Goal: Task Accomplishment & Management: Manage account settings

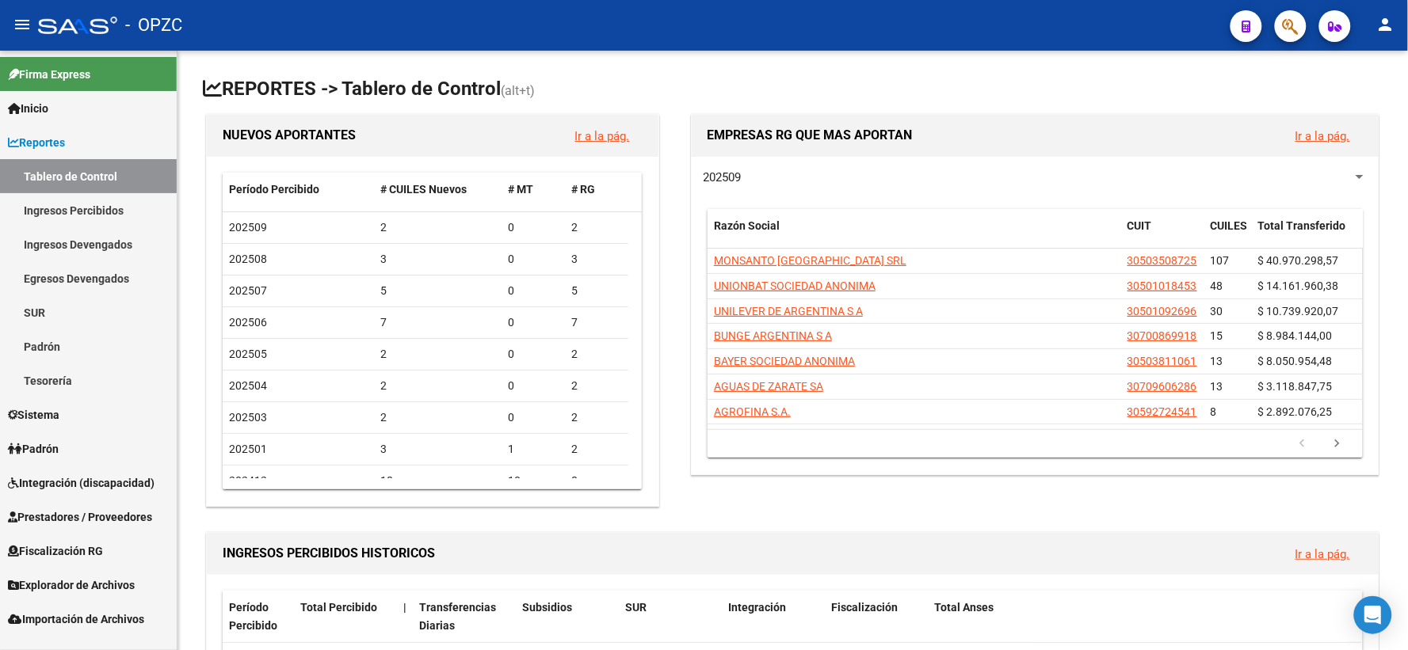
click at [96, 484] on span "Integración (discapacidad)" at bounding box center [81, 483] width 147 height 17
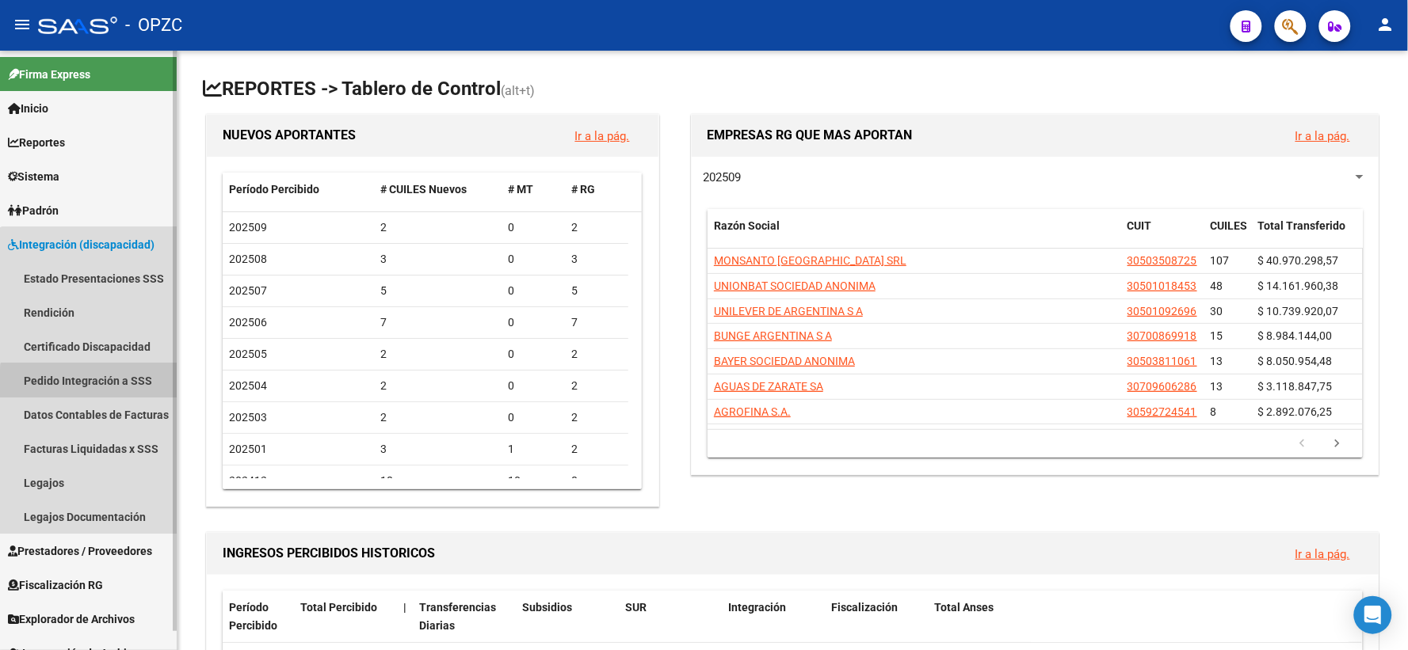
click at [90, 386] on link "Pedido Integración a SSS" at bounding box center [88, 381] width 177 height 34
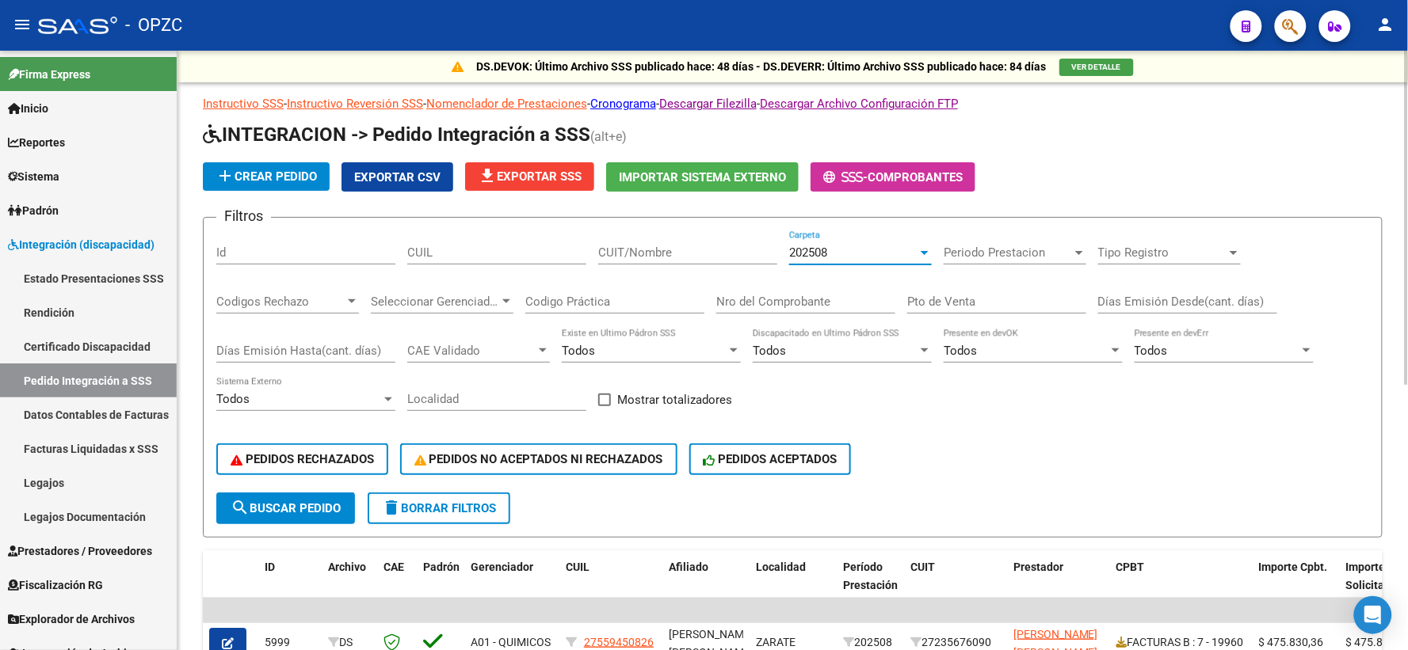
click at [851, 254] on div "202508" at bounding box center [853, 253] width 128 height 14
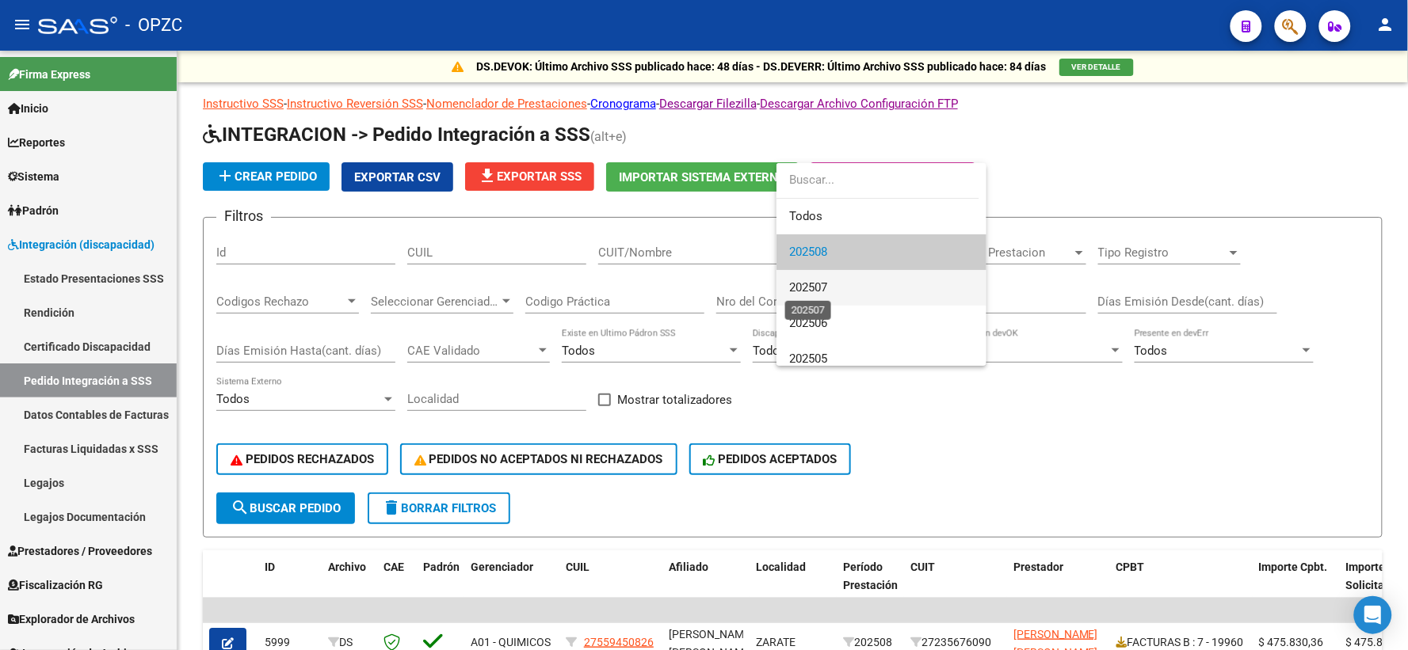
click at [827, 294] on span "202507" at bounding box center [808, 287] width 38 height 14
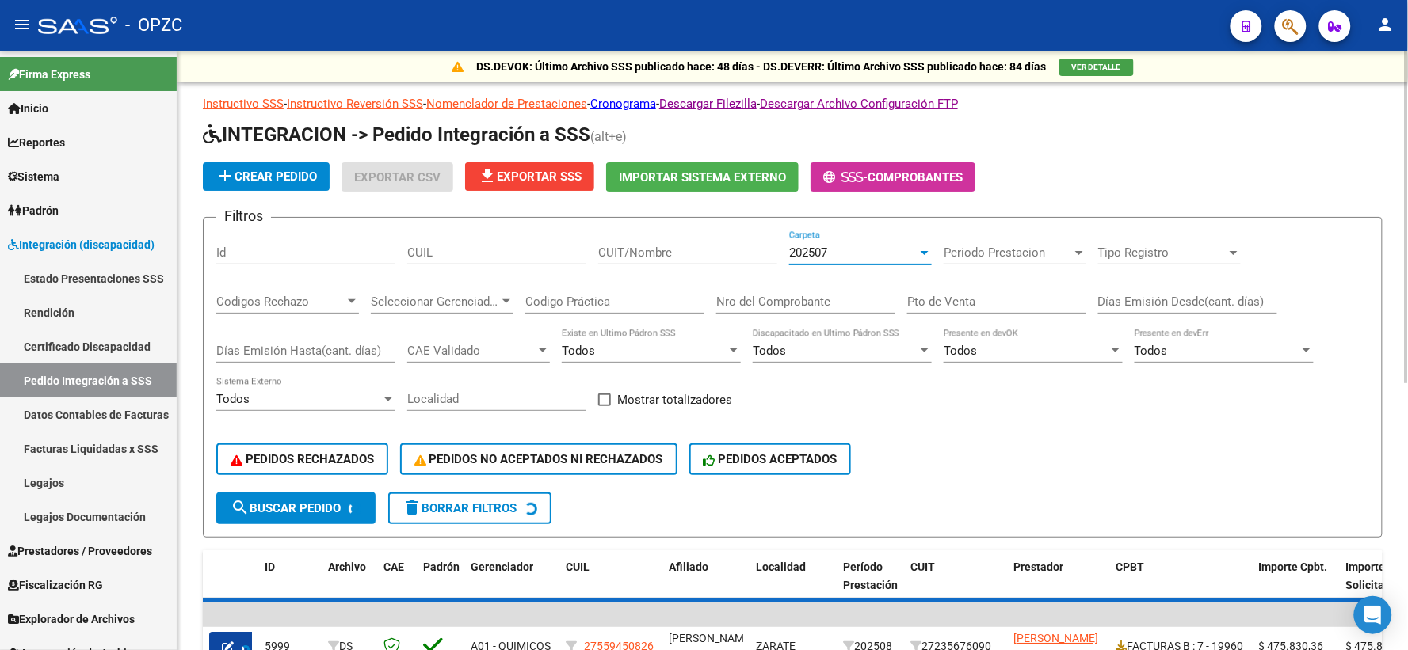
click at [651, 248] on input "CUIT/Nombre" at bounding box center [687, 253] width 179 height 14
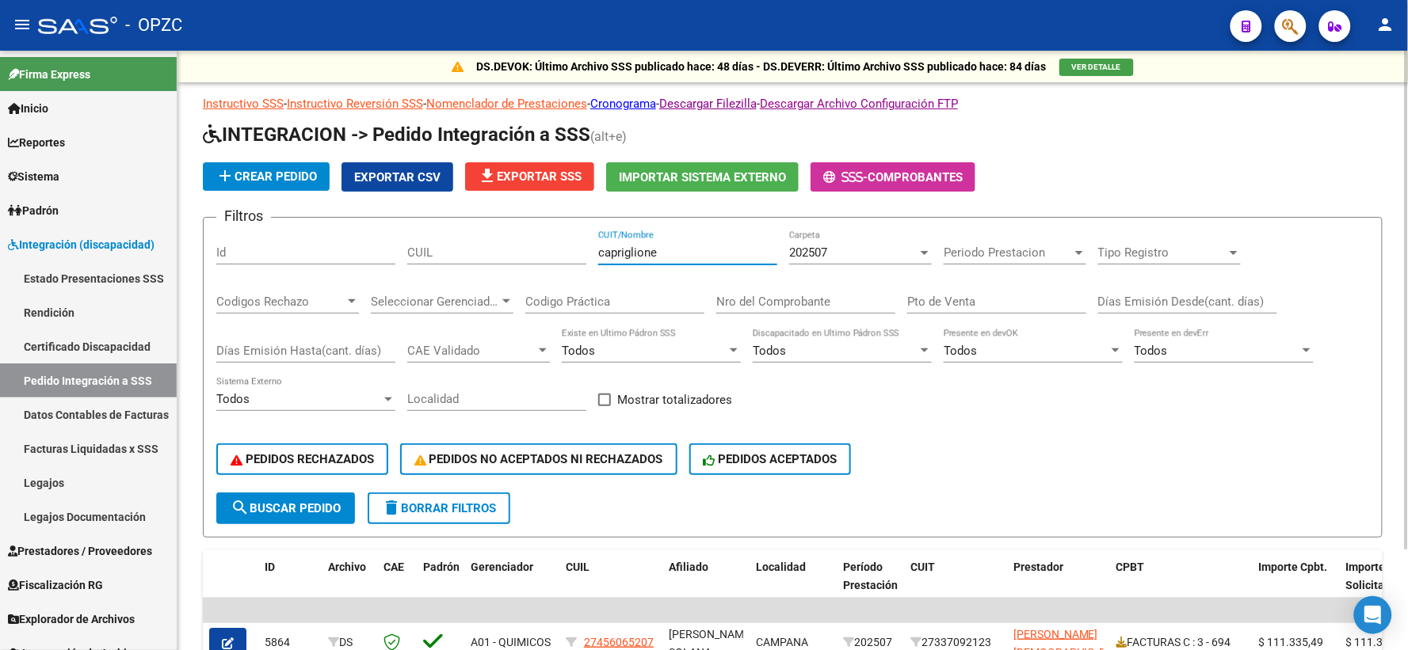
type input "capriglione"
click at [913, 251] on div "202507" at bounding box center [853, 253] width 128 height 14
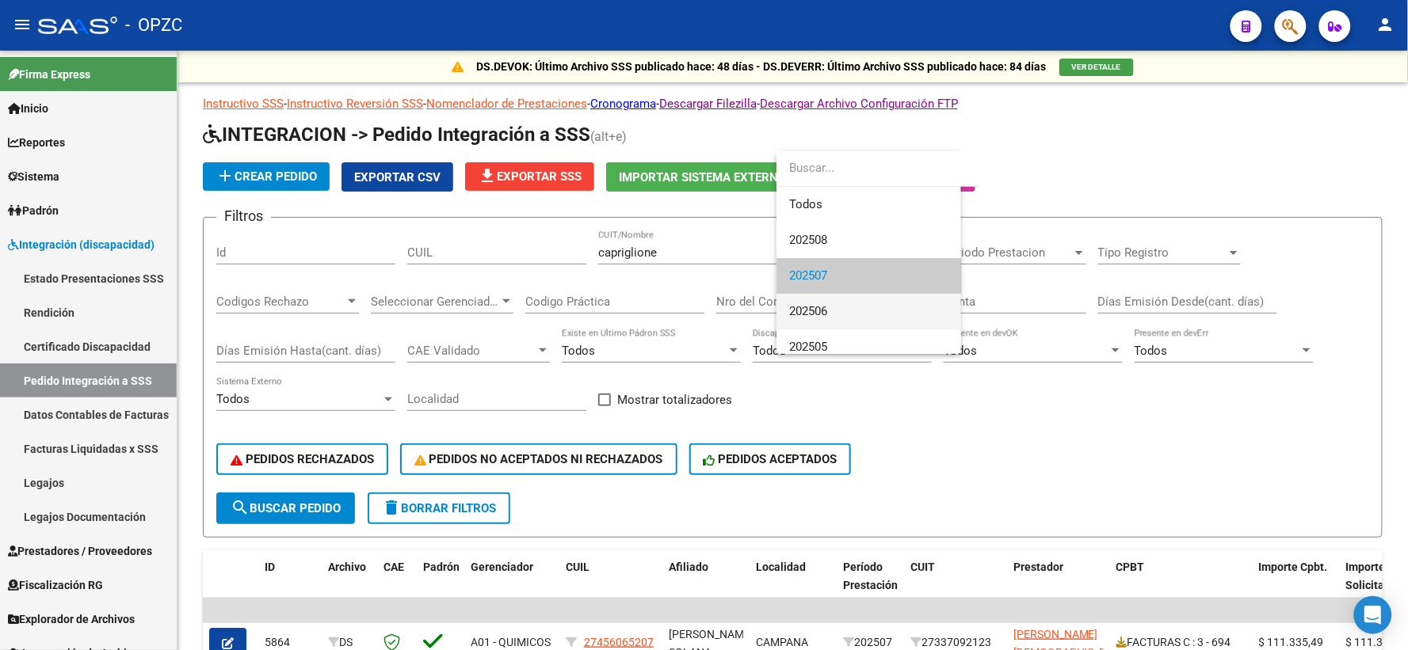
scroll to position [24, 0]
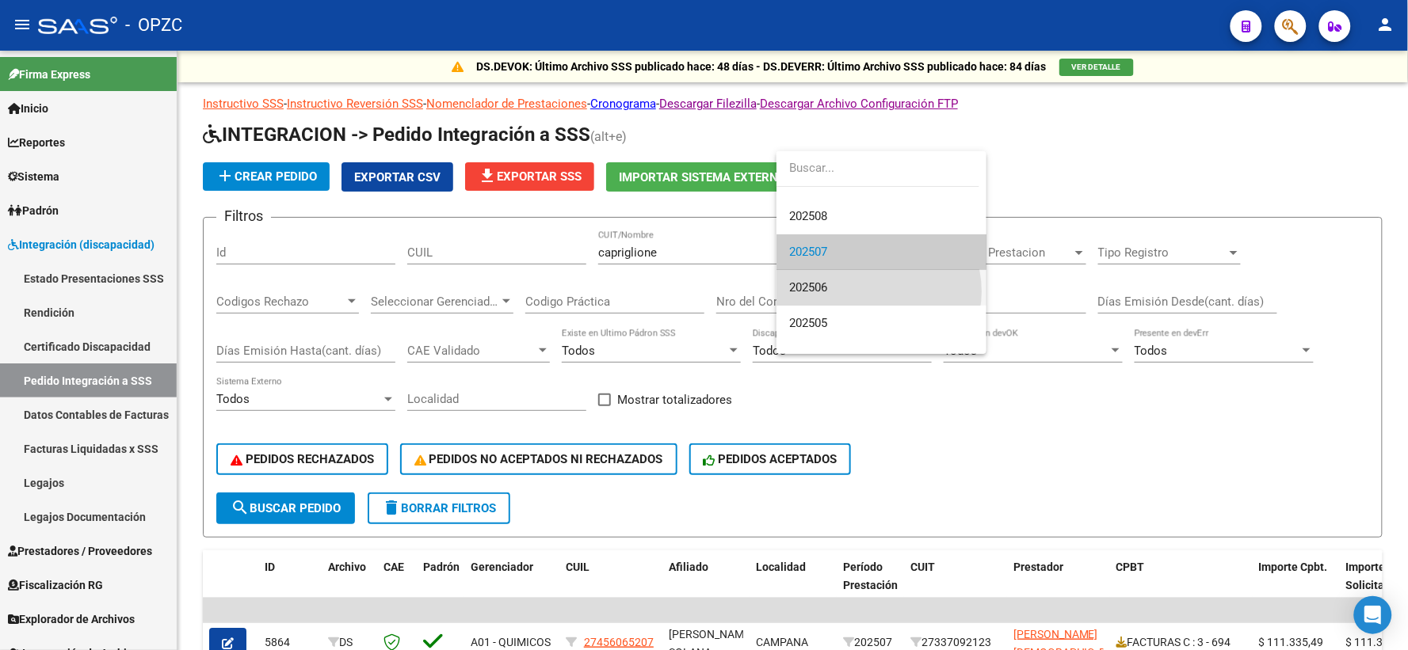
click at [874, 292] on span "202506" at bounding box center [881, 288] width 185 height 36
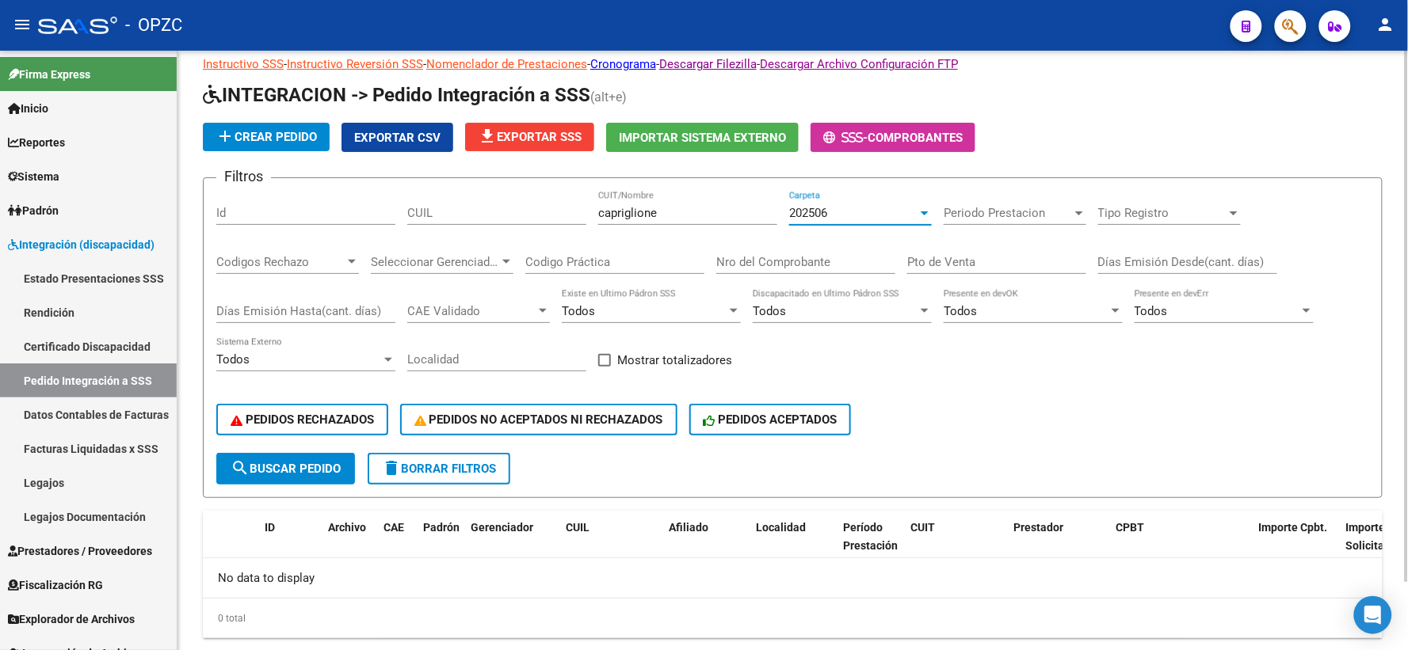
scroll to position [76, 0]
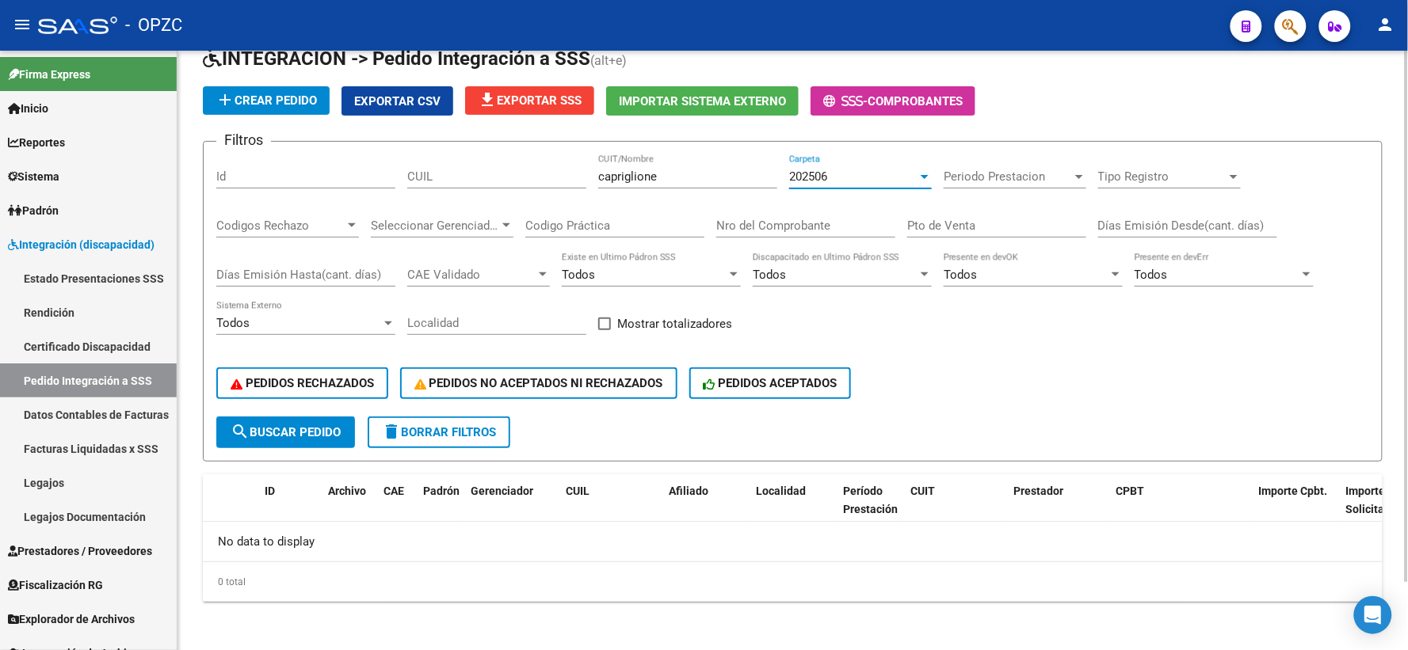
click at [870, 177] on div "202506" at bounding box center [853, 177] width 128 height 14
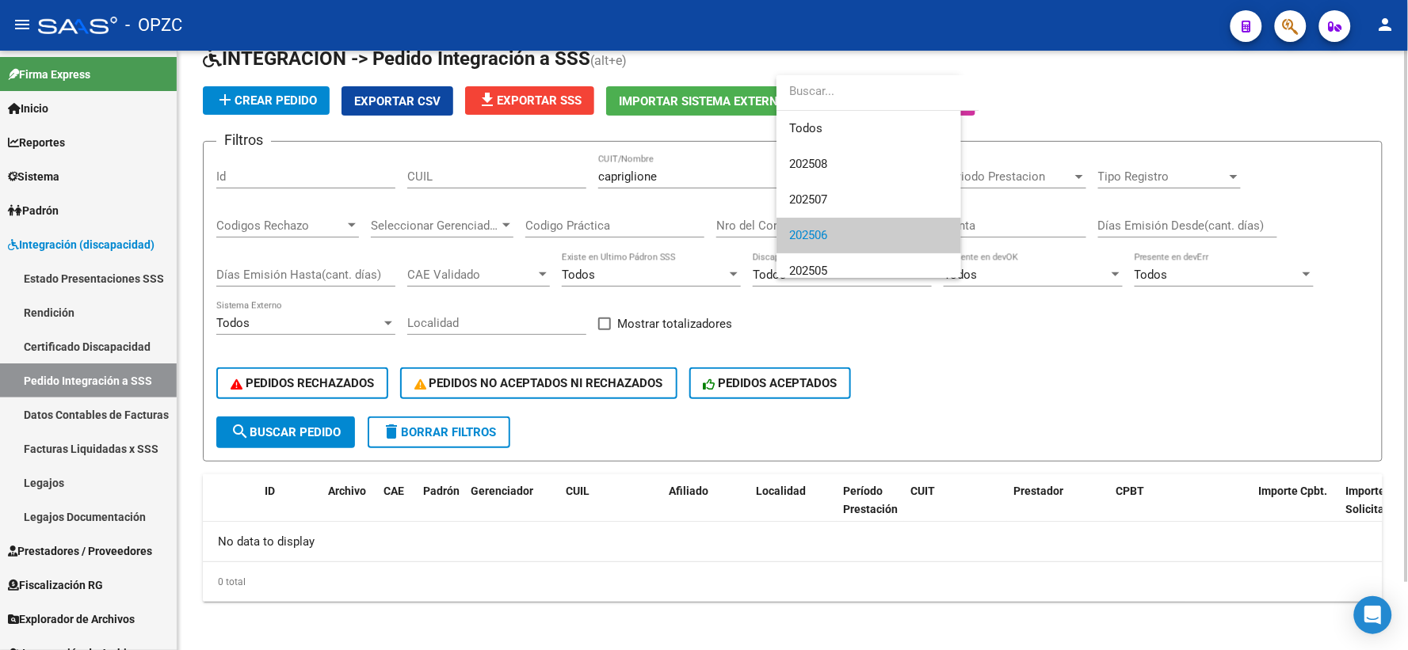
scroll to position [59, 0]
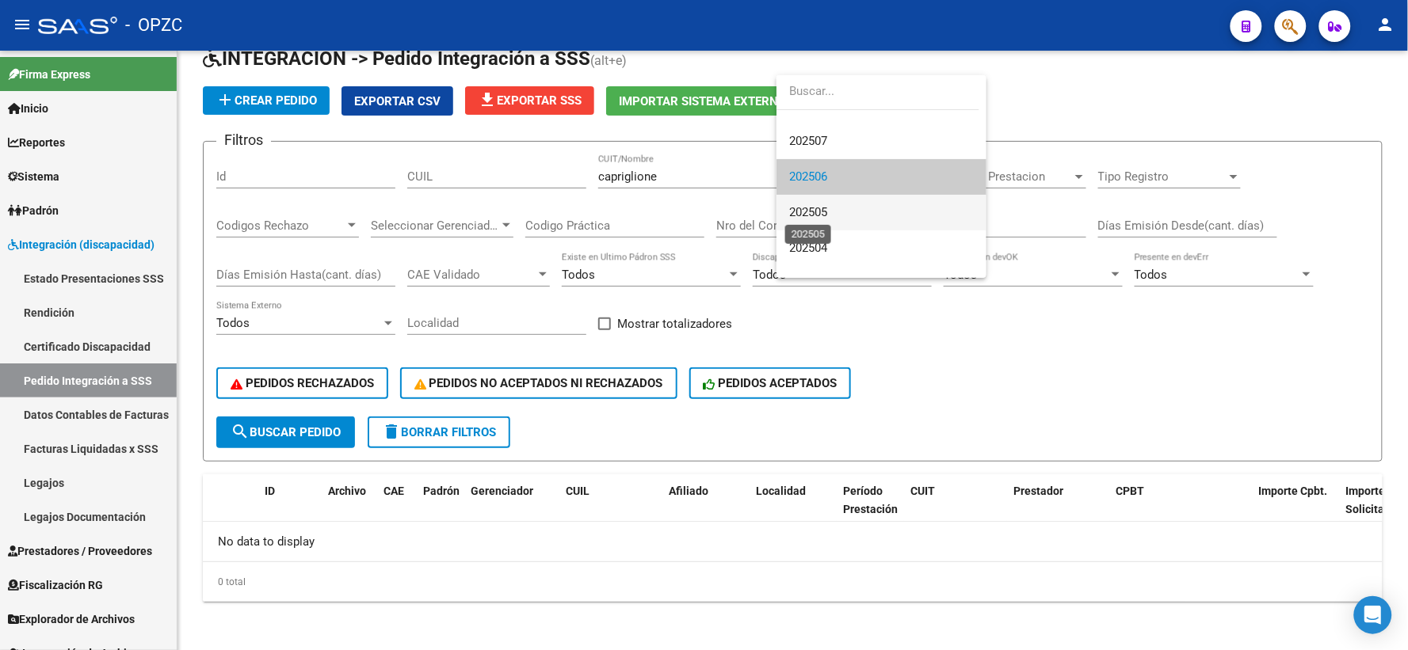
click at [824, 208] on span "202505" at bounding box center [808, 212] width 38 height 14
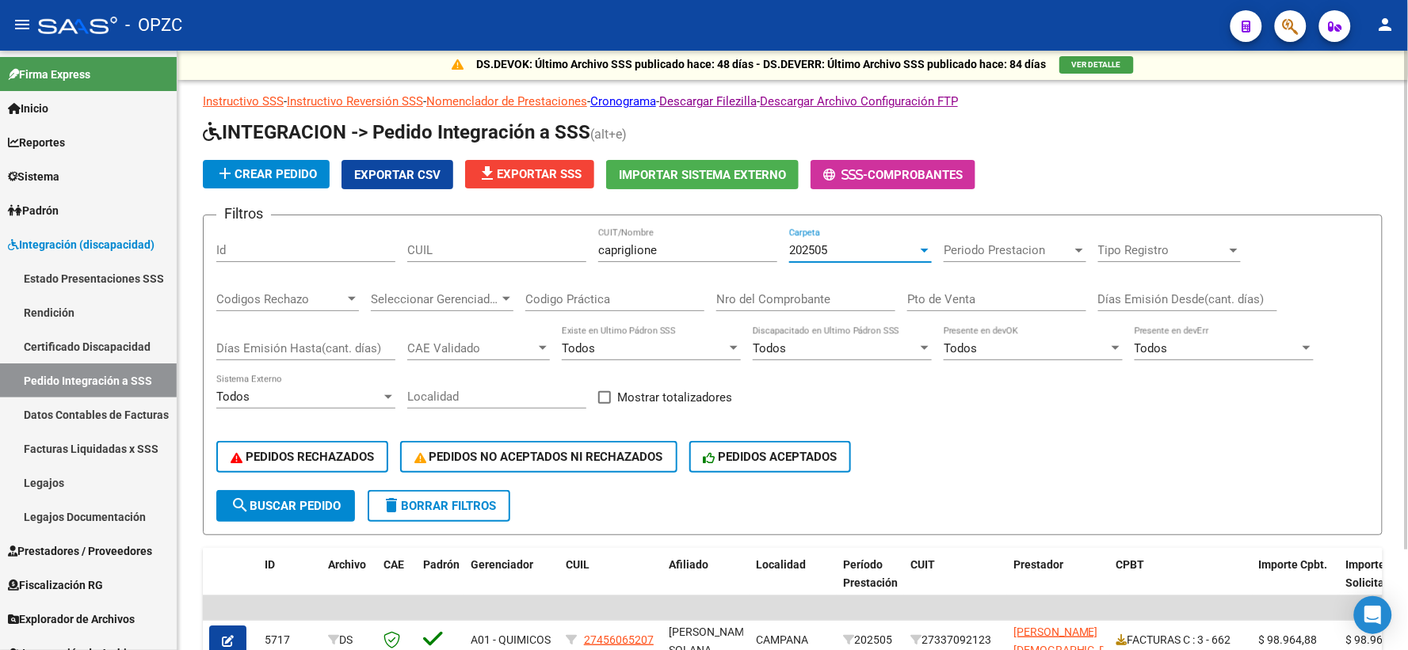
scroll to position [0, 0]
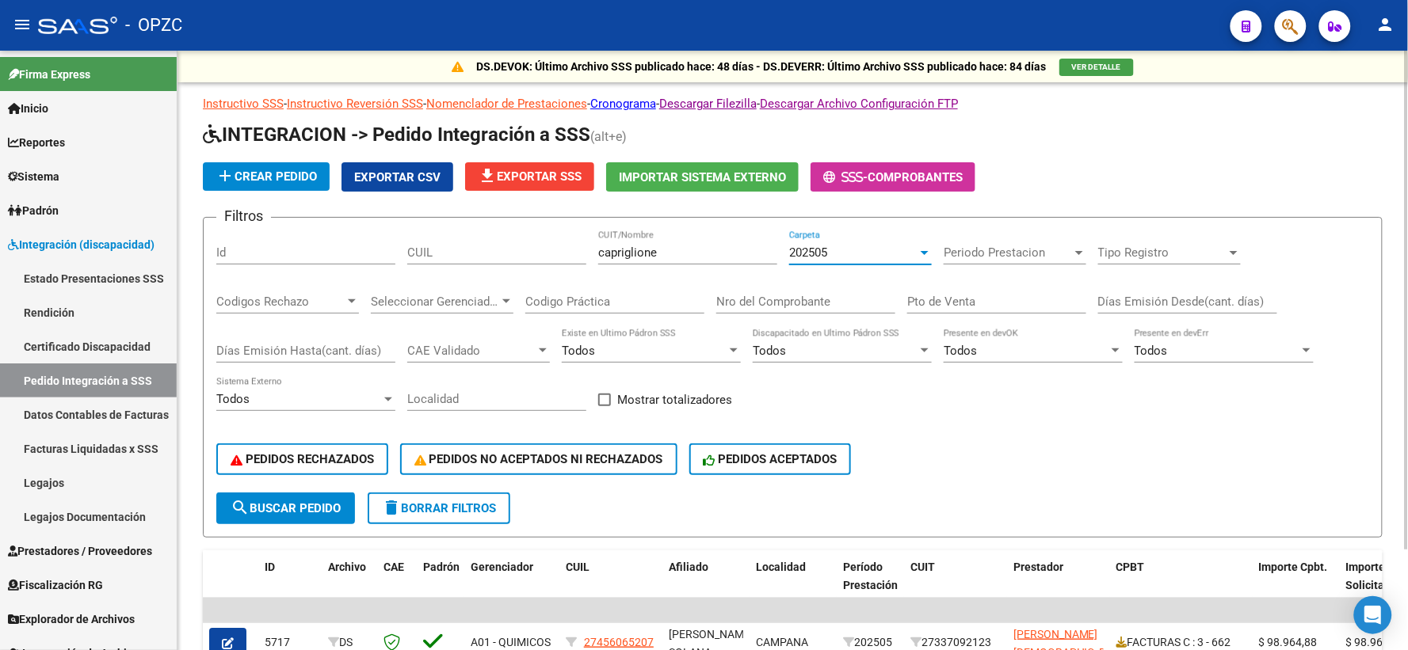
click at [924, 249] on div at bounding box center [924, 252] width 14 height 13
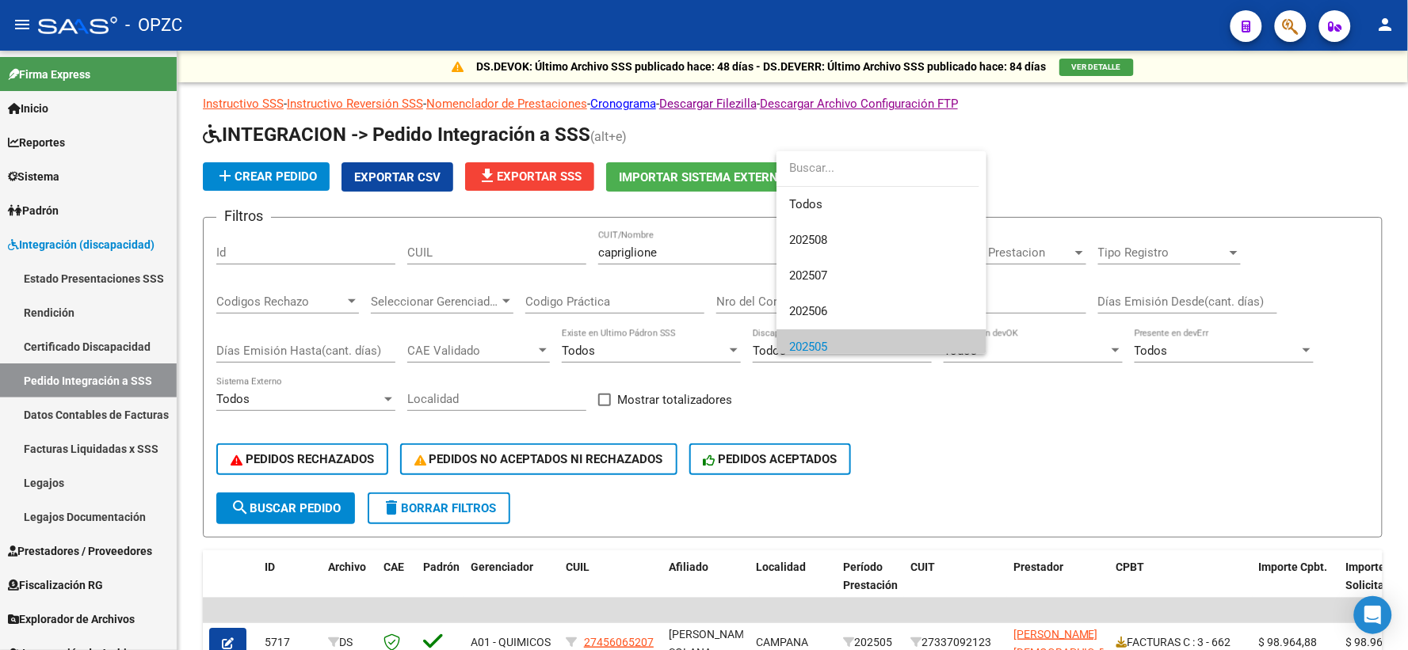
scroll to position [95, 0]
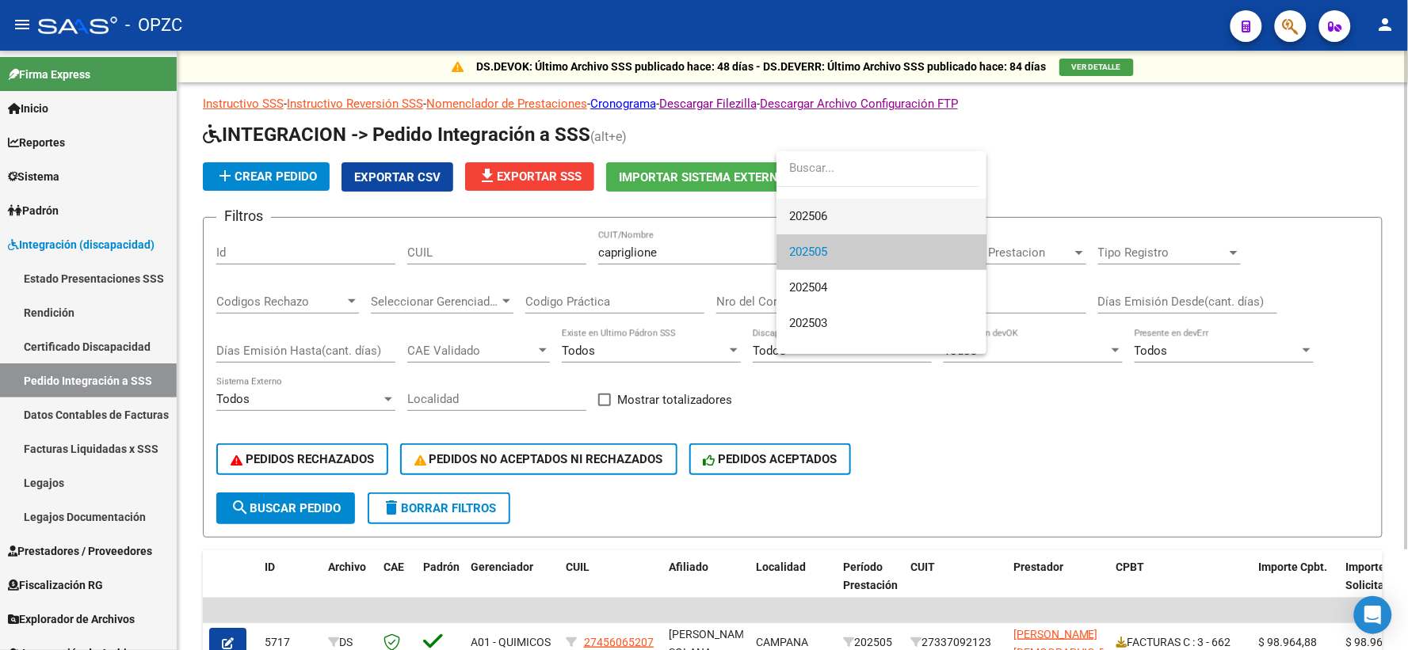
click at [837, 212] on span "202506" at bounding box center [881, 217] width 185 height 36
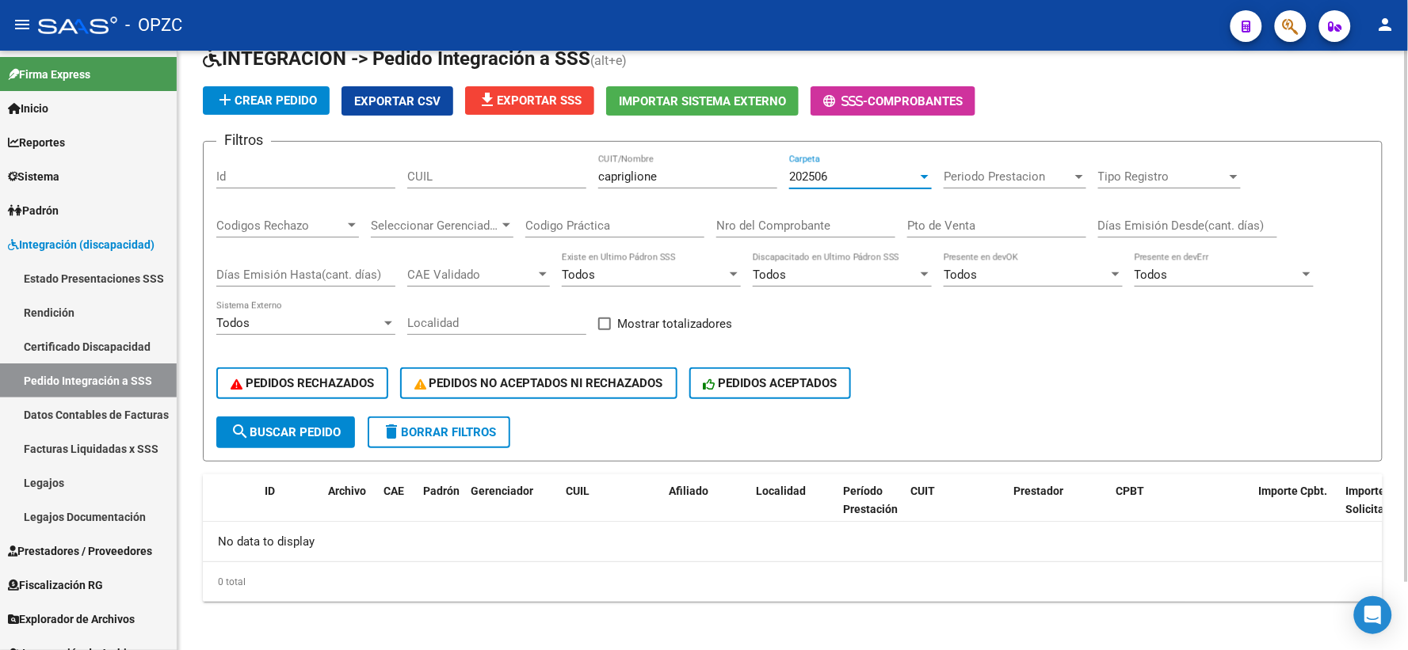
scroll to position [0, 0]
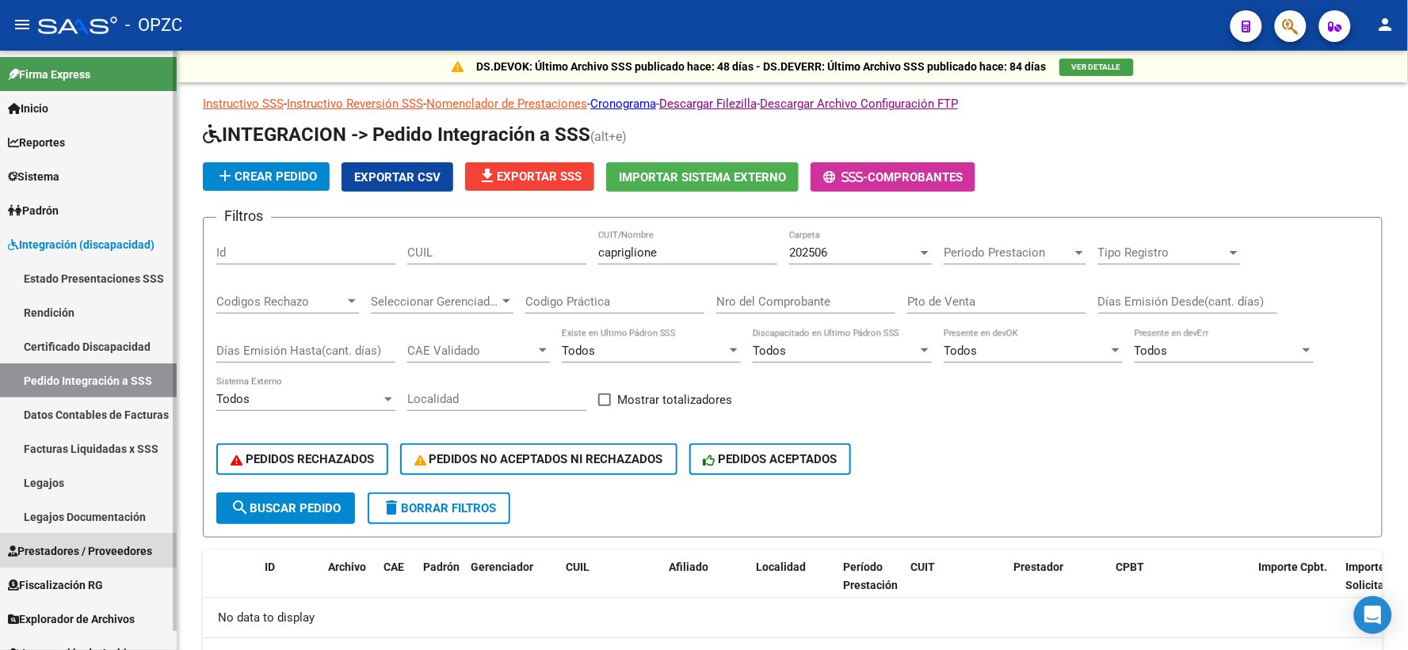
click at [92, 545] on span "Prestadores / Proveedores" at bounding box center [80, 551] width 144 height 17
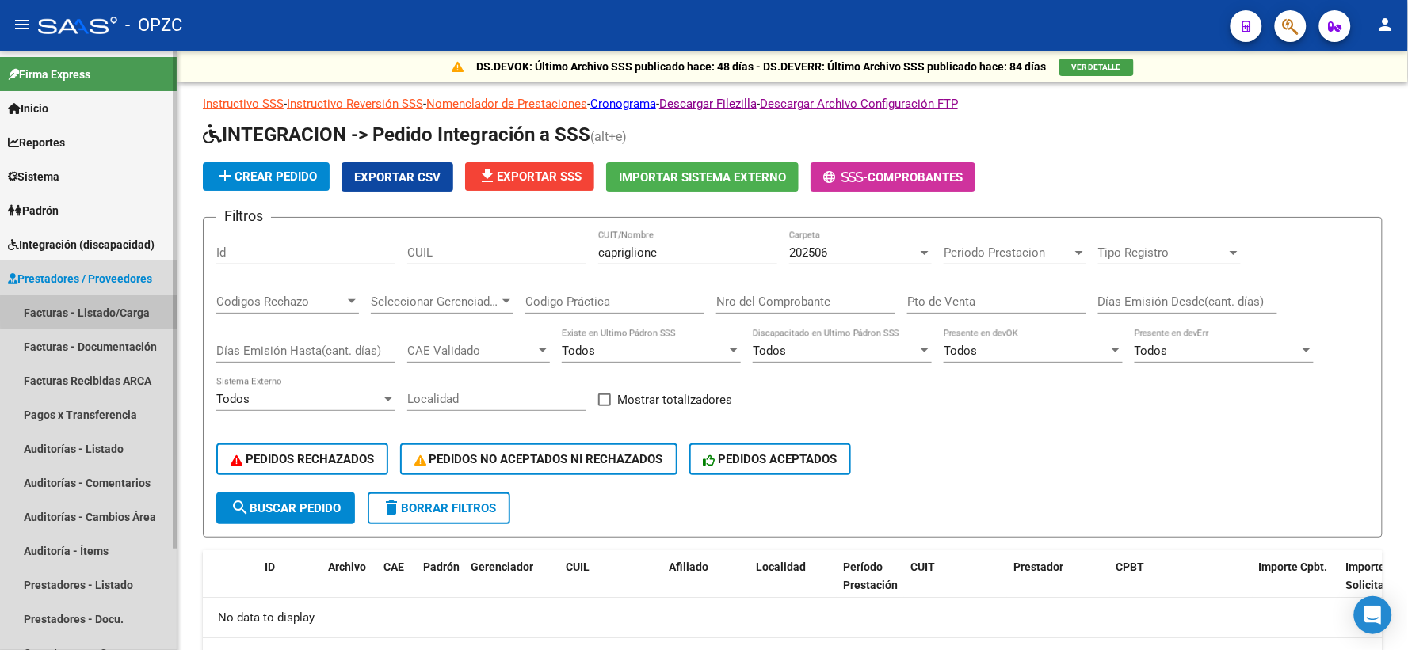
click at [117, 310] on link "Facturas - Listado/Carga" at bounding box center [88, 312] width 177 height 34
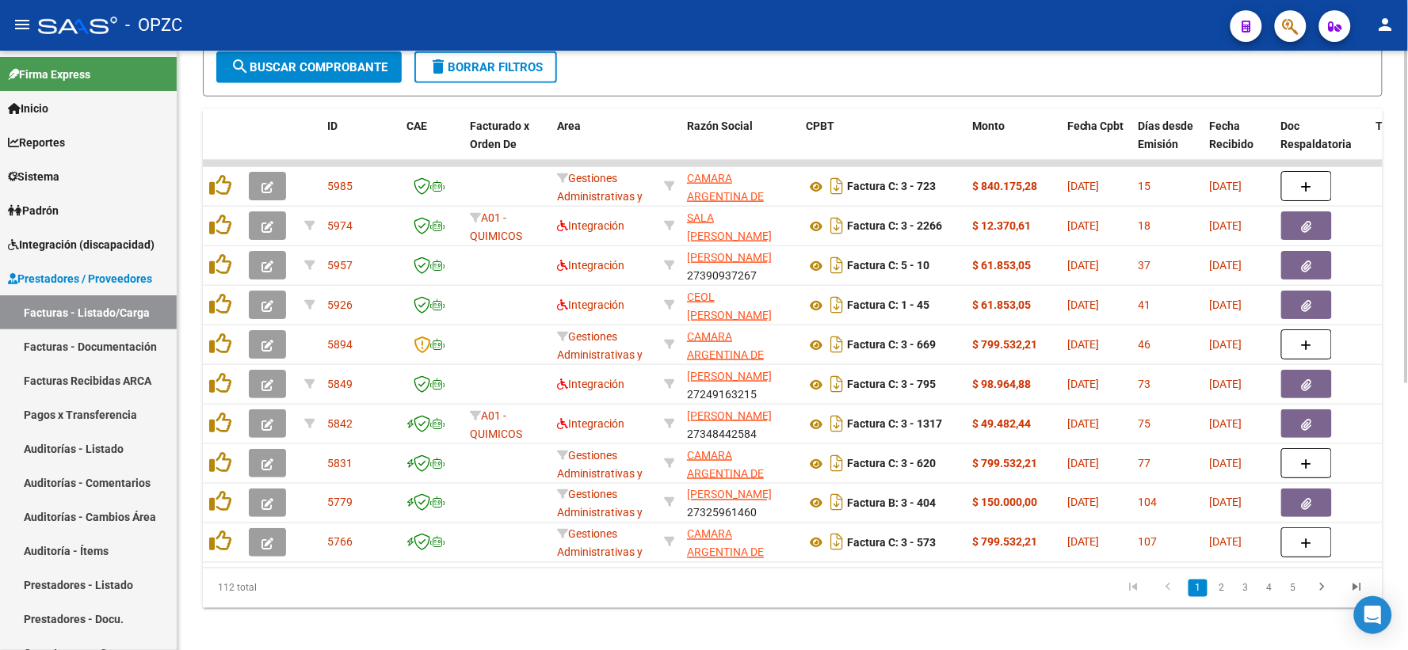
scroll to position [481, 0]
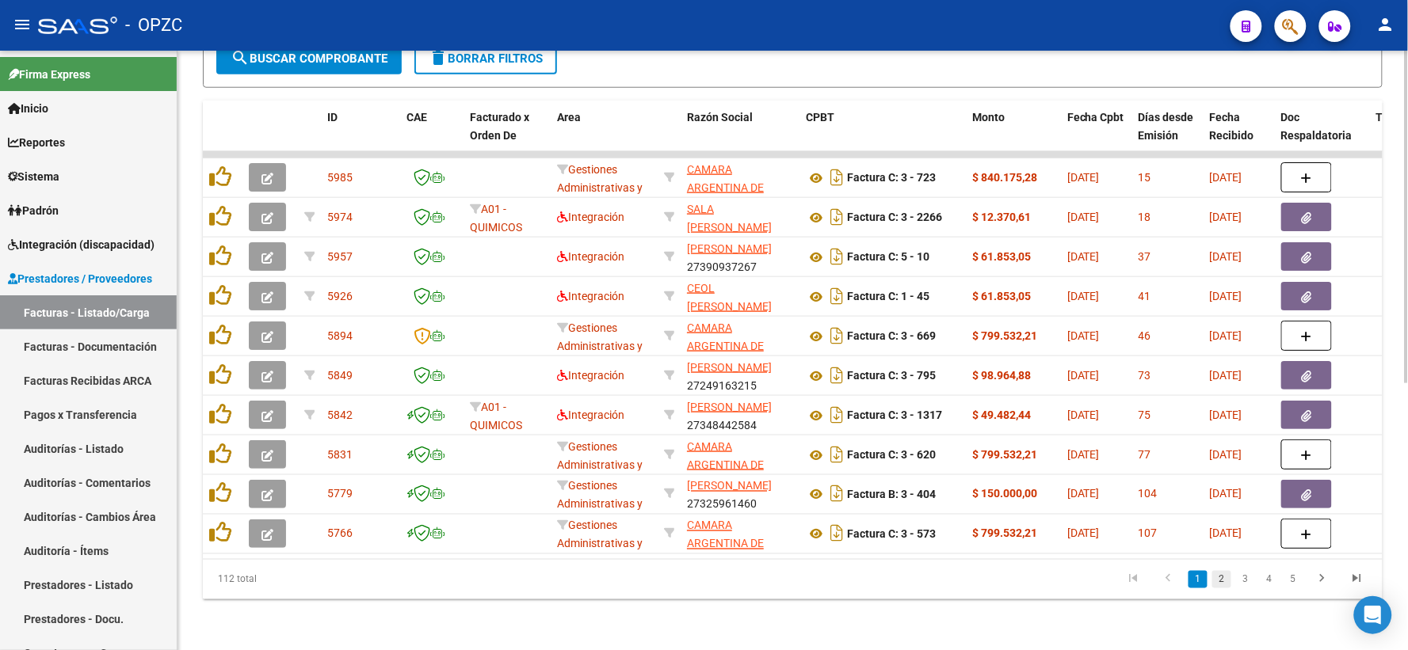
click at [1218, 573] on link "2" at bounding box center [1221, 579] width 19 height 17
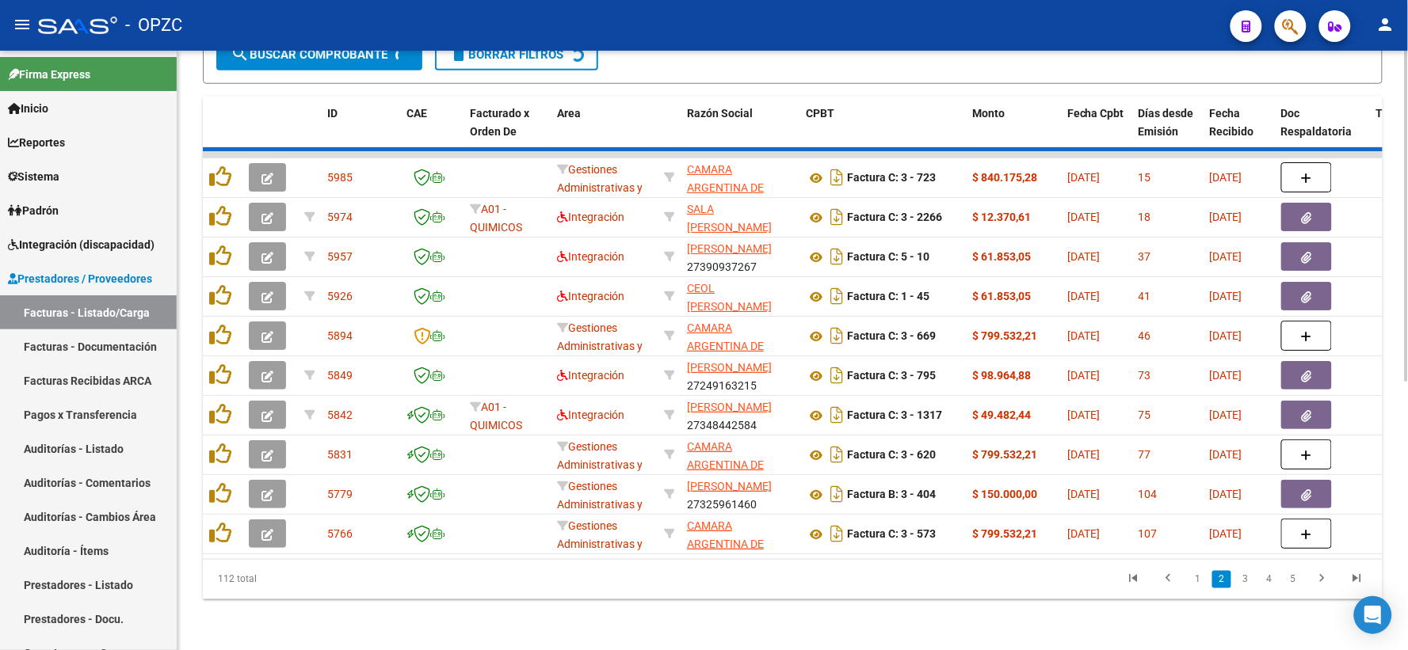
scroll to position [482, 0]
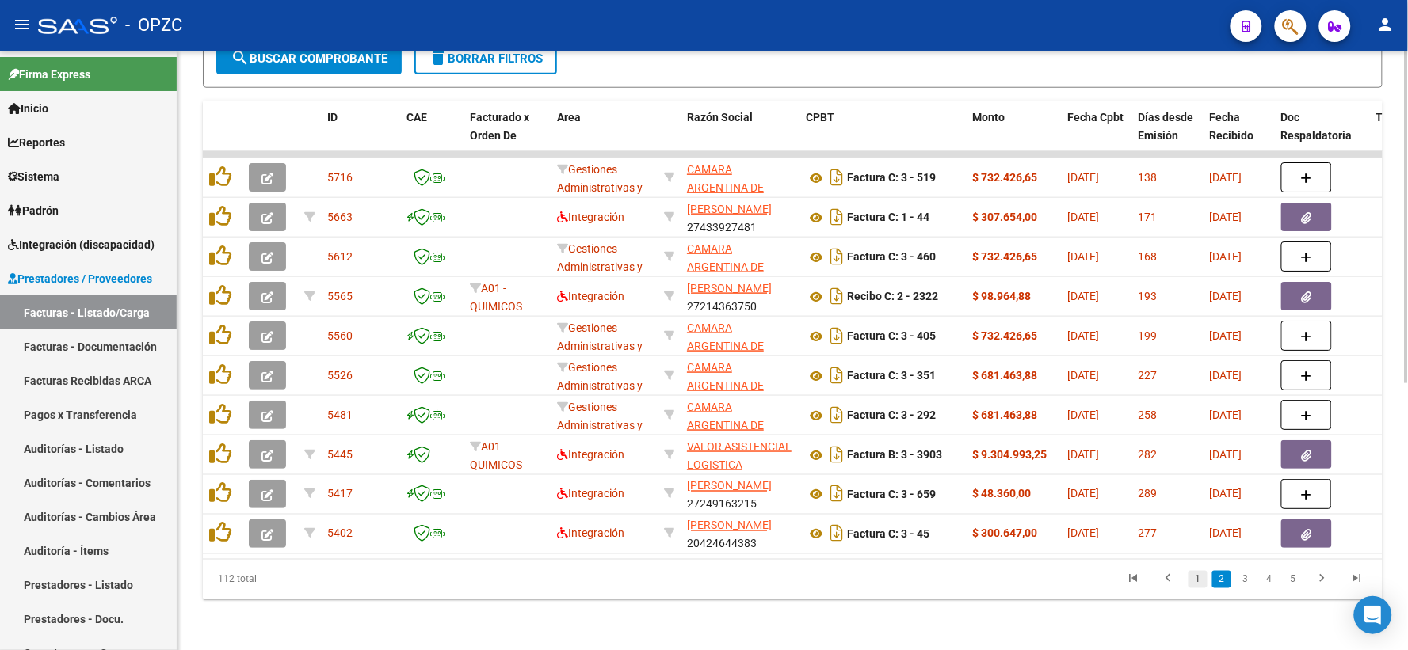
click at [1197, 579] on link "1" at bounding box center [1197, 579] width 19 height 17
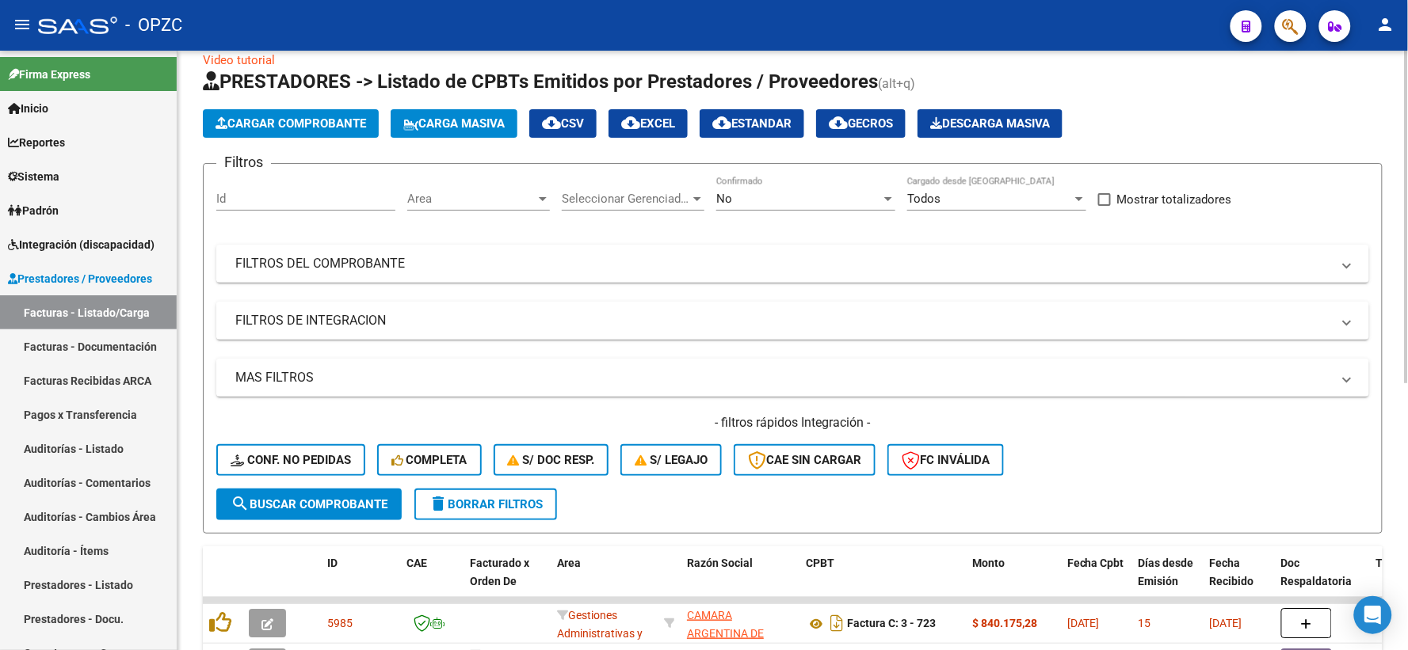
scroll to position [0, 0]
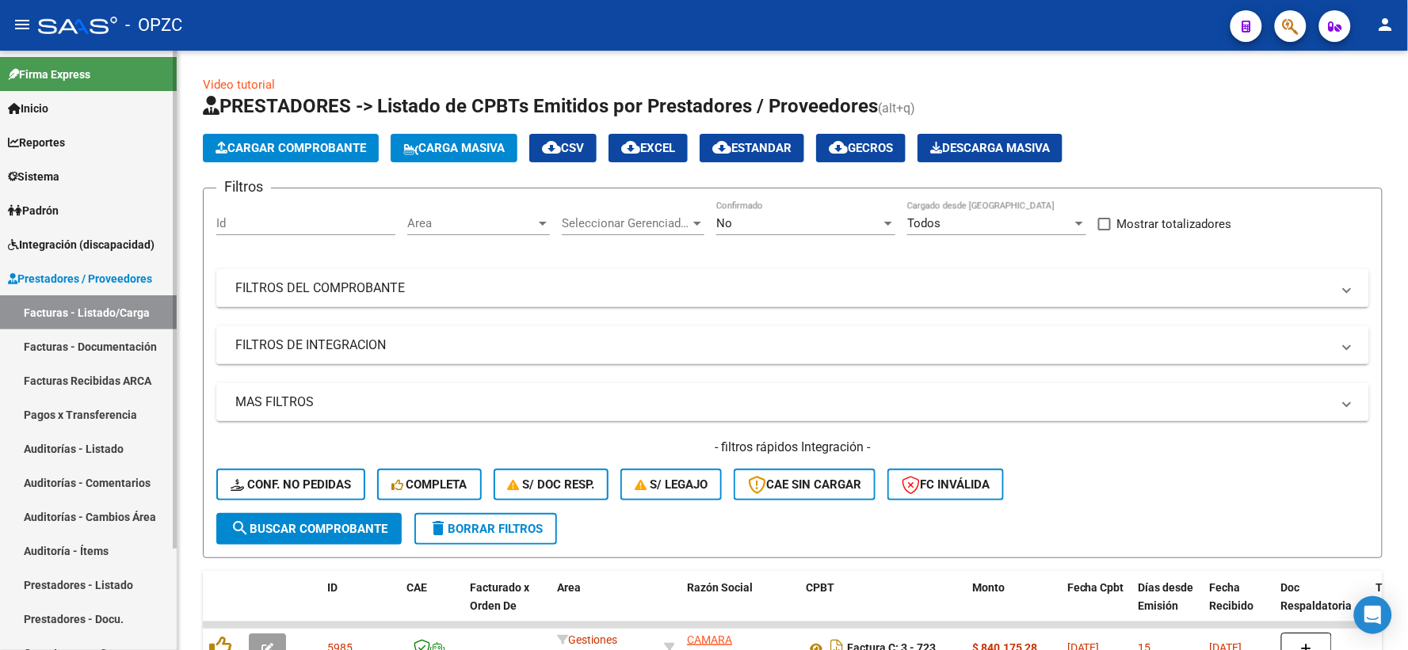
click at [78, 216] on link "Padrón" at bounding box center [88, 210] width 177 height 34
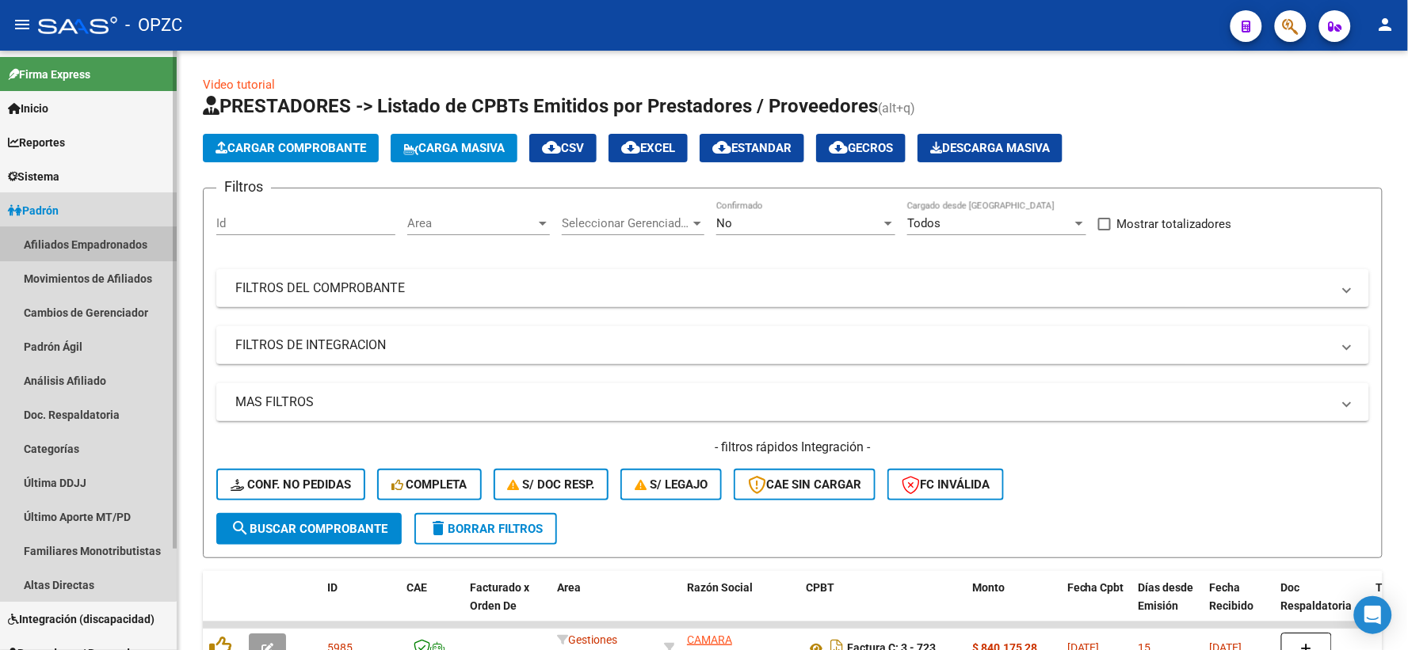
click at [71, 240] on link "Afiliados Empadronados" at bounding box center [88, 244] width 177 height 34
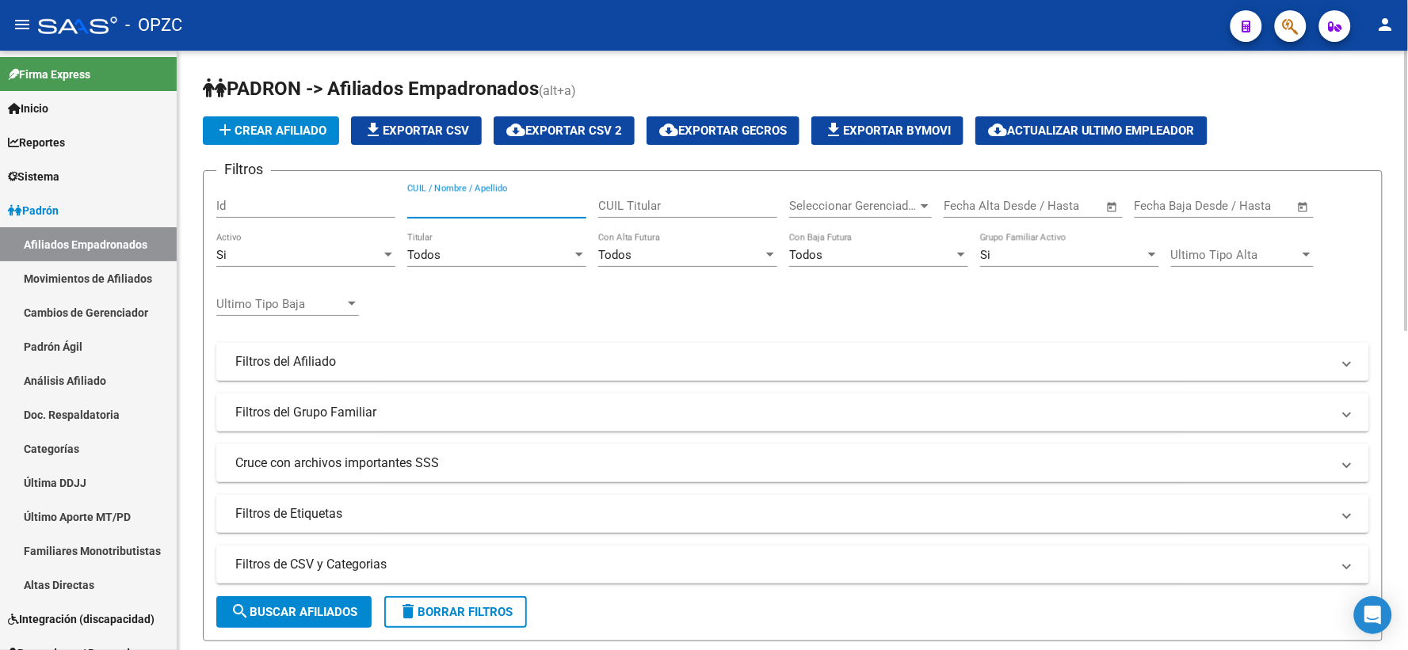
click at [488, 212] on input "CUIL / Nombre / Apellido" at bounding box center [496, 206] width 179 height 14
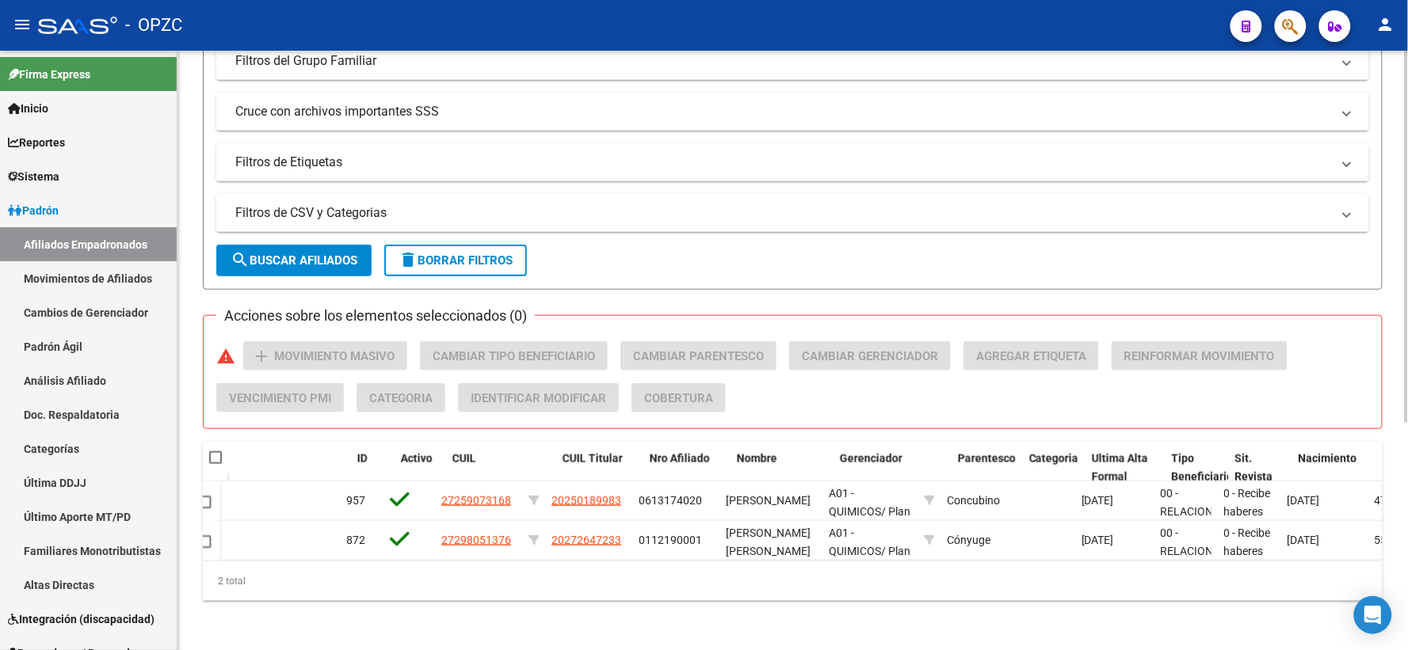
scroll to position [0, 106]
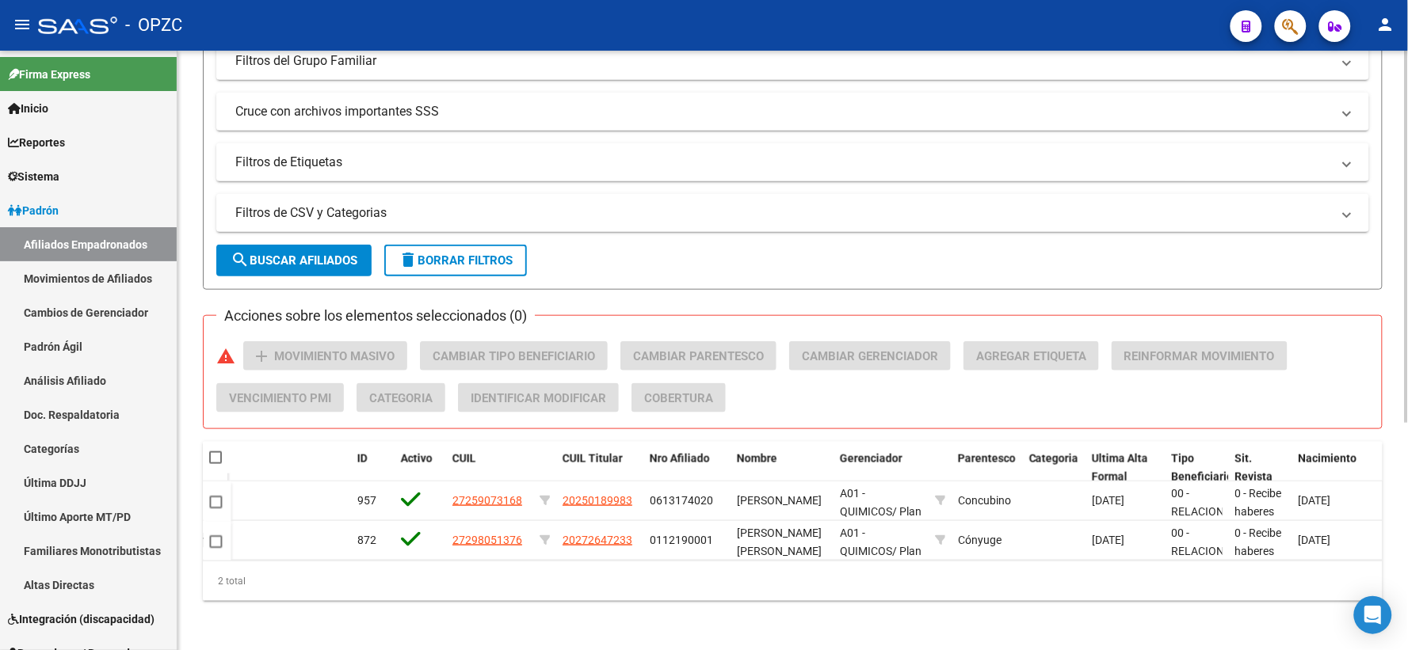
type input "maidana"
click at [867, 645] on div "PADRON -> Afiliados Empadronados (alt+a) add Crear Afiliado file_download Expor…" at bounding box center [792, 175] width 1230 height 953
click at [80, 206] on link "Padrón" at bounding box center [88, 210] width 177 height 34
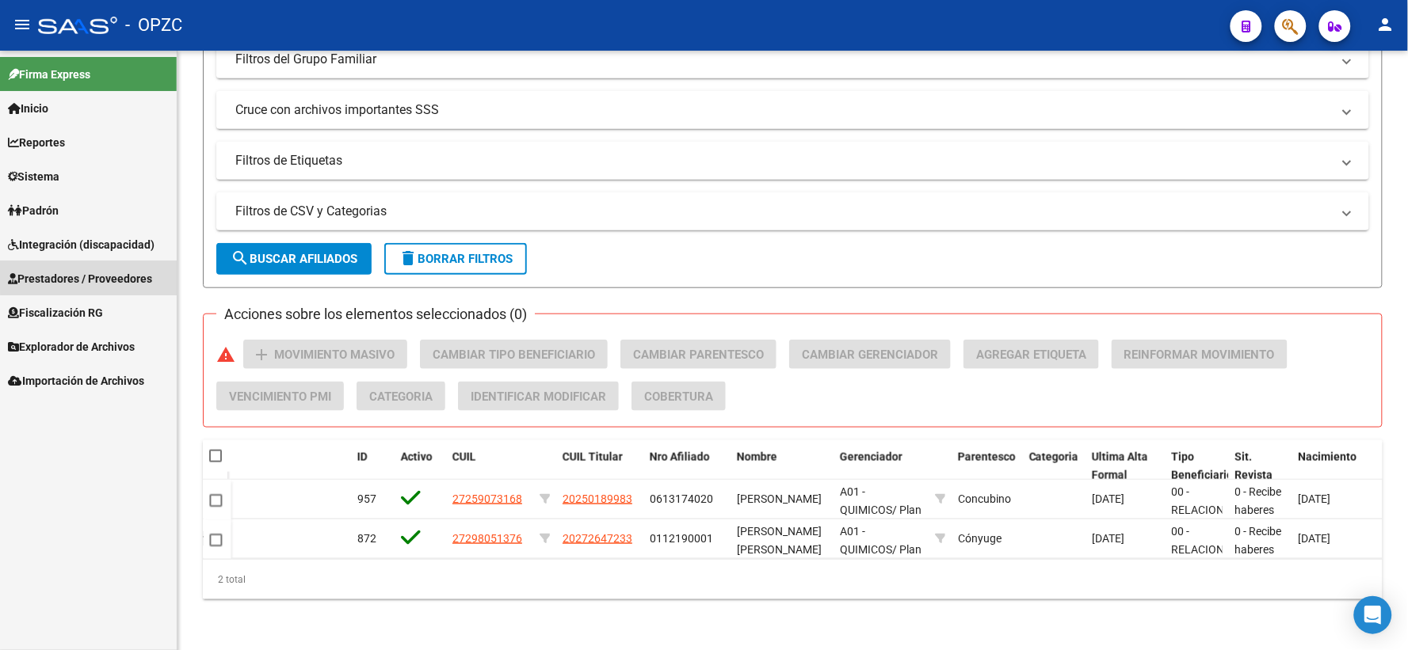
click at [105, 273] on span "Prestadores / Proveedores" at bounding box center [80, 278] width 144 height 17
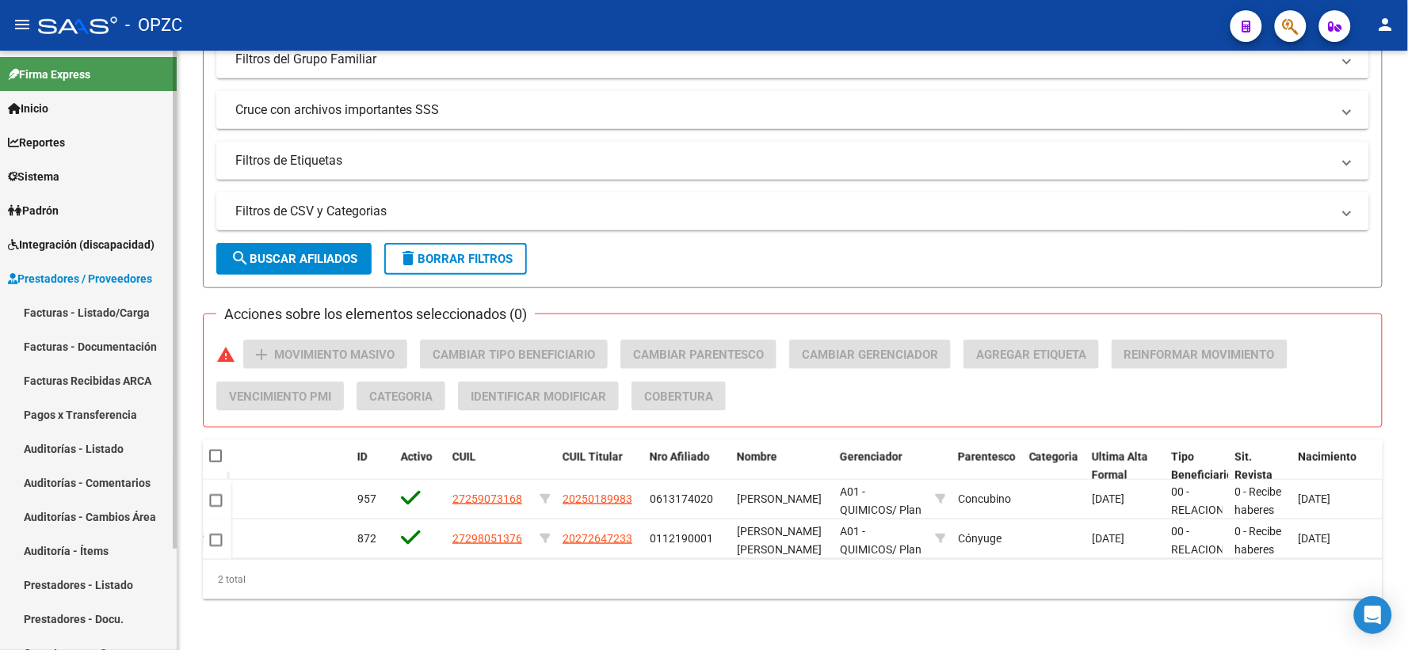
click at [101, 319] on link "Facturas - Listado/Carga" at bounding box center [88, 312] width 177 height 34
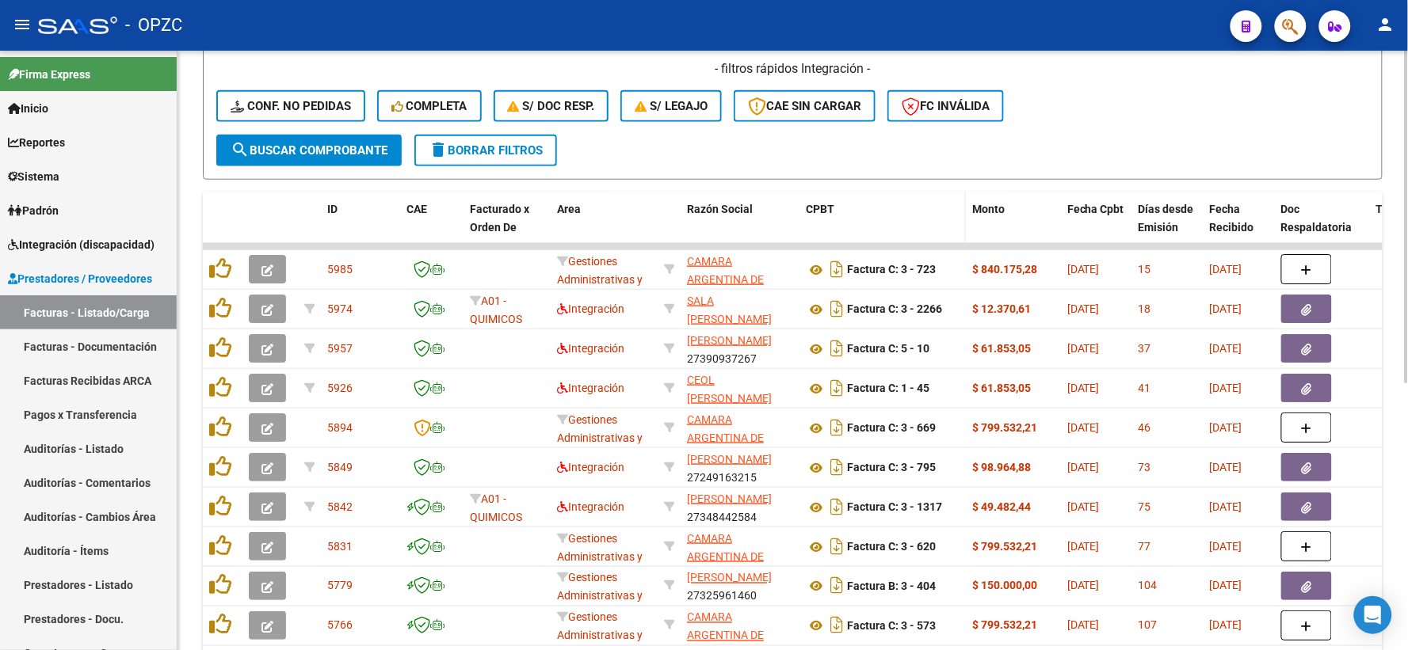
scroll to position [481, 0]
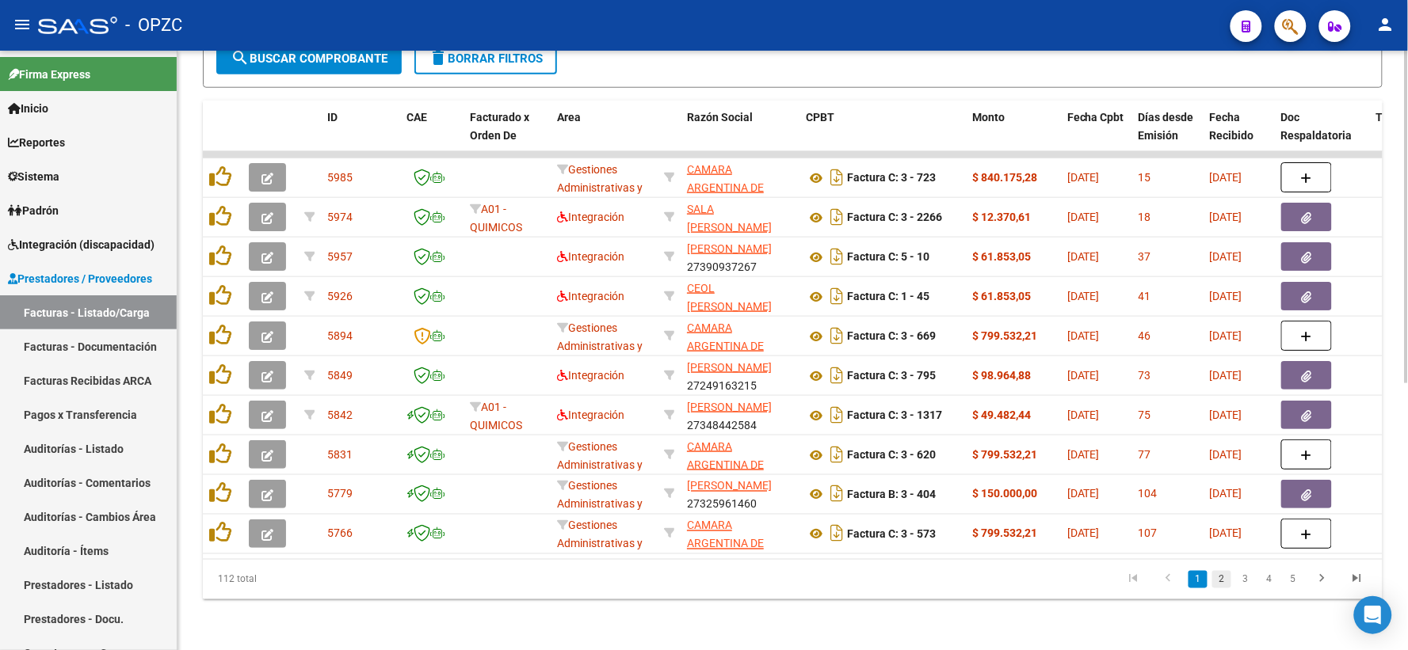
click at [1222, 581] on link "2" at bounding box center [1221, 579] width 19 height 17
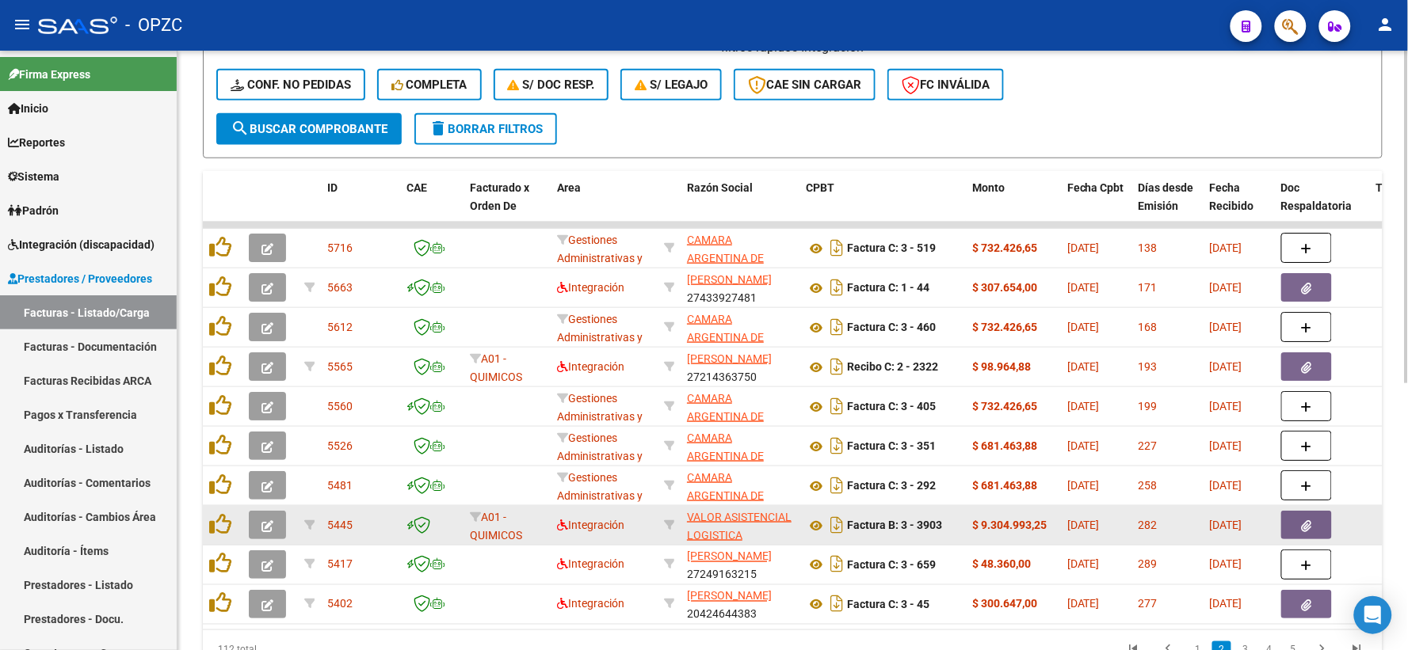
scroll to position [306, 0]
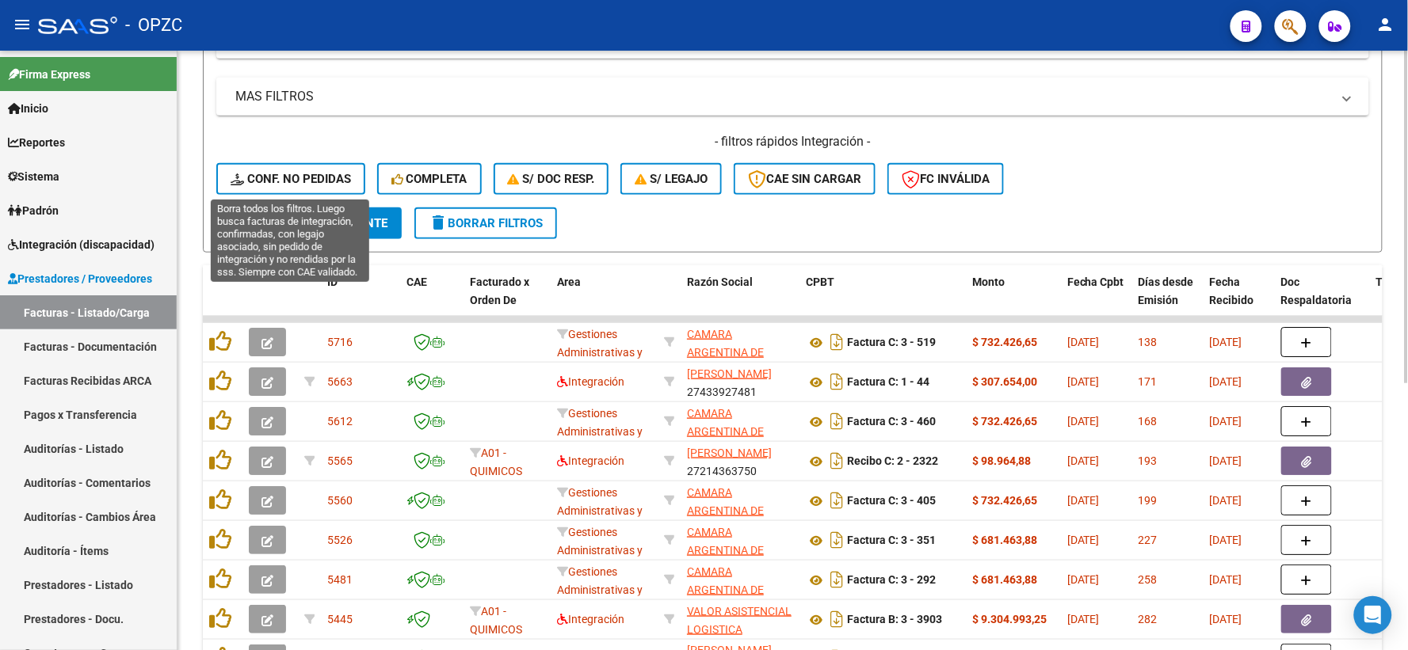
click at [273, 172] on span "Conf. no pedidas" at bounding box center [291, 179] width 120 height 14
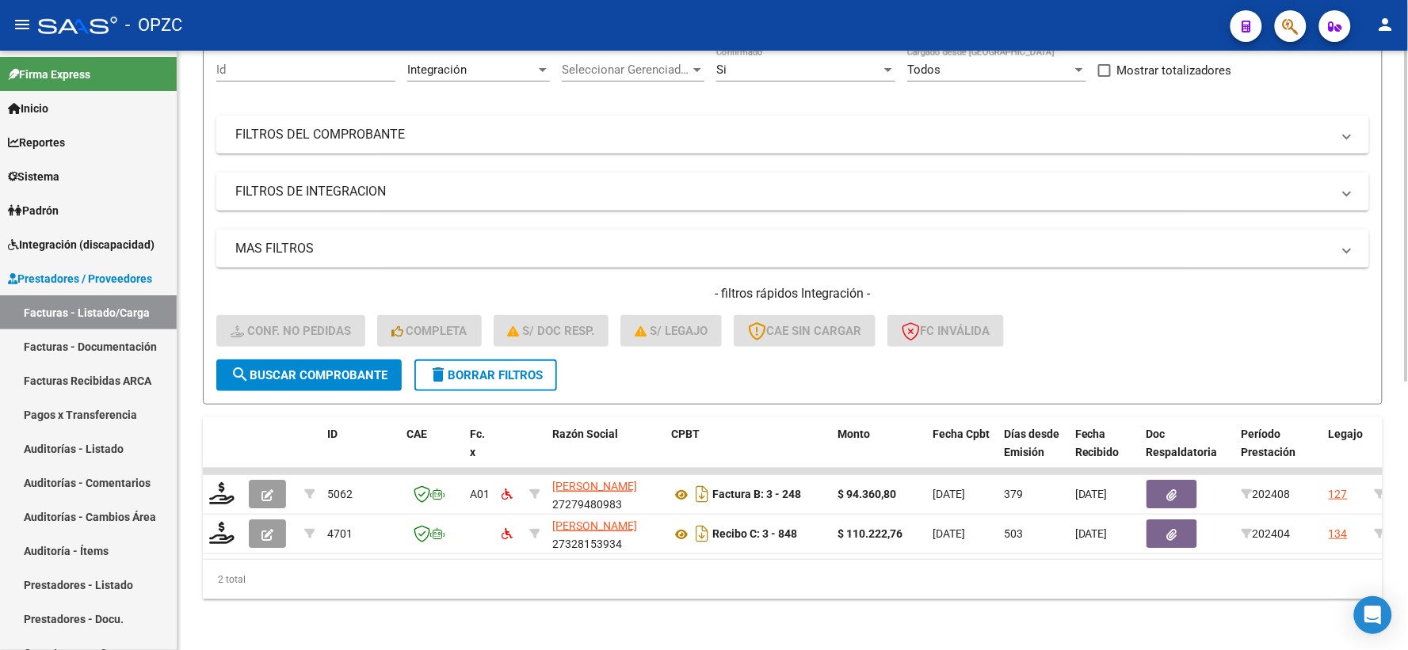
scroll to position [165, 0]
click at [88, 238] on span "Integración (discapacidad)" at bounding box center [81, 244] width 147 height 17
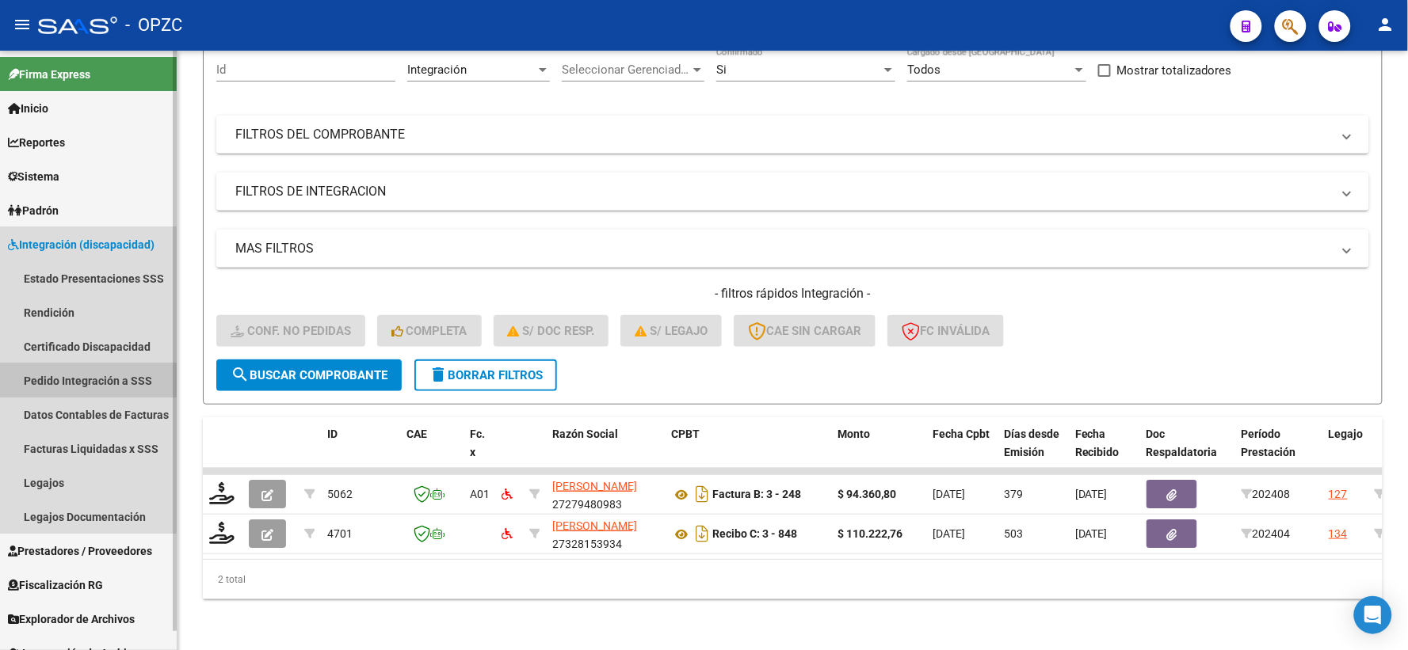
click at [87, 374] on link "Pedido Integración a SSS" at bounding box center [88, 381] width 177 height 34
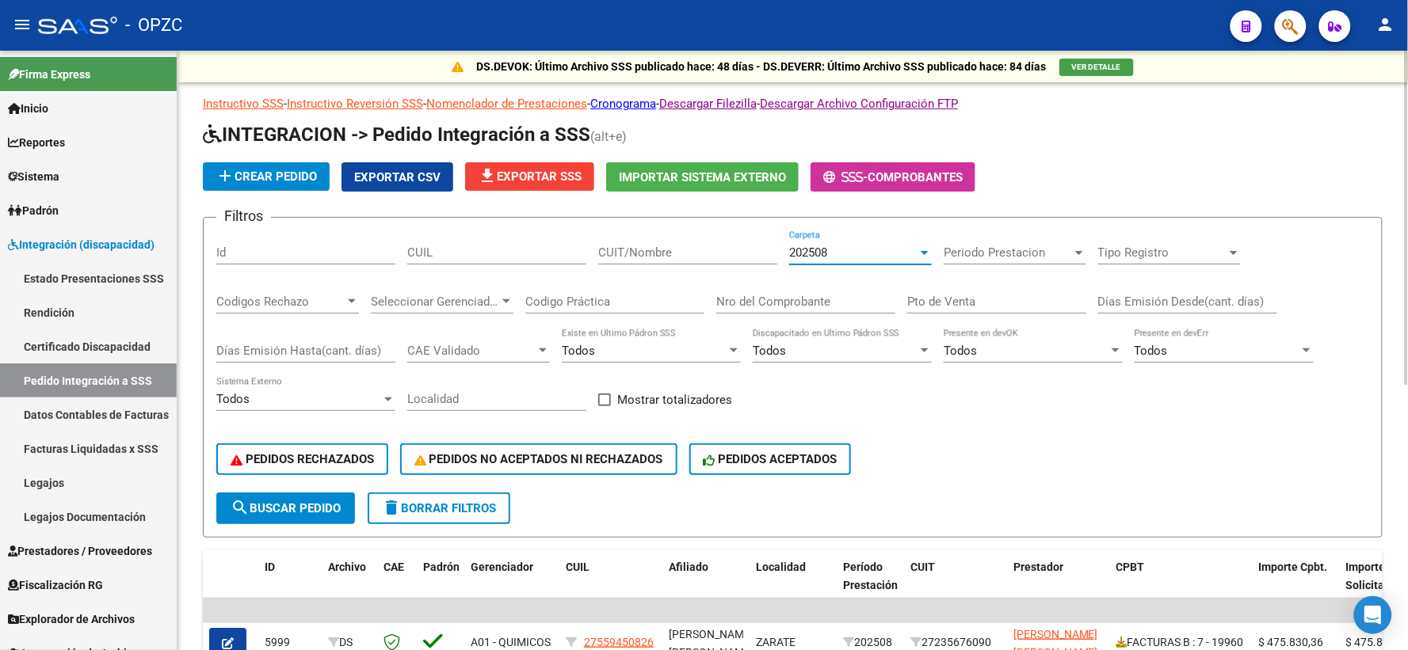
click at [912, 249] on div "202508" at bounding box center [853, 253] width 128 height 14
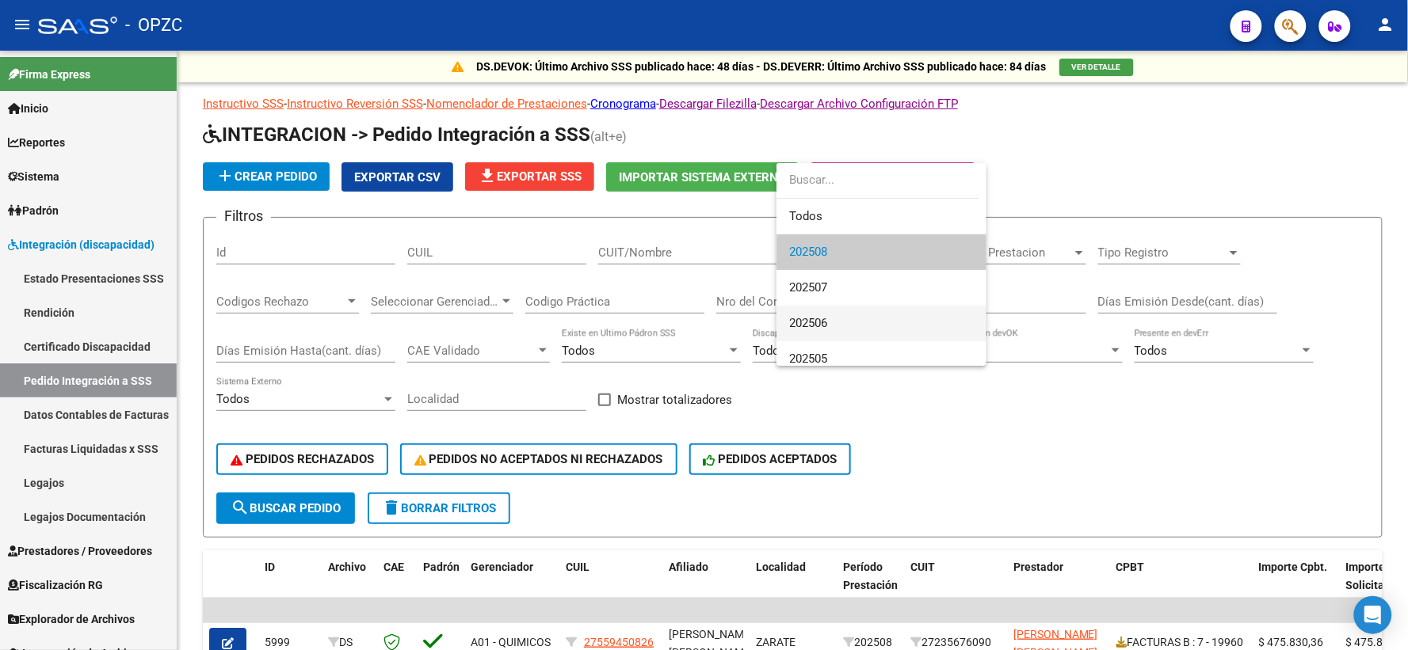
click at [830, 323] on span "202506" at bounding box center [881, 324] width 185 height 36
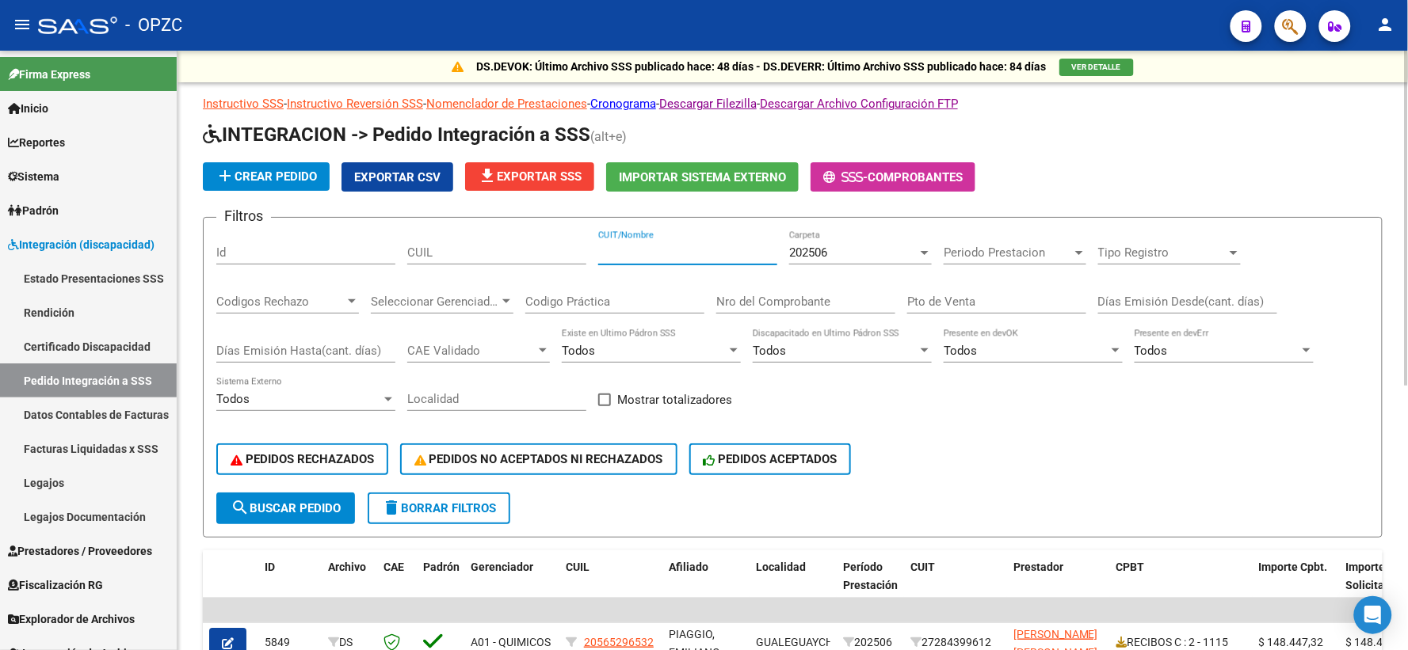
click at [637, 251] on input "CUIT/Nombre" at bounding box center [687, 253] width 179 height 14
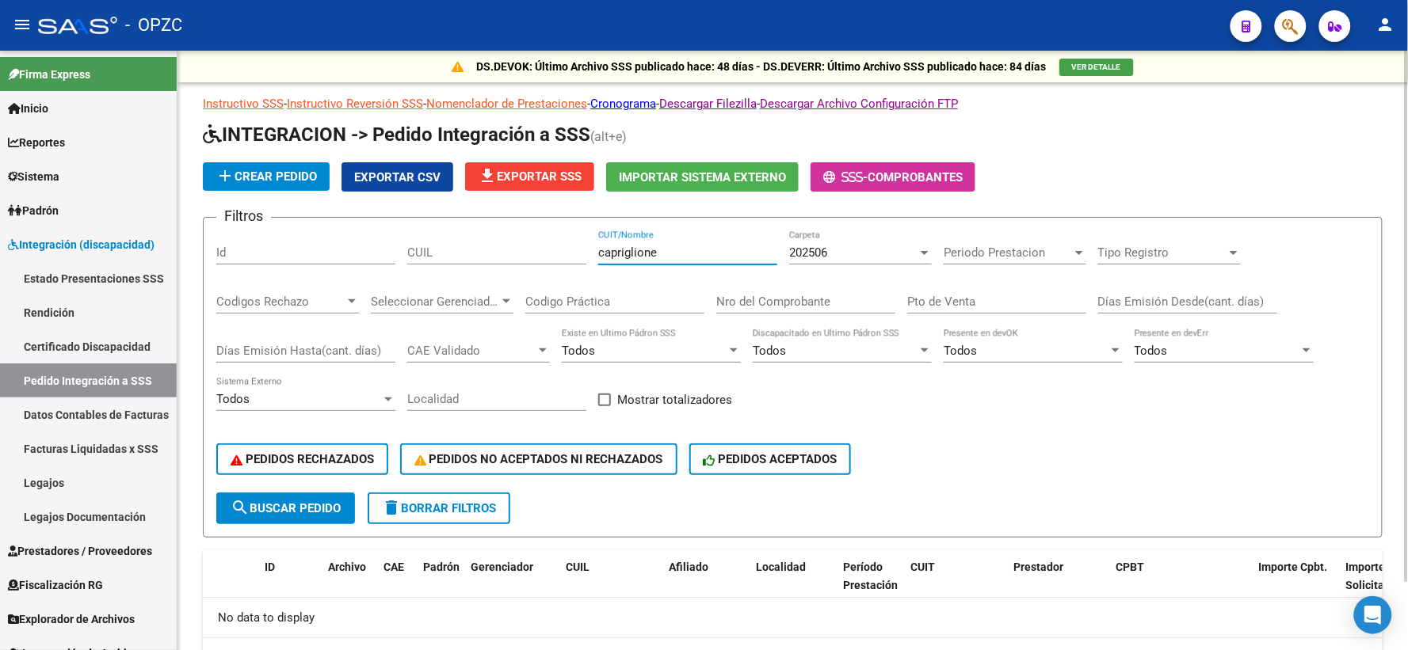
type input "capriglione"
click at [905, 263] on div "202506 Carpeta" at bounding box center [860, 248] width 143 height 34
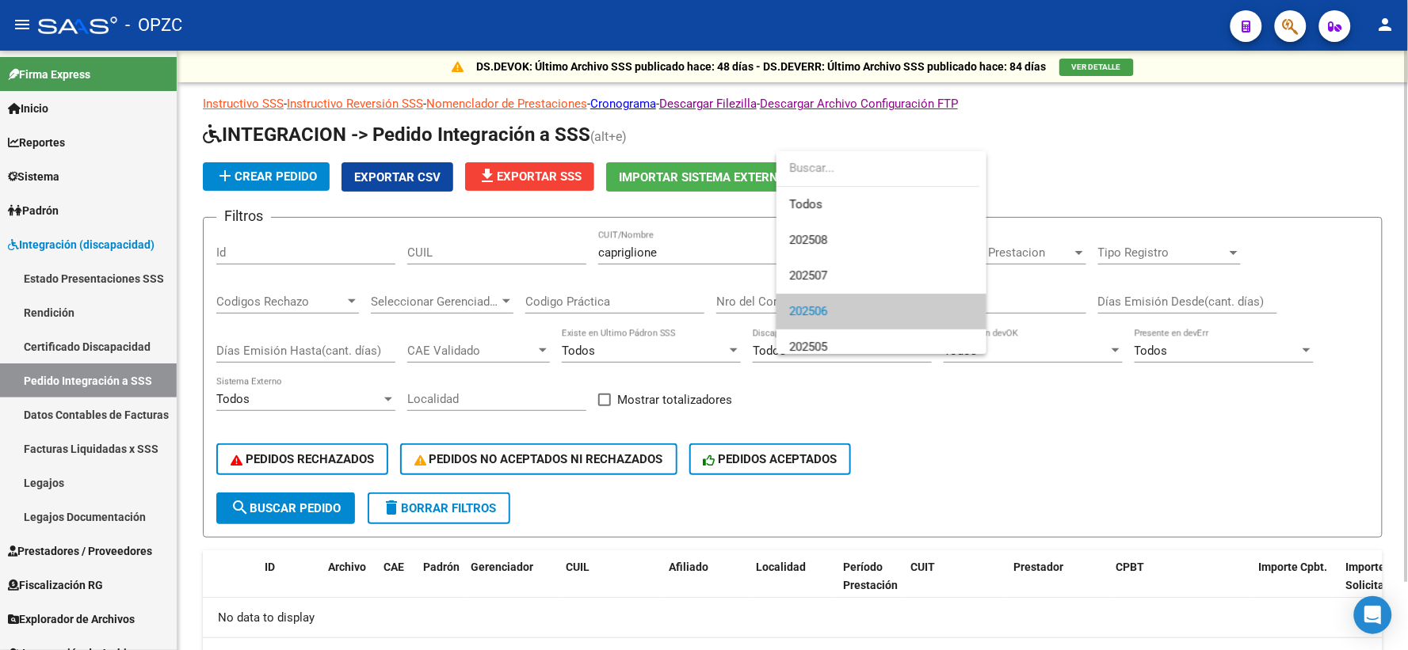
scroll to position [59, 0]
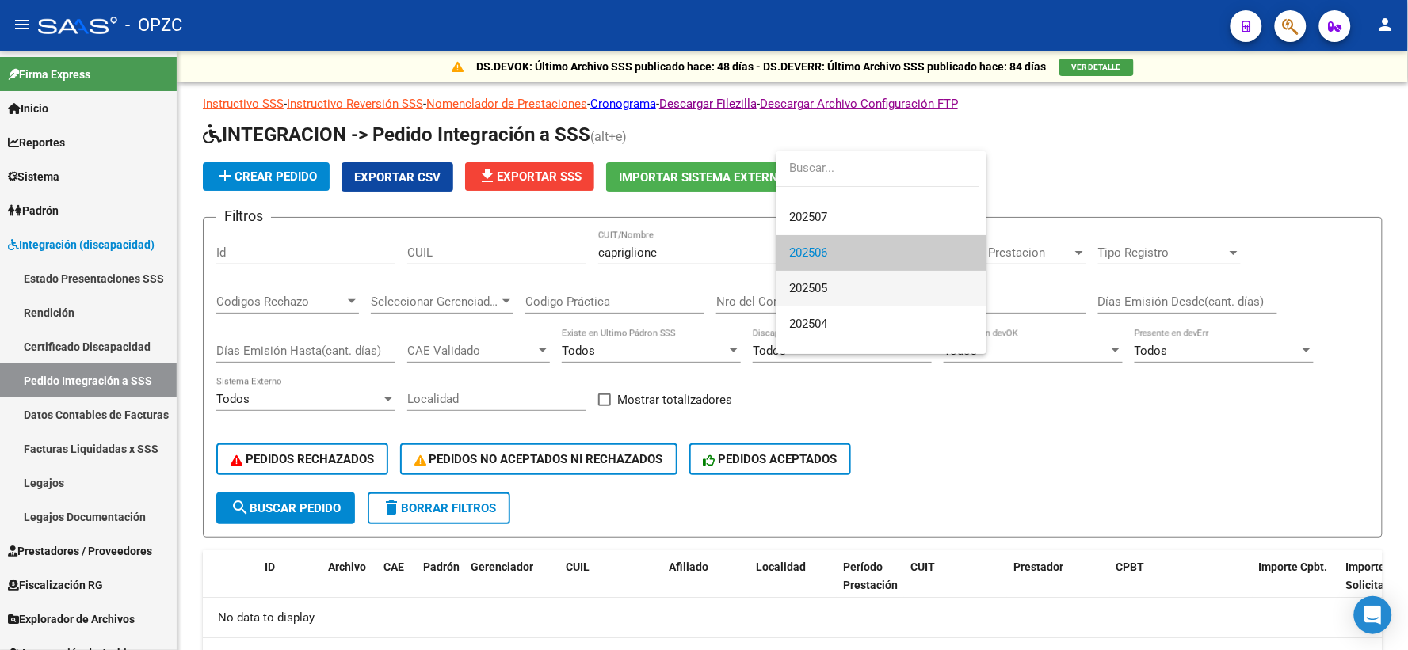
click at [865, 289] on span "202505" at bounding box center [881, 289] width 185 height 36
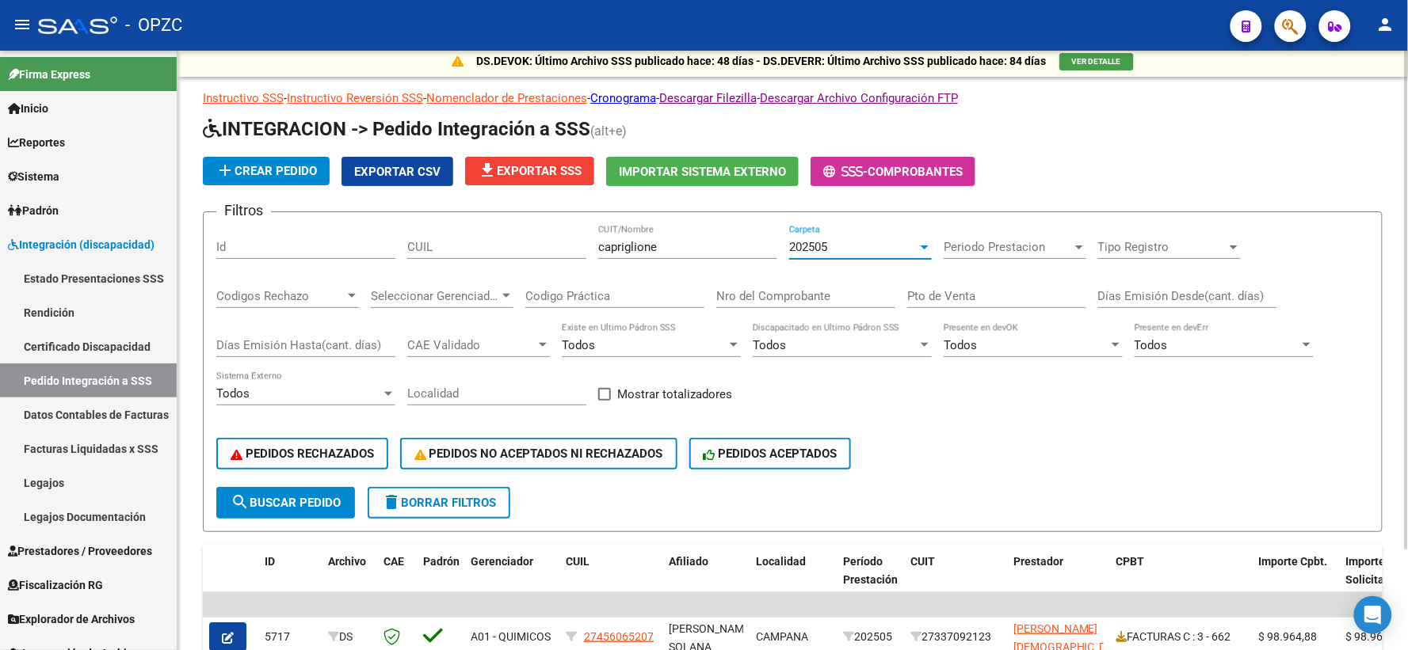
scroll to position [0, 0]
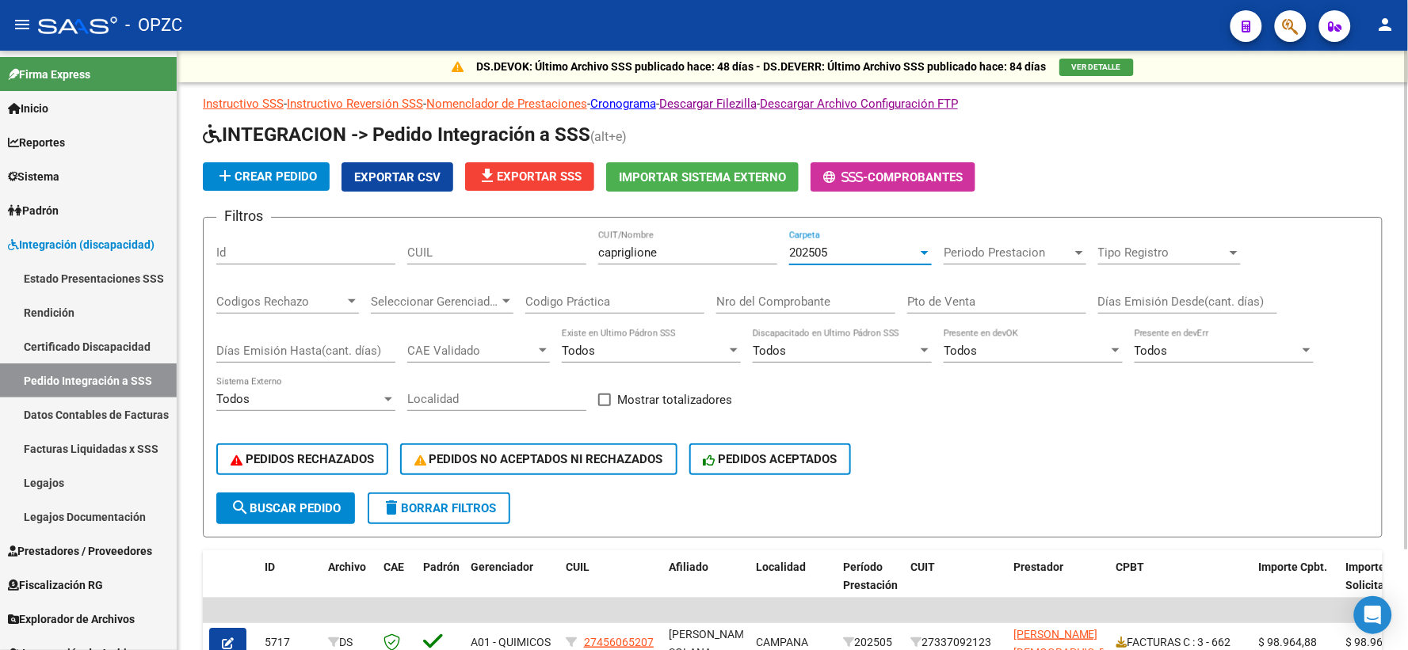
click at [917, 259] on div "202505" at bounding box center [853, 253] width 128 height 14
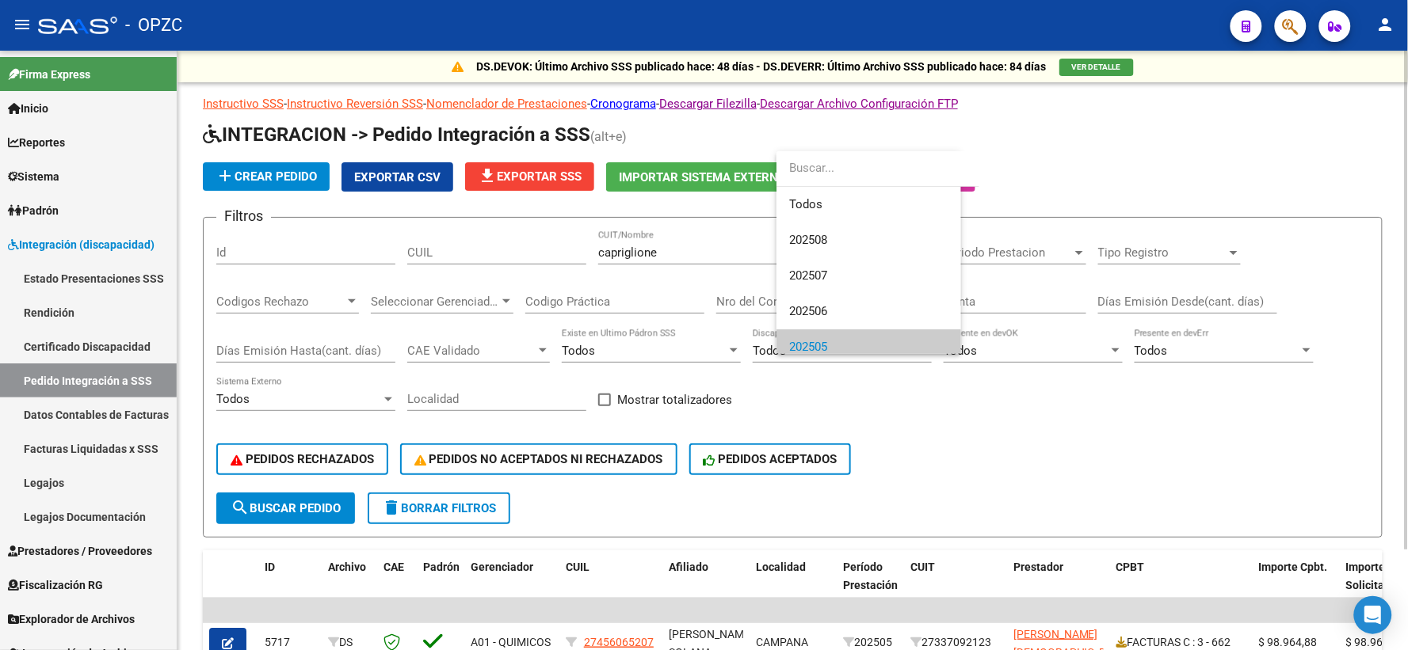
scroll to position [95, 0]
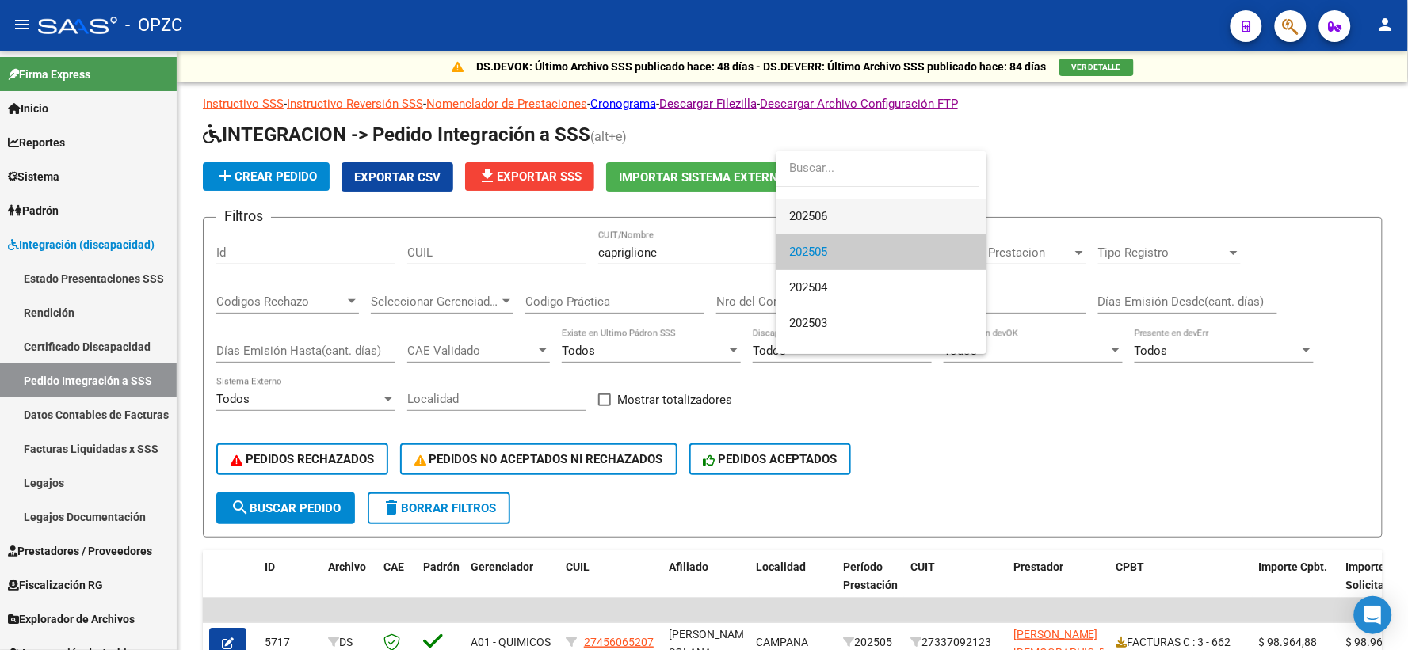
click at [840, 212] on span "202506" at bounding box center [881, 217] width 185 height 36
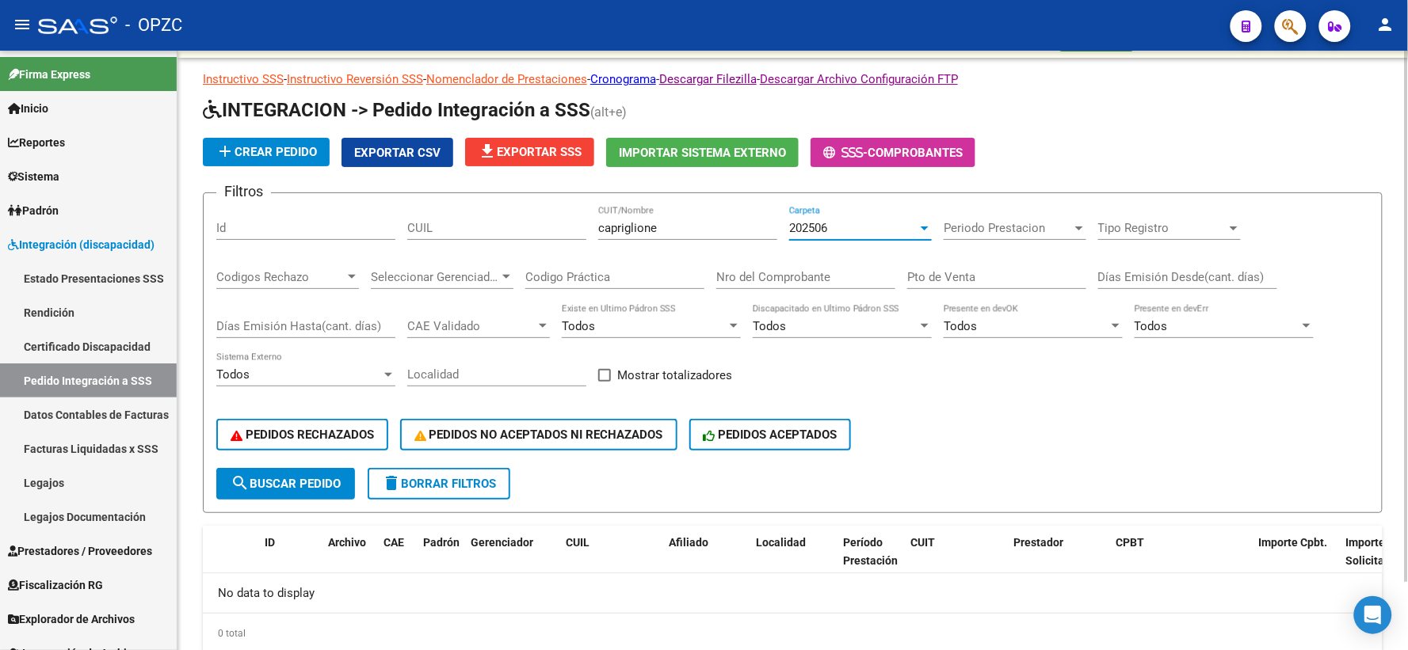
scroll to position [0, 0]
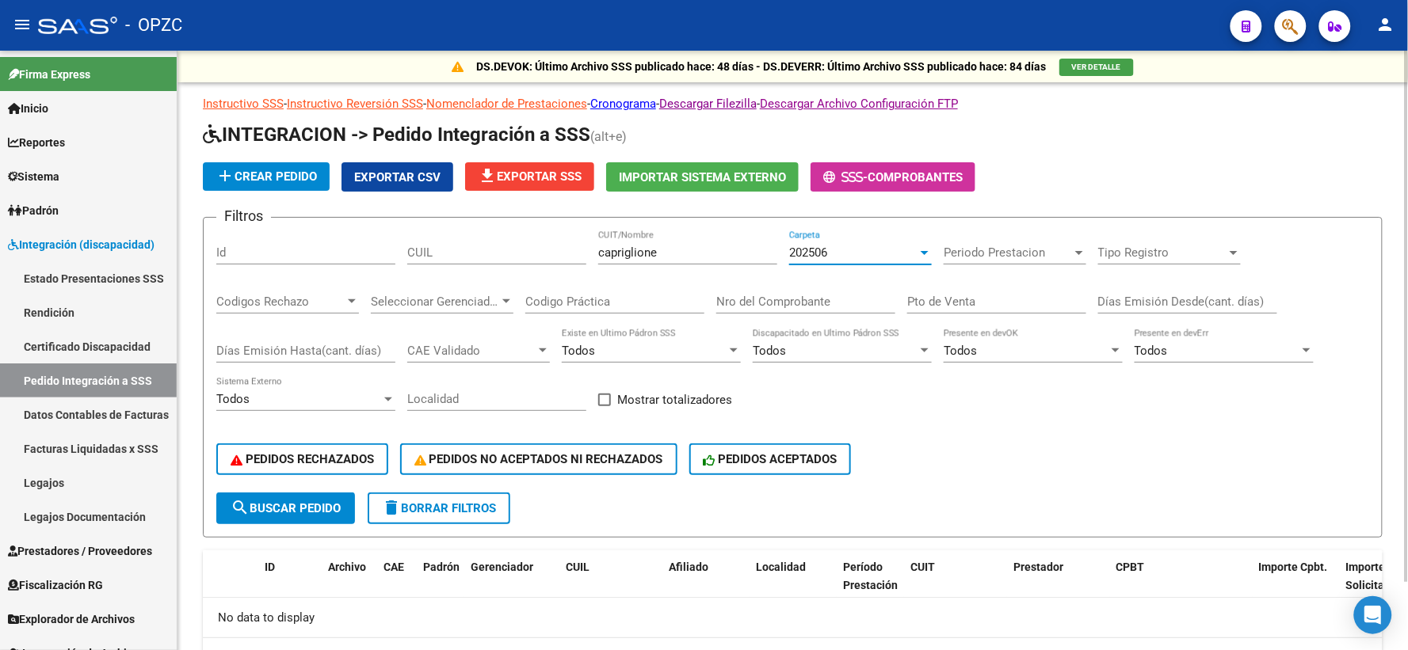
click at [917, 254] on div at bounding box center [924, 252] width 14 height 13
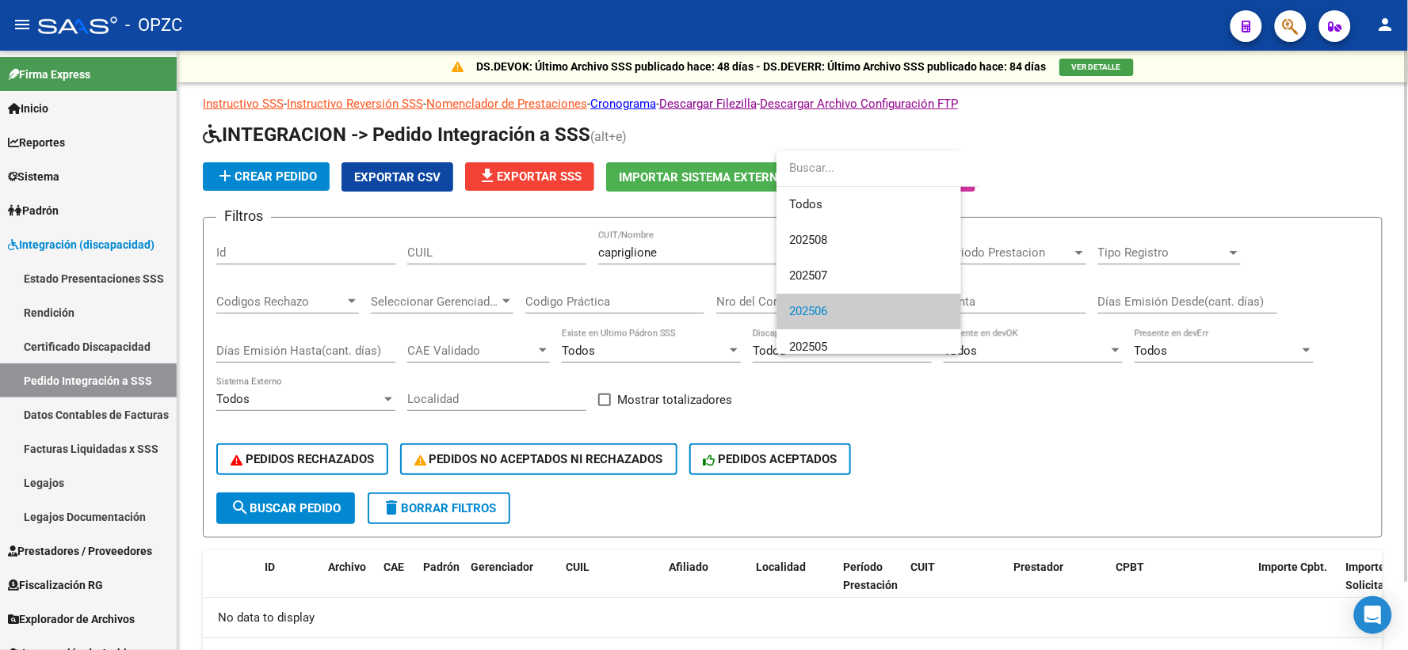
scroll to position [59, 0]
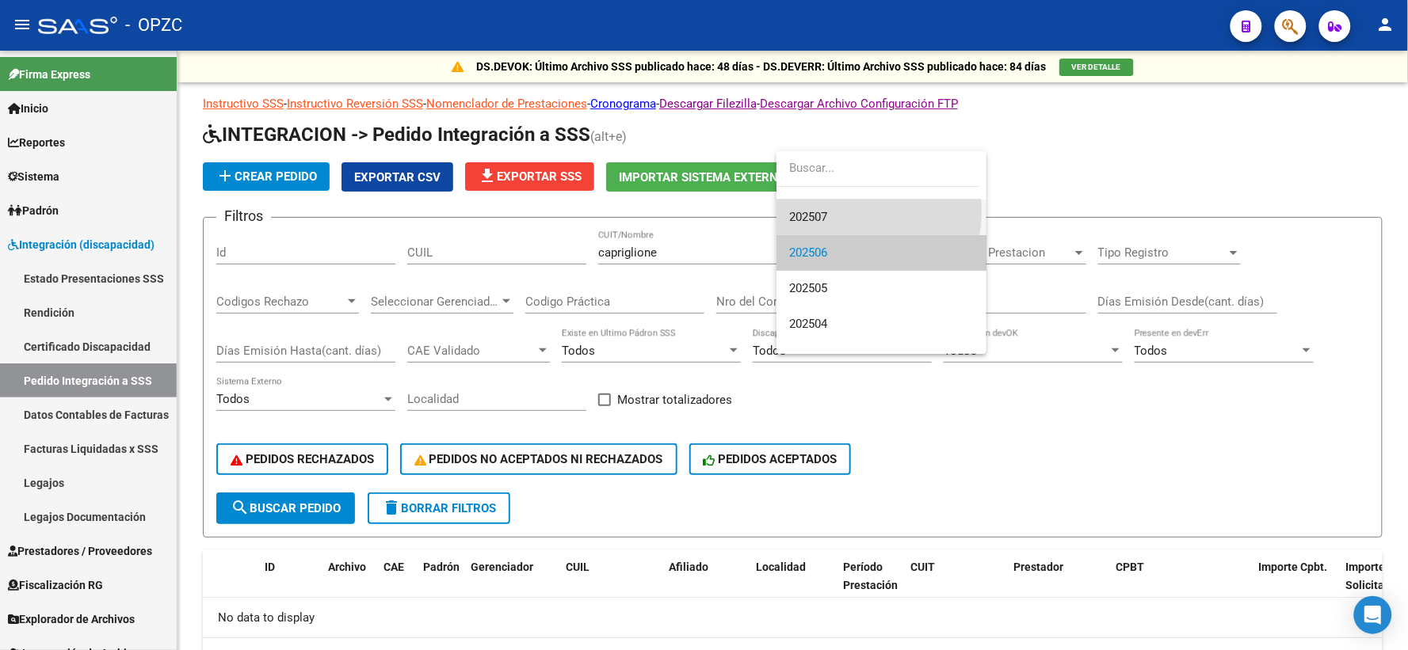
click at [832, 211] on span "202507" at bounding box center [881, 218] width 185 height 36
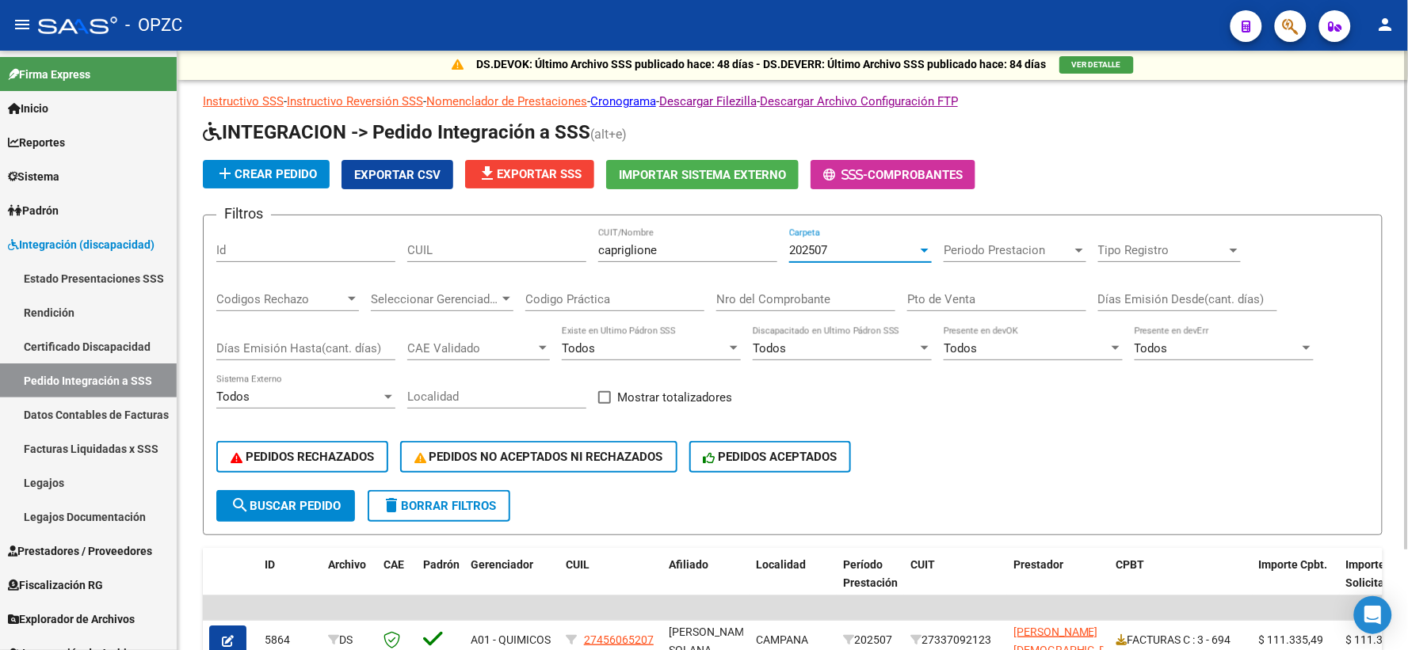
scroll to position [0, 0]
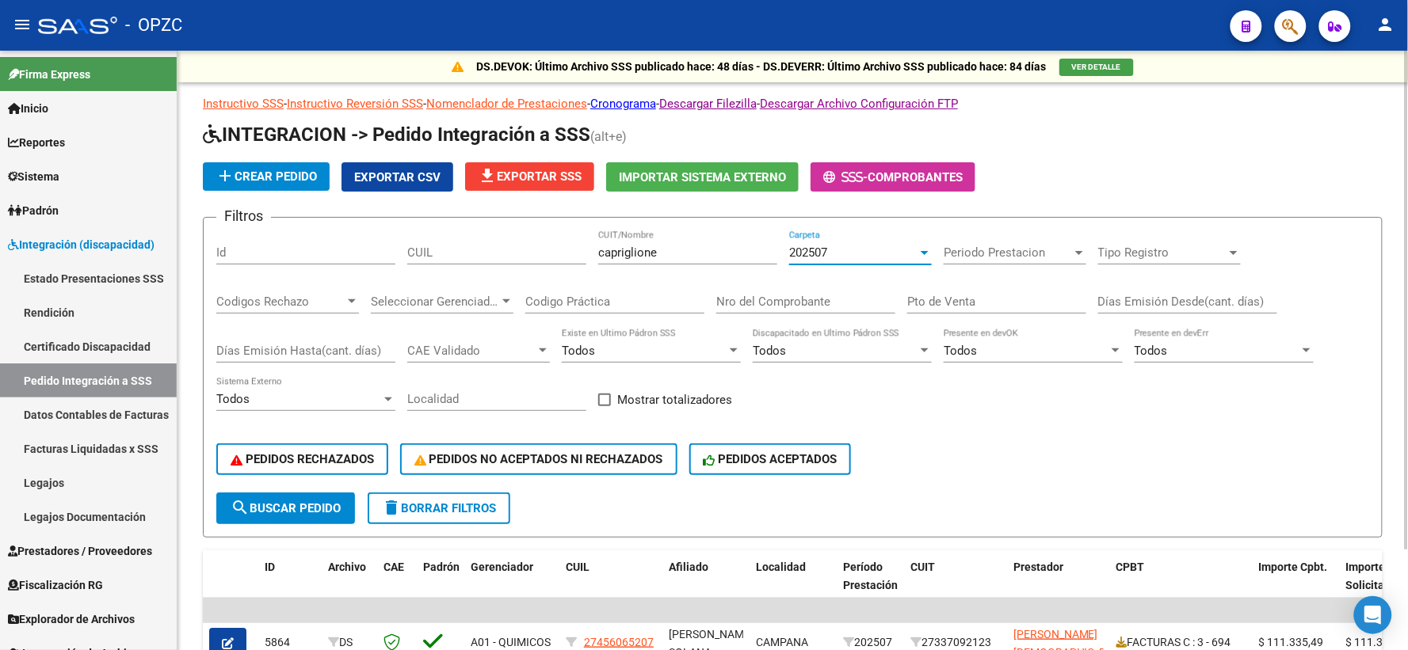
click at [921, 246] on div "202507" at bounding box center [860, 253] width 143 height 14
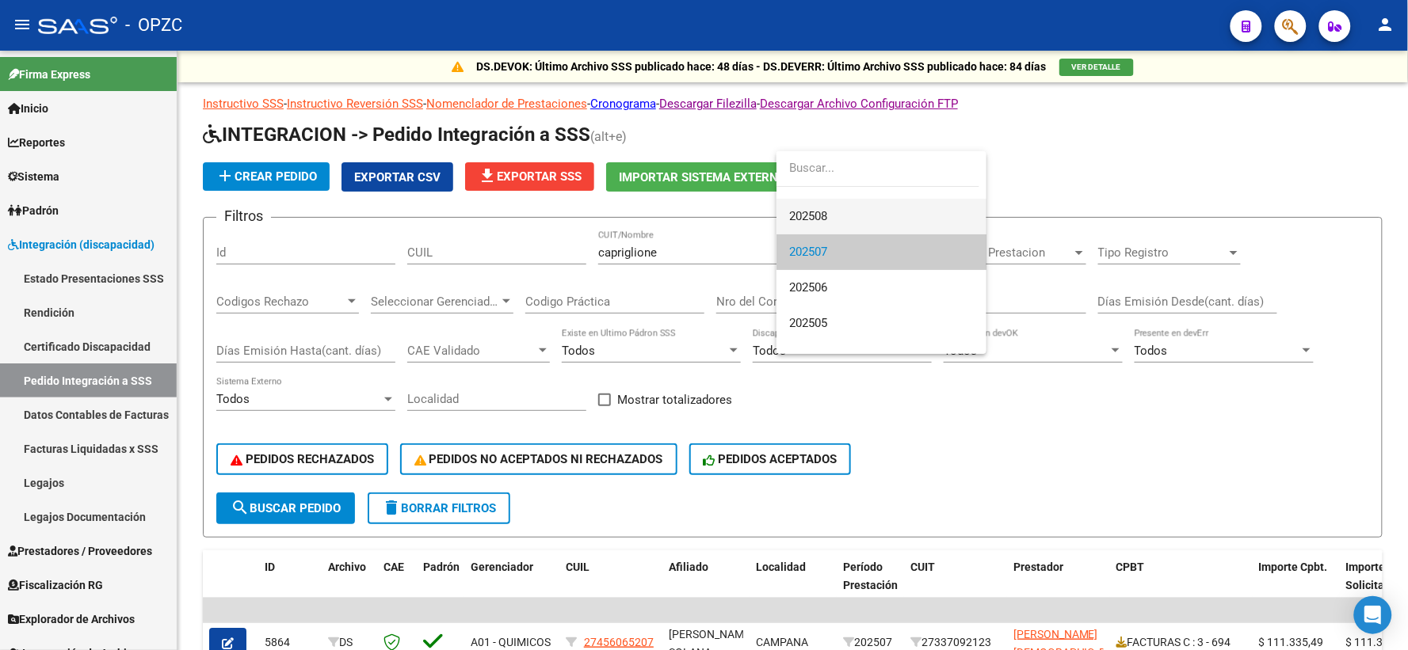
click at [842, 204] on span "202508" at bounding box center [881, 217] width 185 height 36
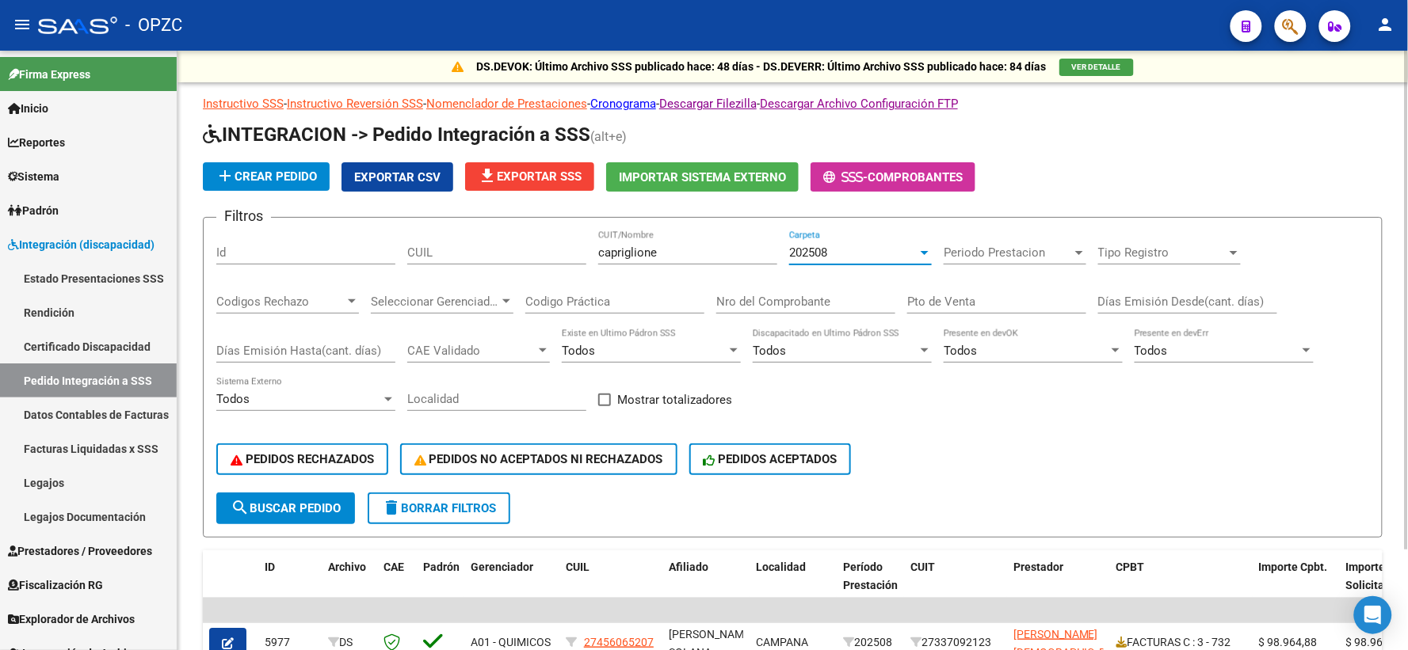
click at [925, 254] on div at bounding box center [925, 253] width 8 height 4
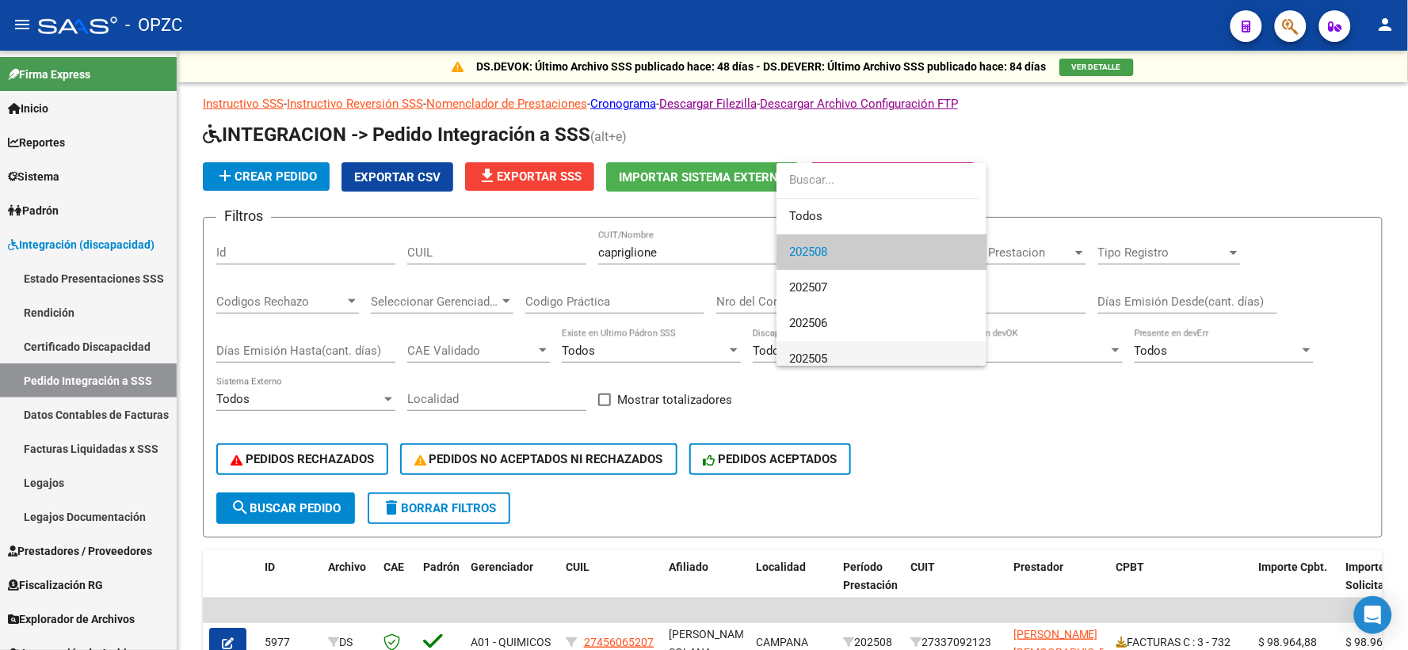
scroll to position [88, 0]
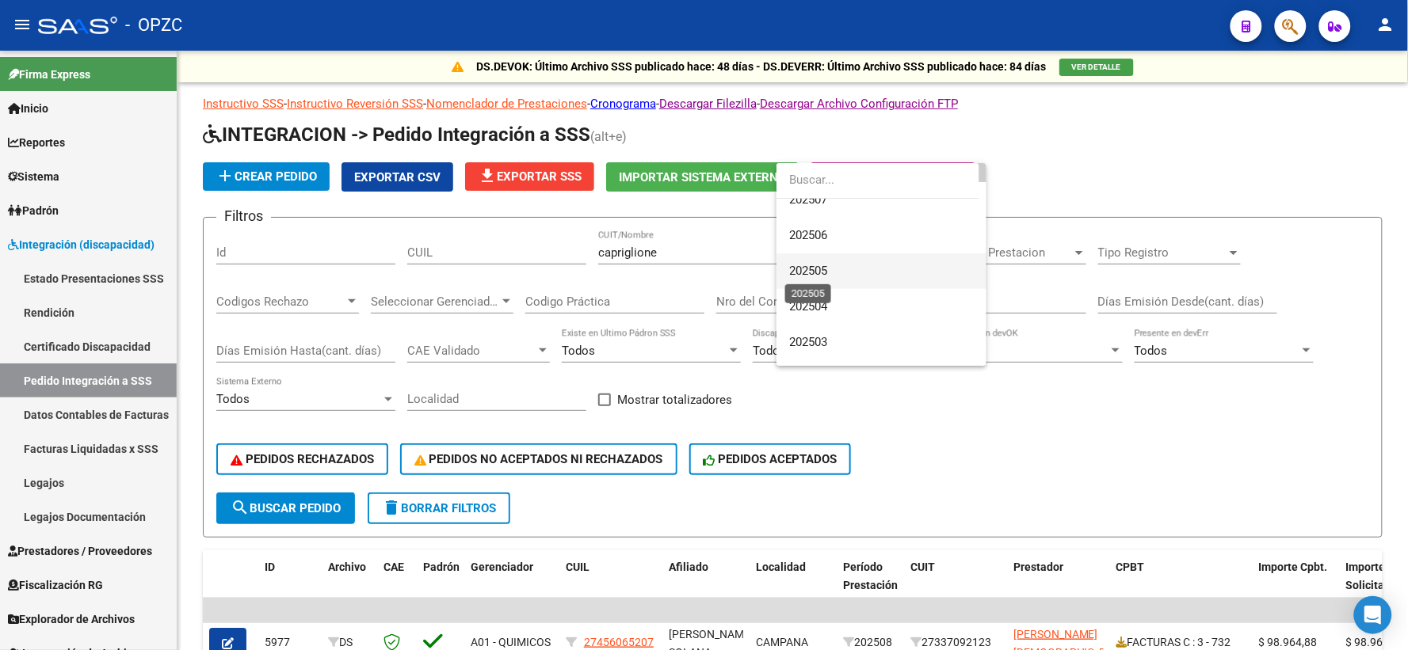
click at [827, 273] on span "202505" at bounding box center [808, 271] width 38 height 14
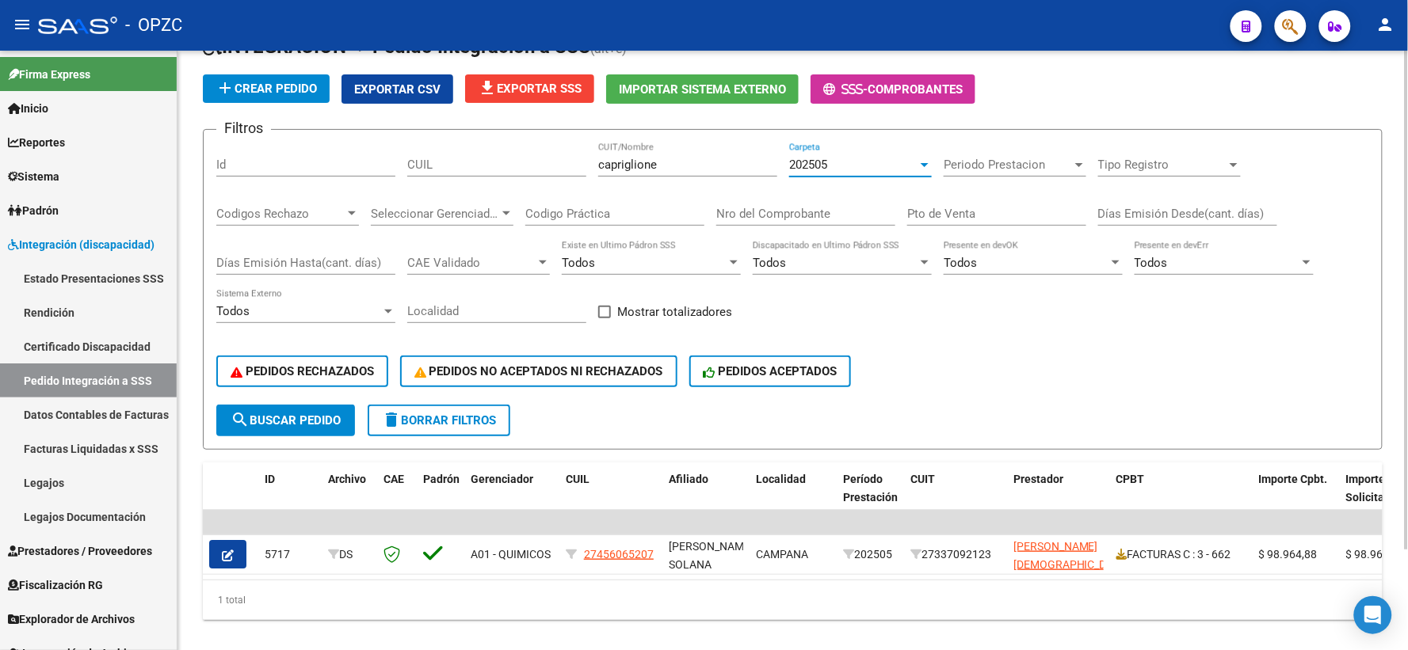
click at [915, 170] on div "202505" at bounding box center [853, 165] width 128 height 14
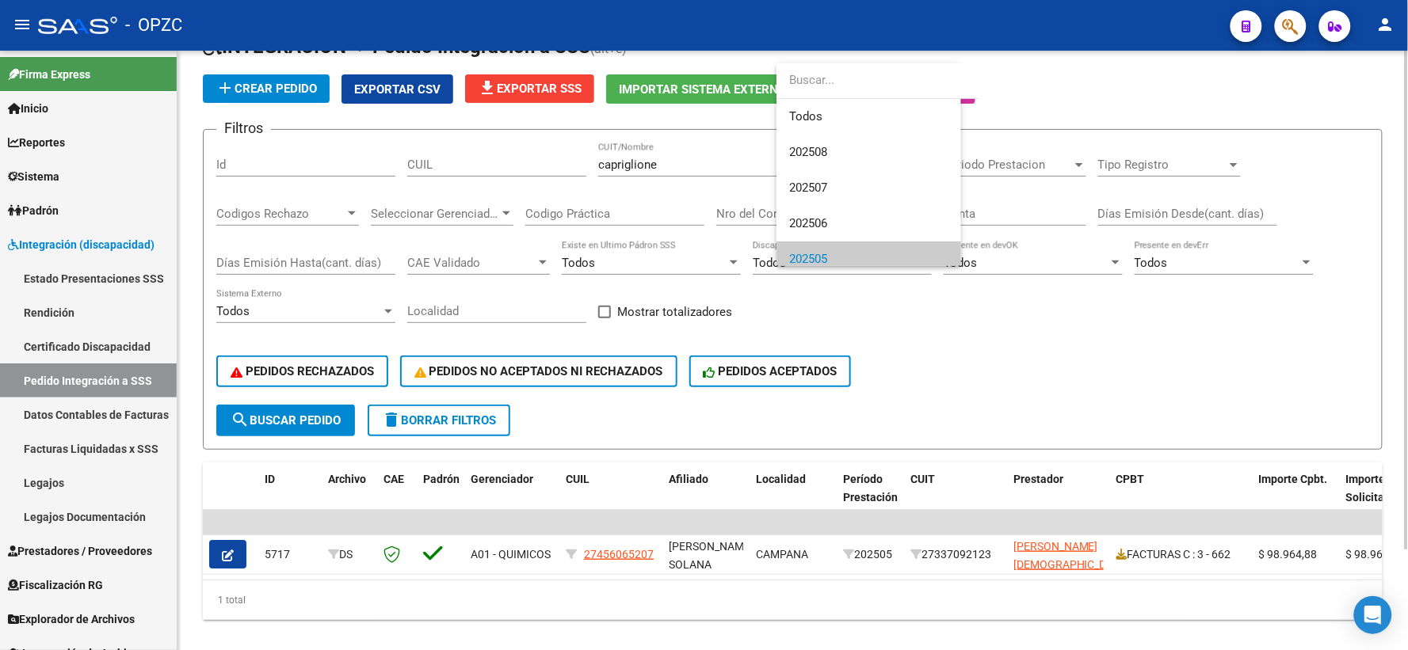
scroll to position [95, 0]
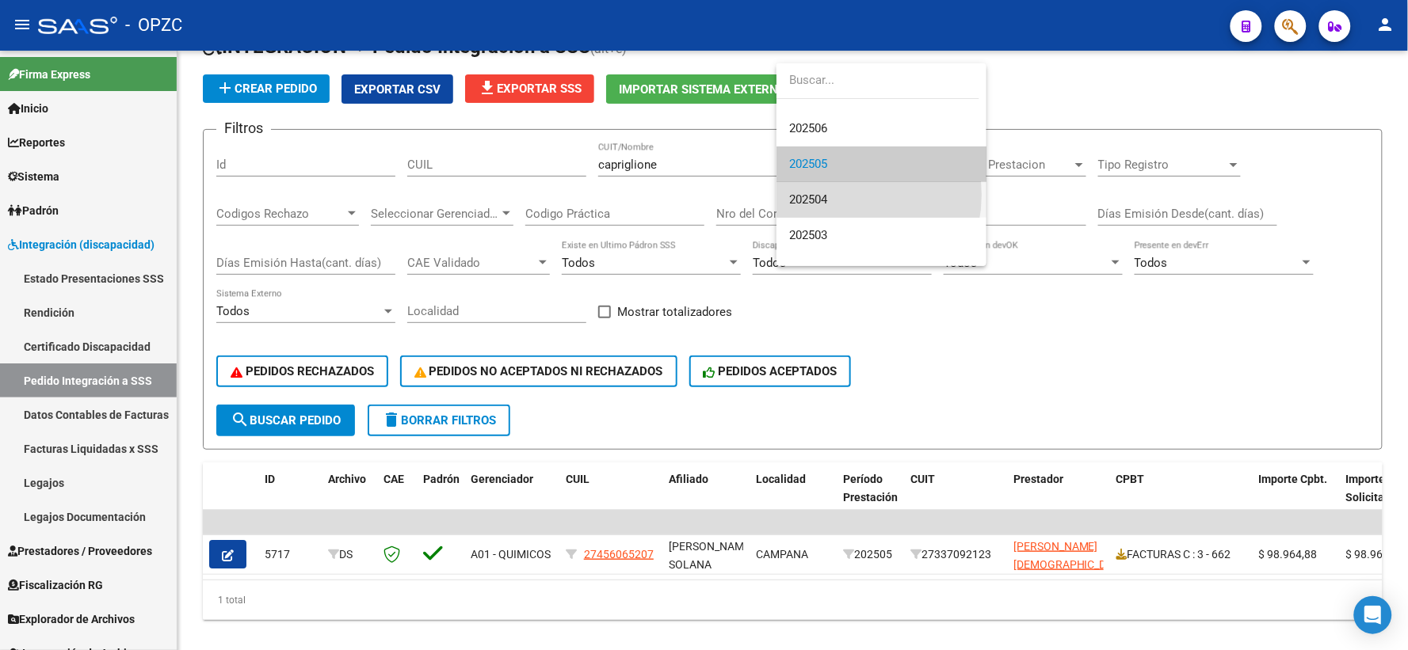
click at [836, 195] on span "202504" at bounding box center [881, 200] width 185 height 36
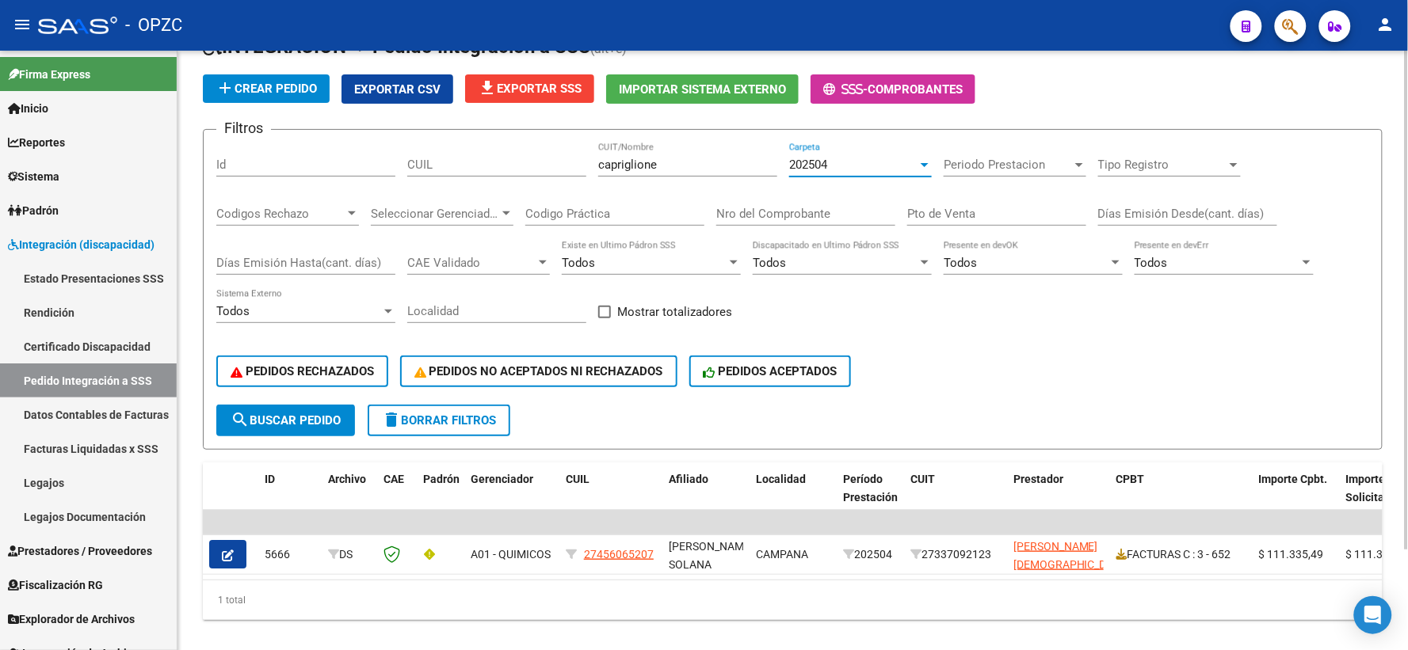
click at [923, 165] on div at bounding box center [925, 165] width 8 height 4
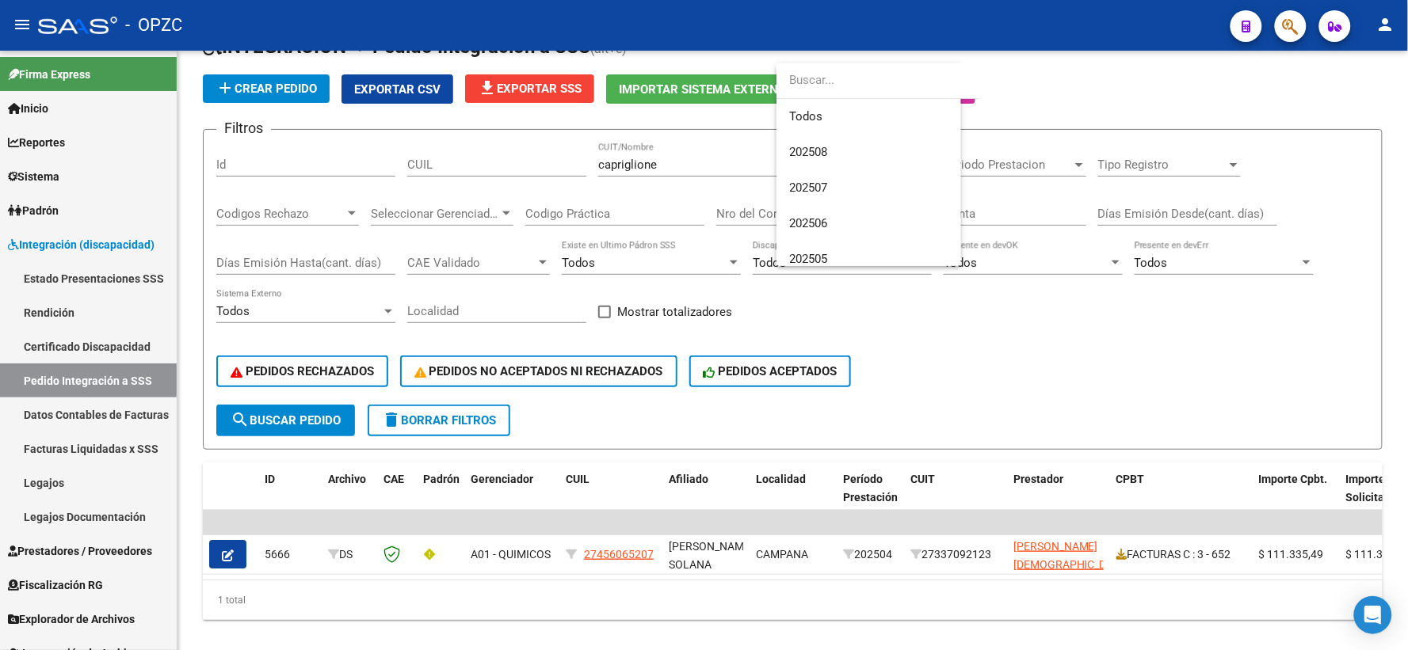
scroll to position [130, 0]
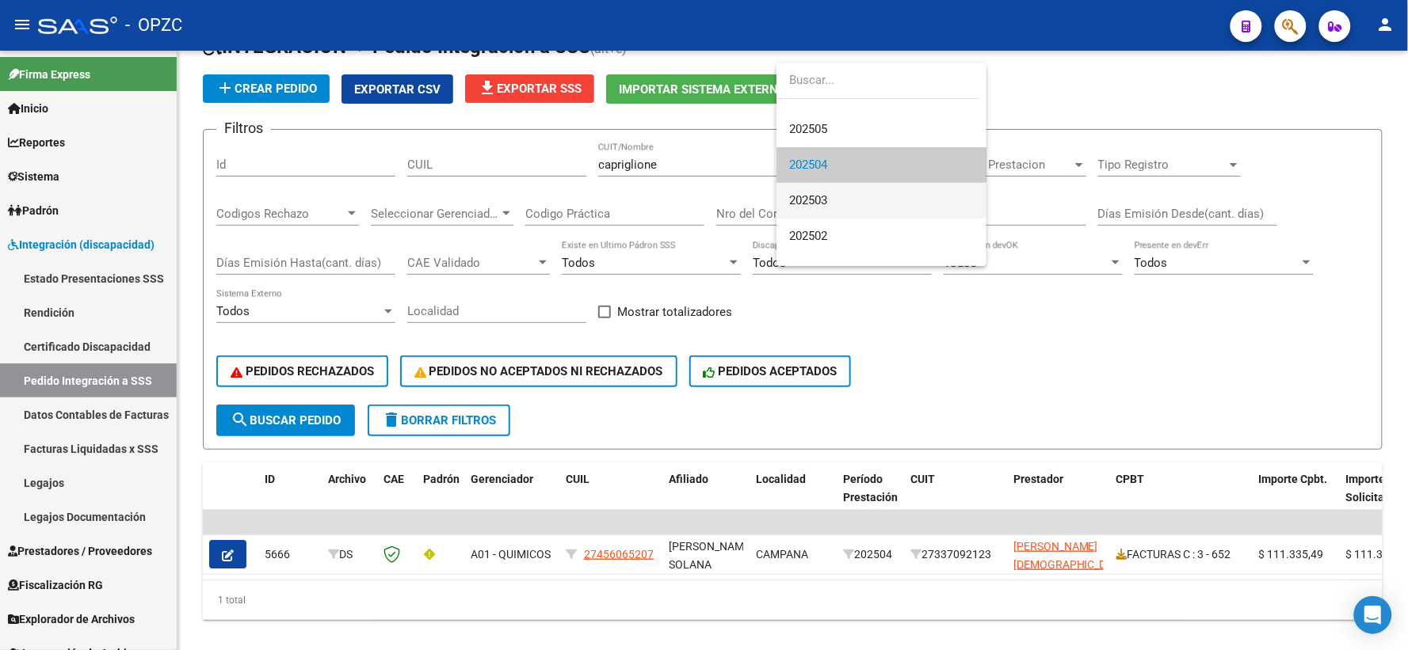
click at [848, 196] on span "202503" at bounding box center [881, 201] width 185 height 36
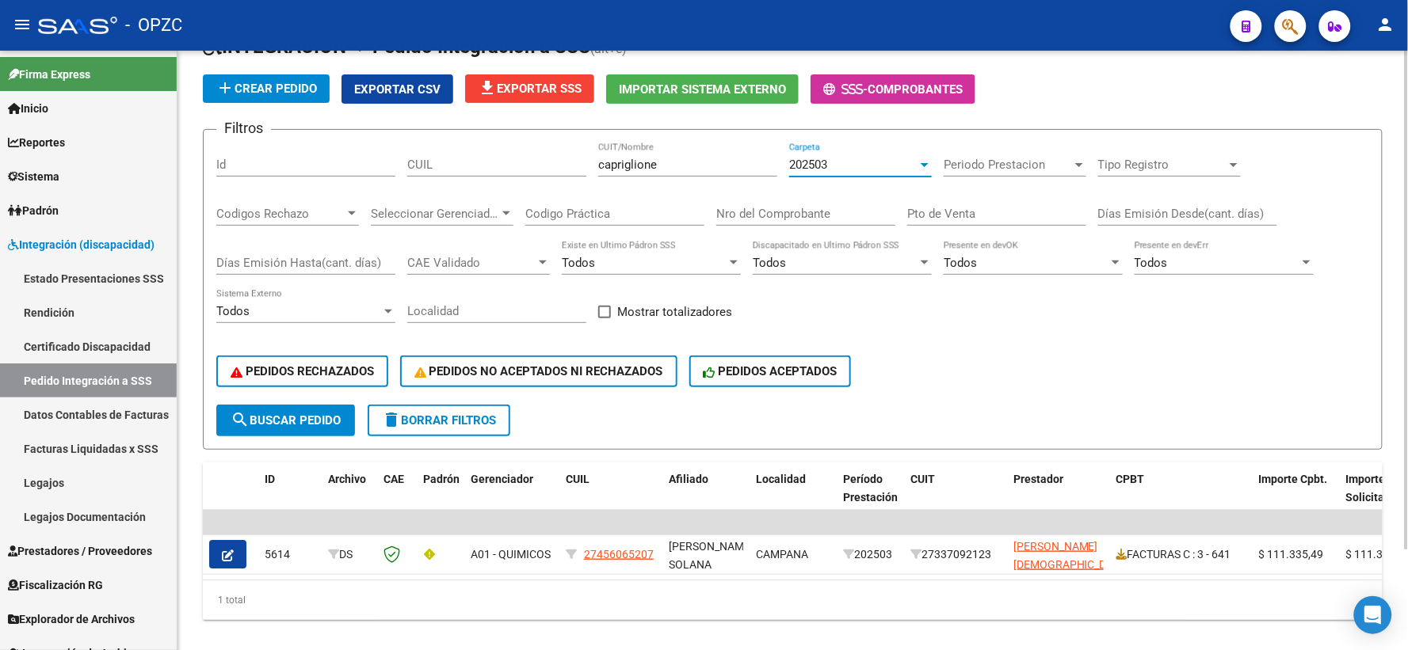
click at [914, 159] on div "202503" at bounding box center [853, 165] width 128 height 14
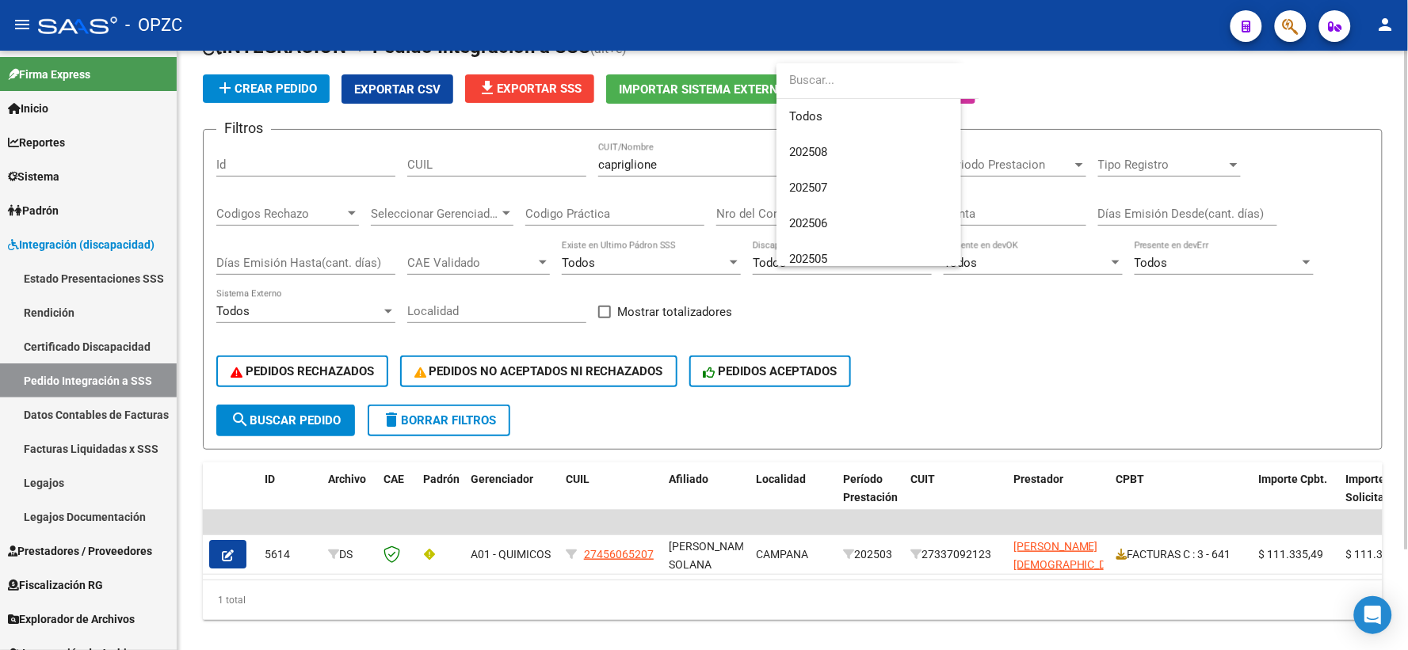
scroll to position [166, 0]
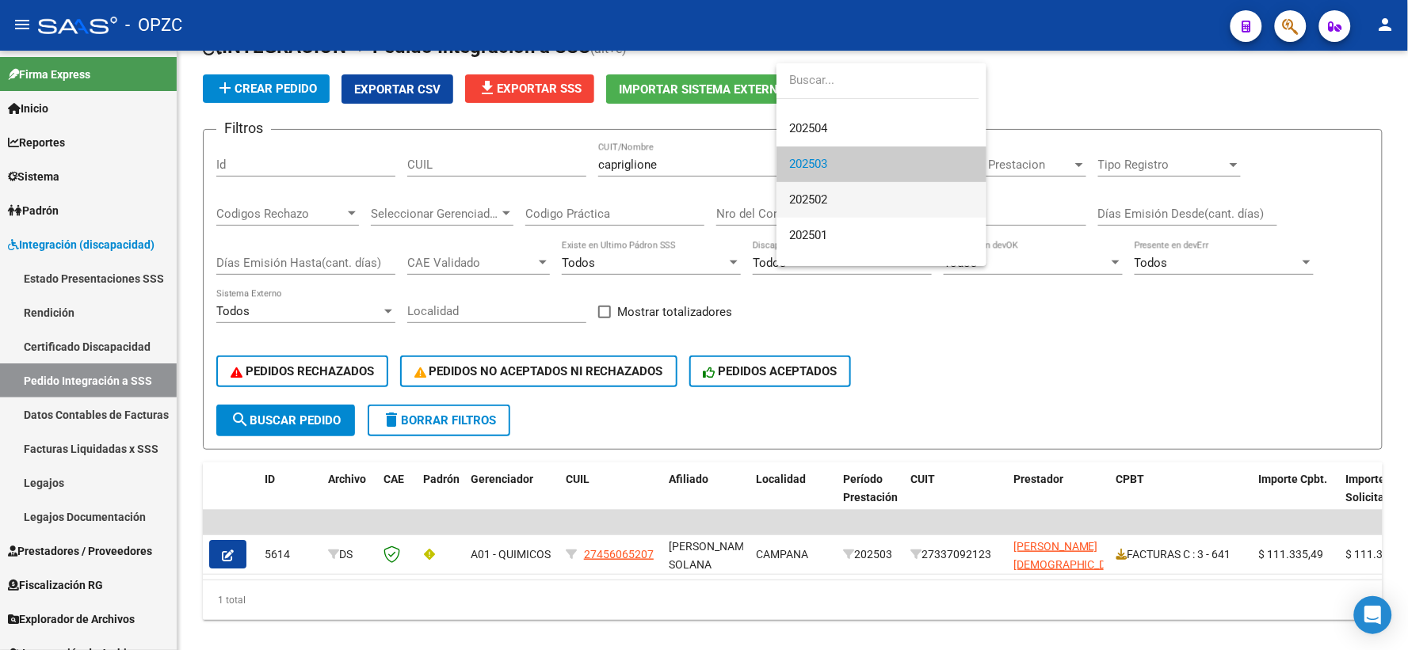
click at [852, 201] on span "202502" at bounding box center [881, 200] width 185 height 36
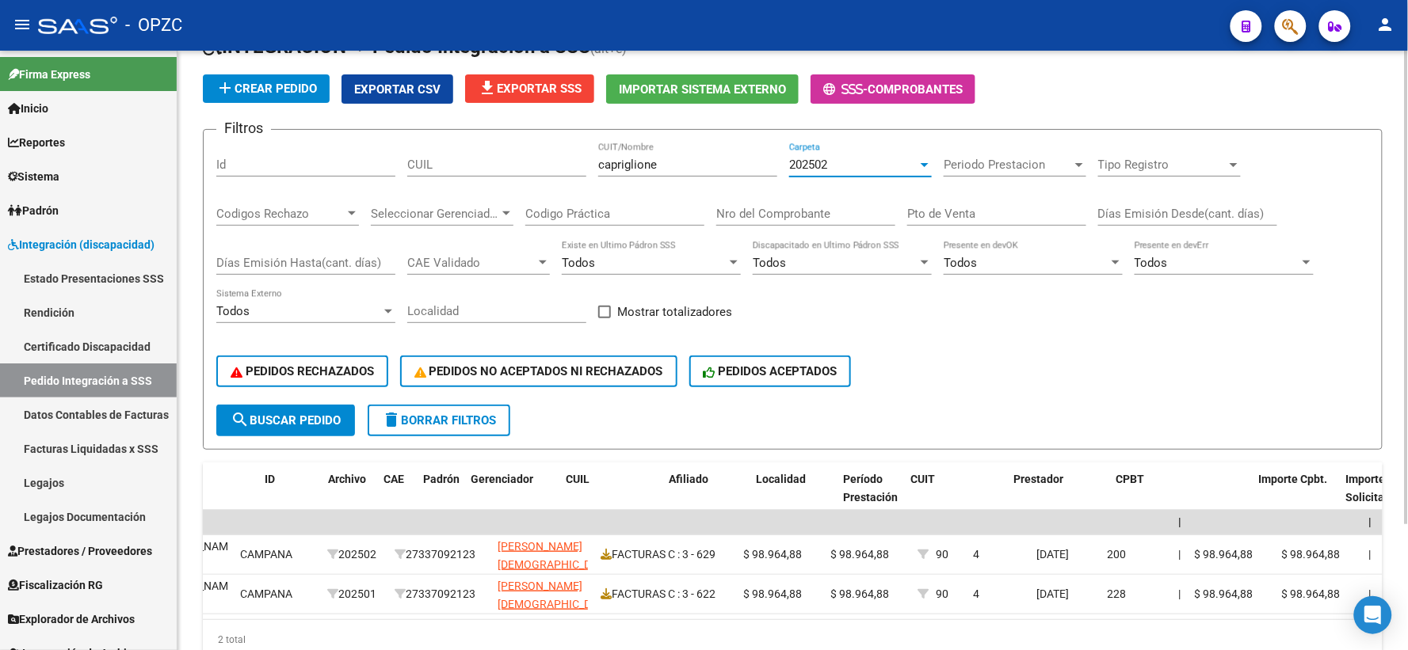
scroll to position [0, 0]
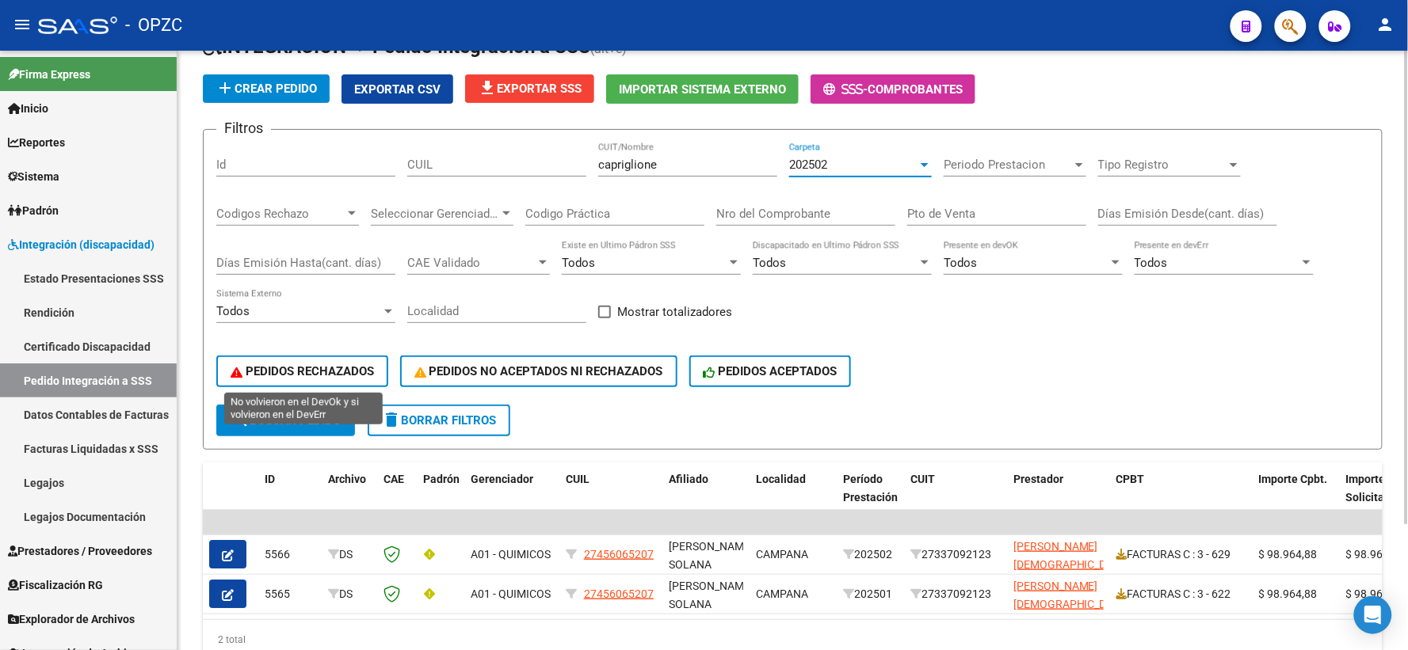
click at [336, 368] on span "PEDIDOS RECHAZADOS" at bounding box center [302, 371] width 143 height 14
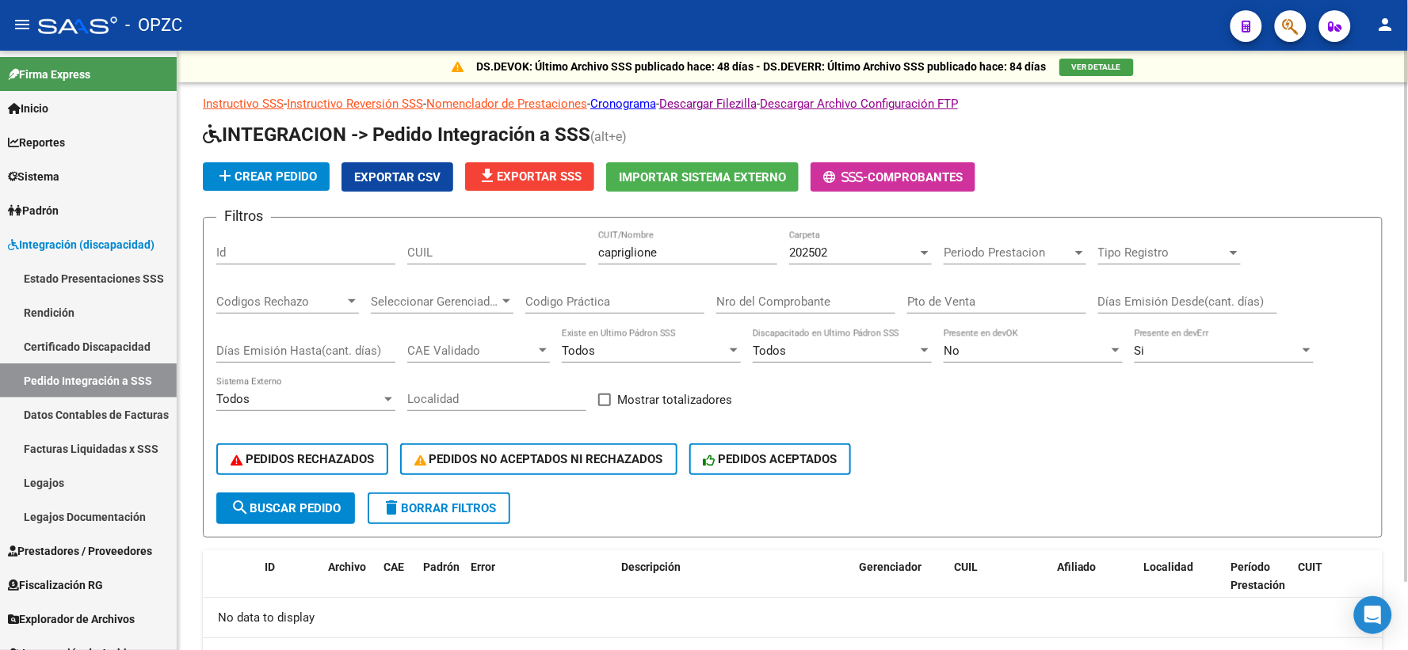
click at [876, 249] on div "202502" at bounding box center [853, 253] width 128 height 14
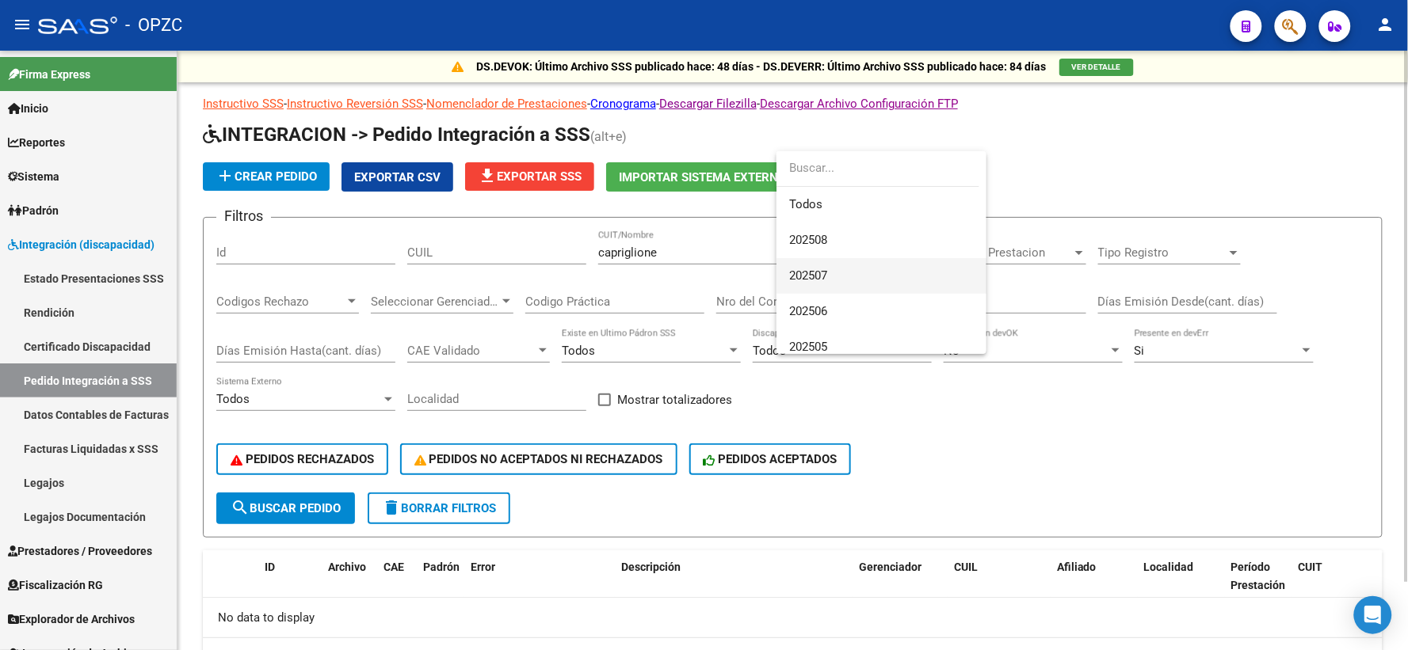
click at [841, 259] on span "202507" at bounding box center [881, 276] width 185 height 36
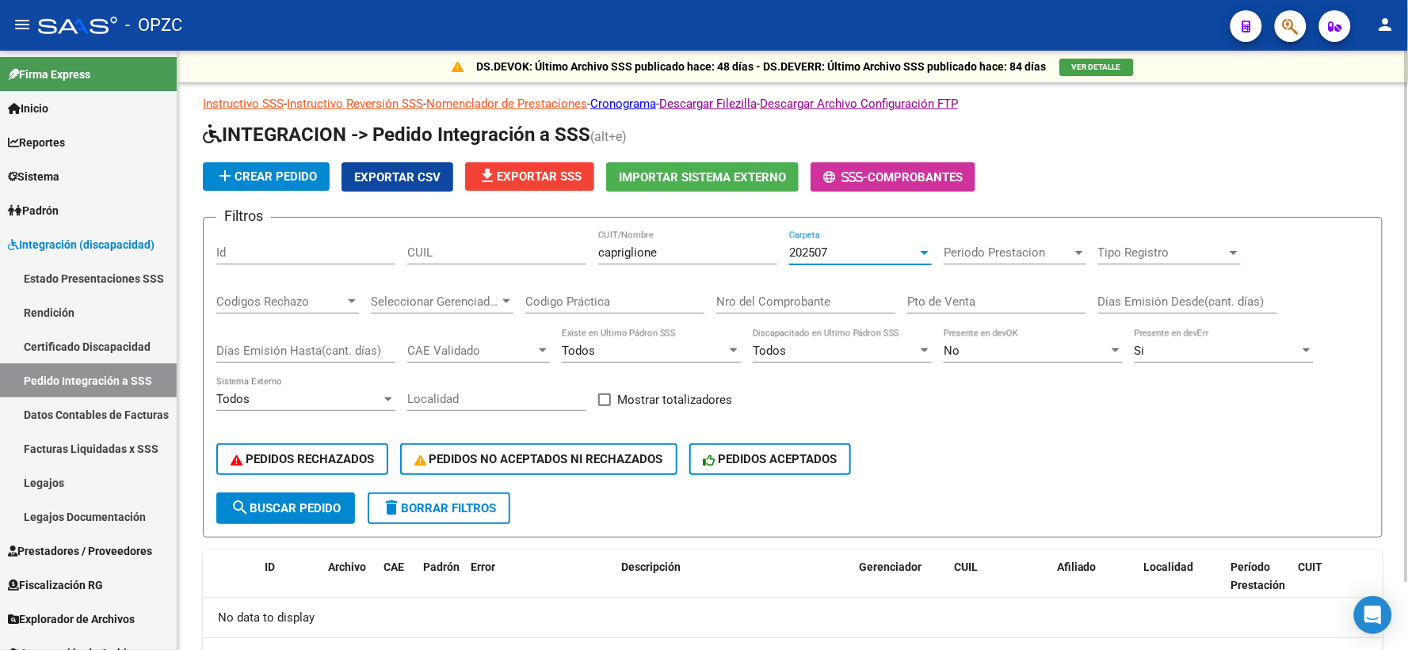
click at [865, 251] on div "202507" at bounding box center [853, 253] width 128 height 14
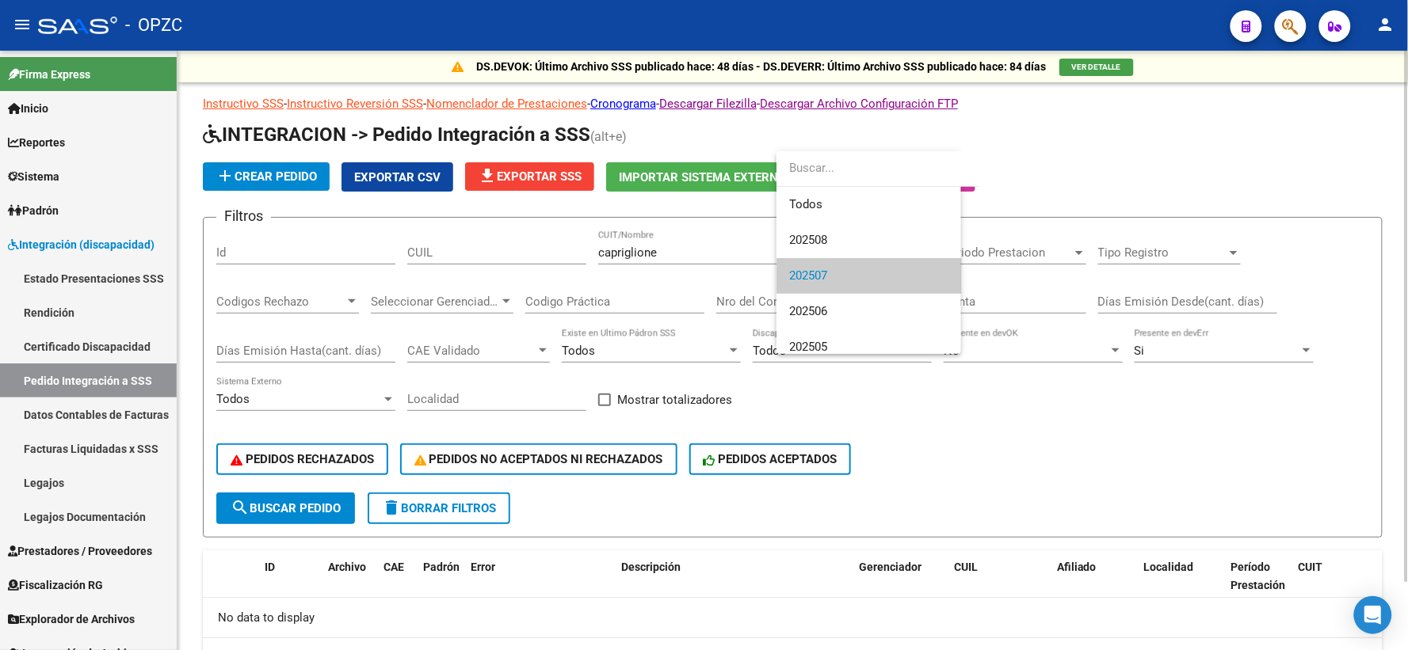
scroll to position [24, 0]
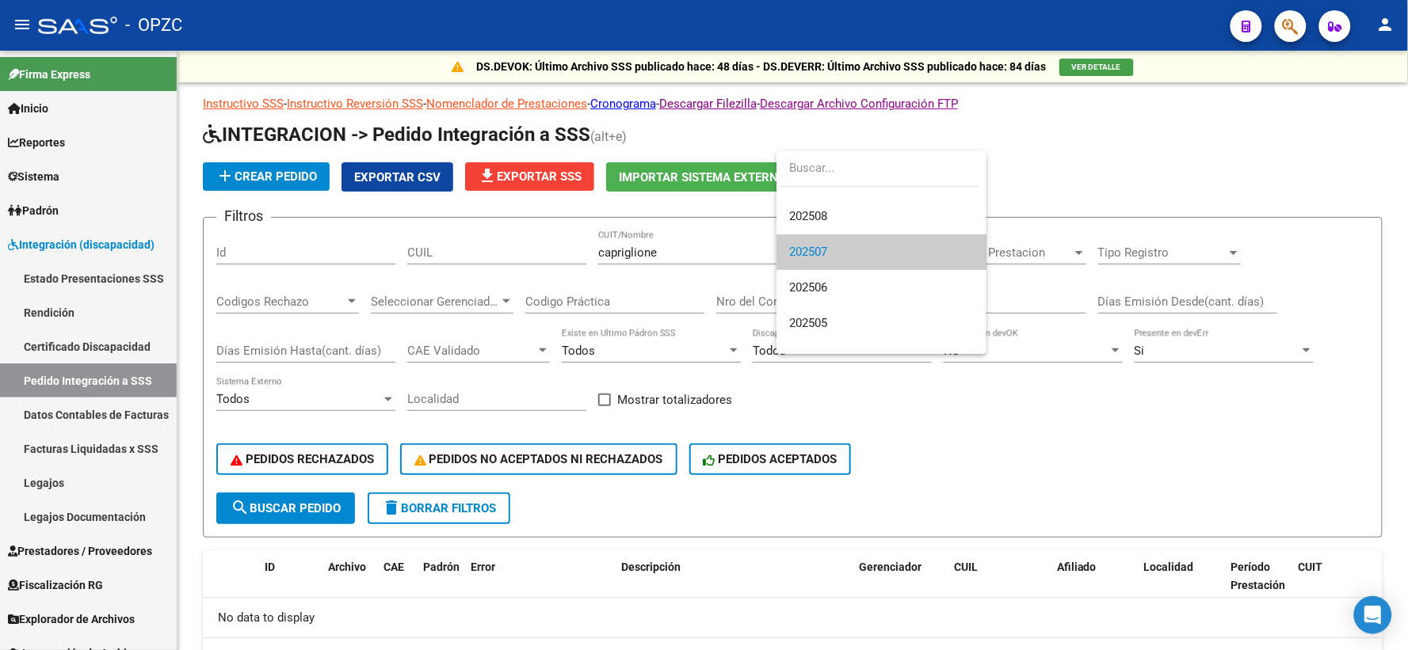
click at [837, 250] on span "202507" at bounding box center [881, 252] width 185 height 36
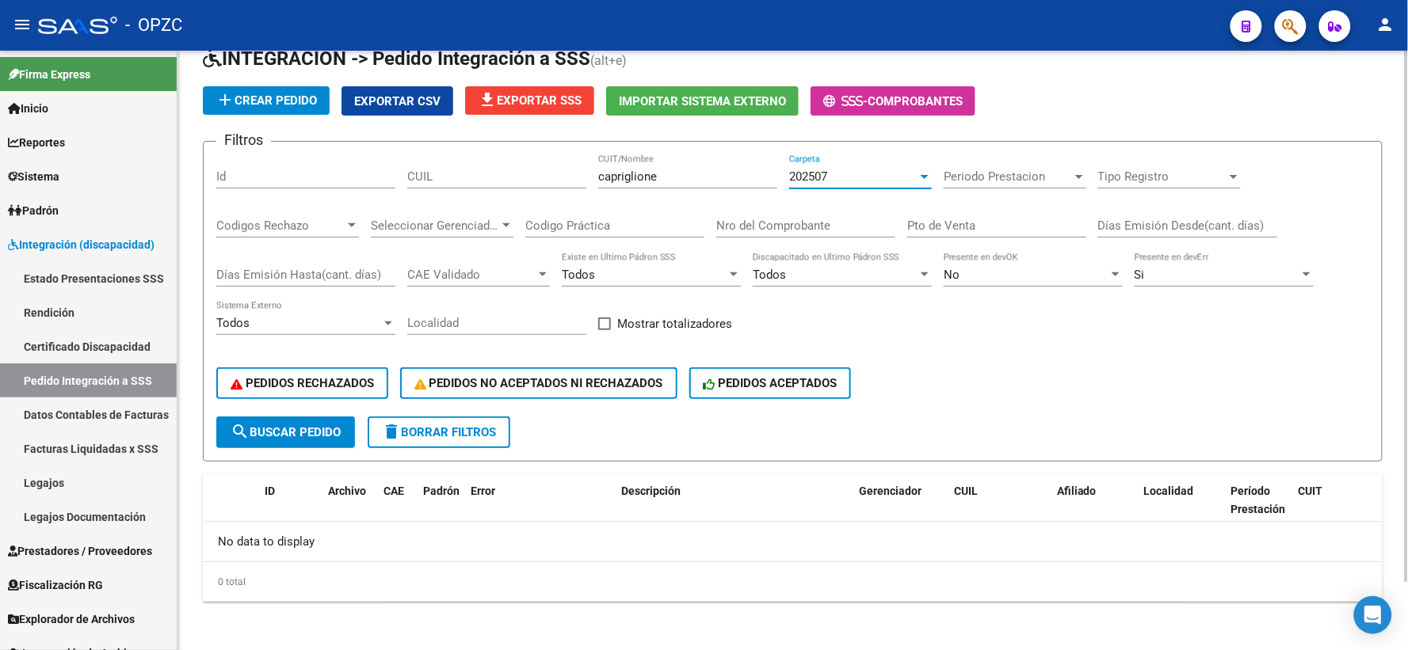
scroll to position [0, 0]
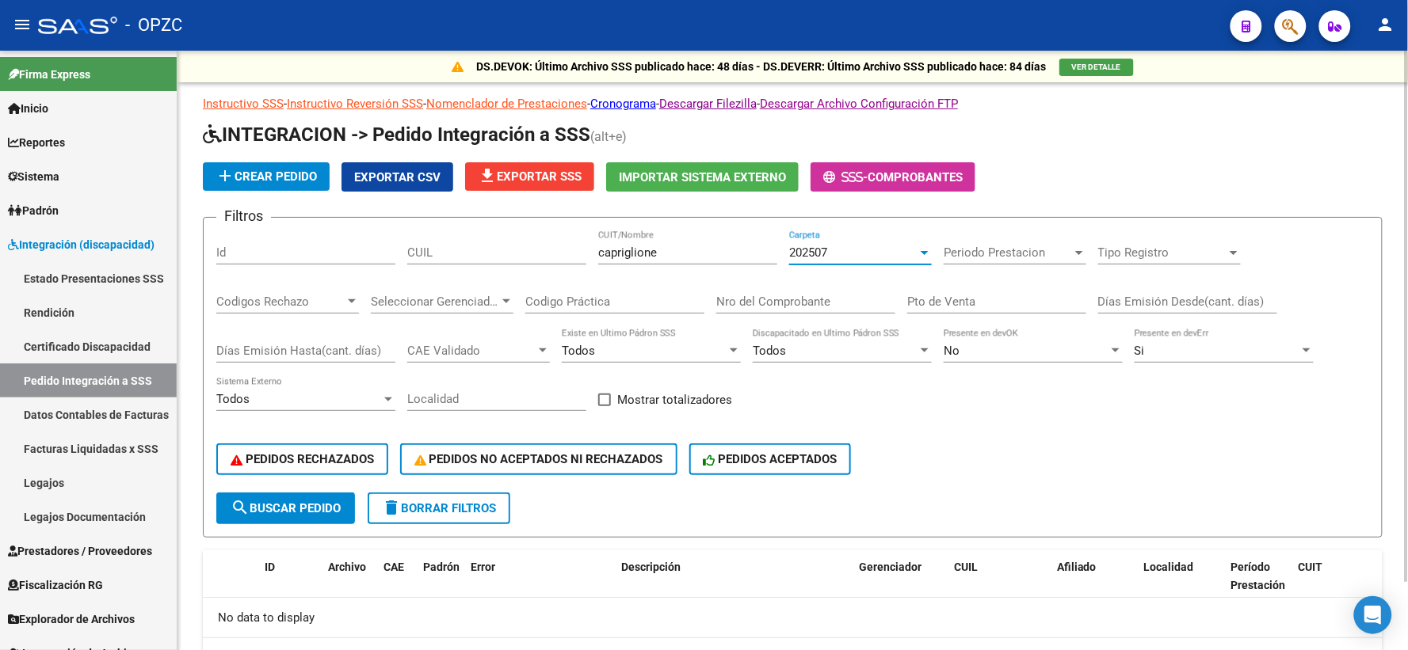
click at [919, 248] on div at bounding box center [924, 252] width 14 height 13
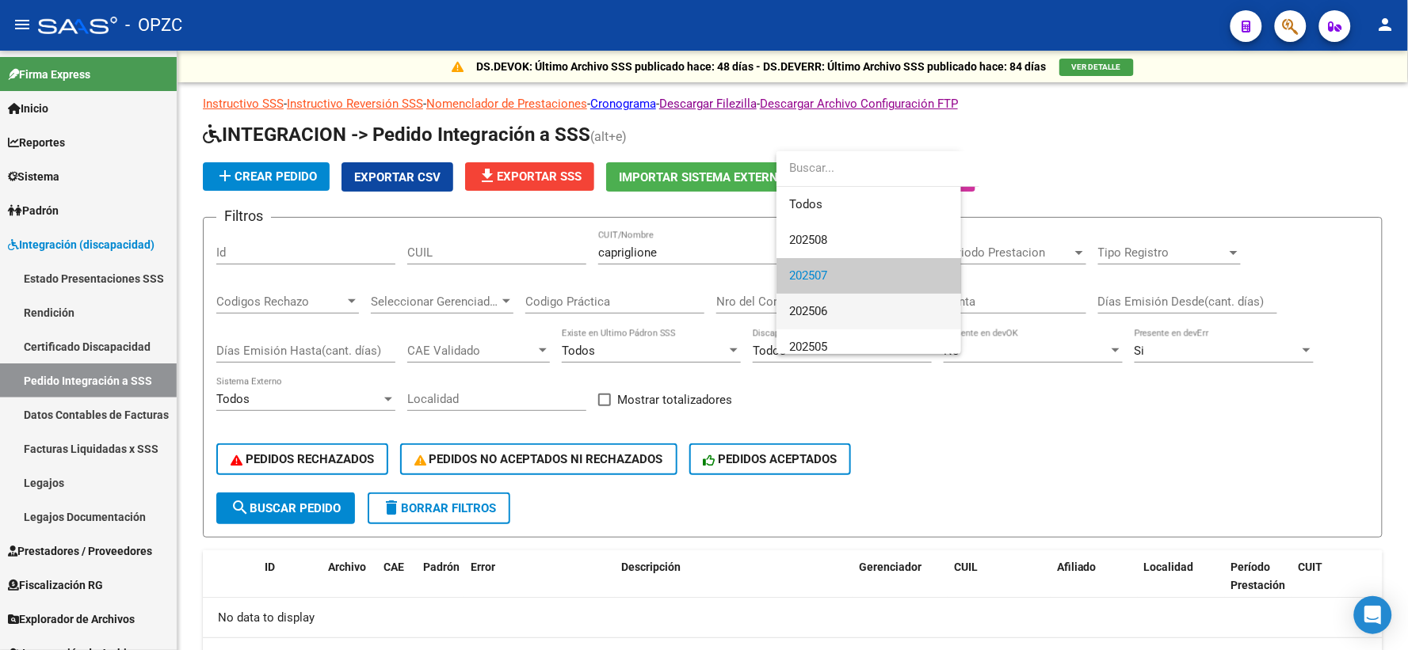
scroll to position [24, 0]
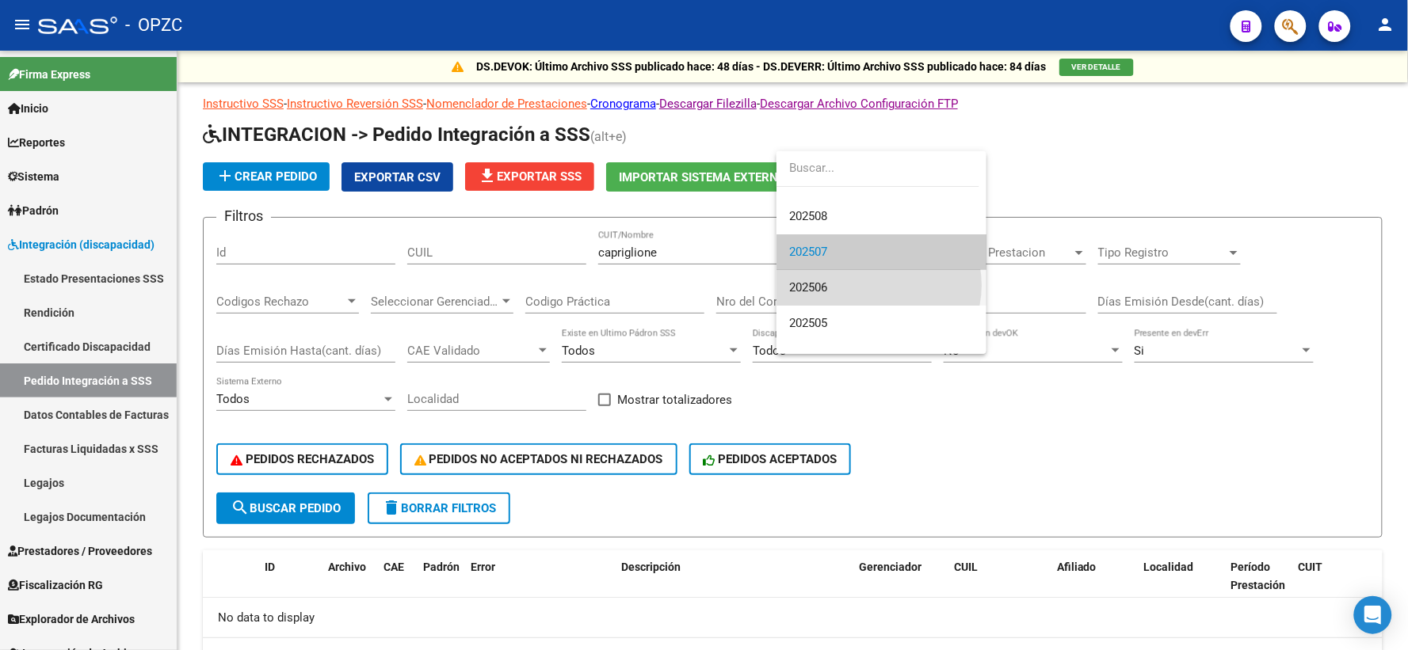
click at [878, 285] on span "202506" at bounding box center [881, 288] width 185 height 36
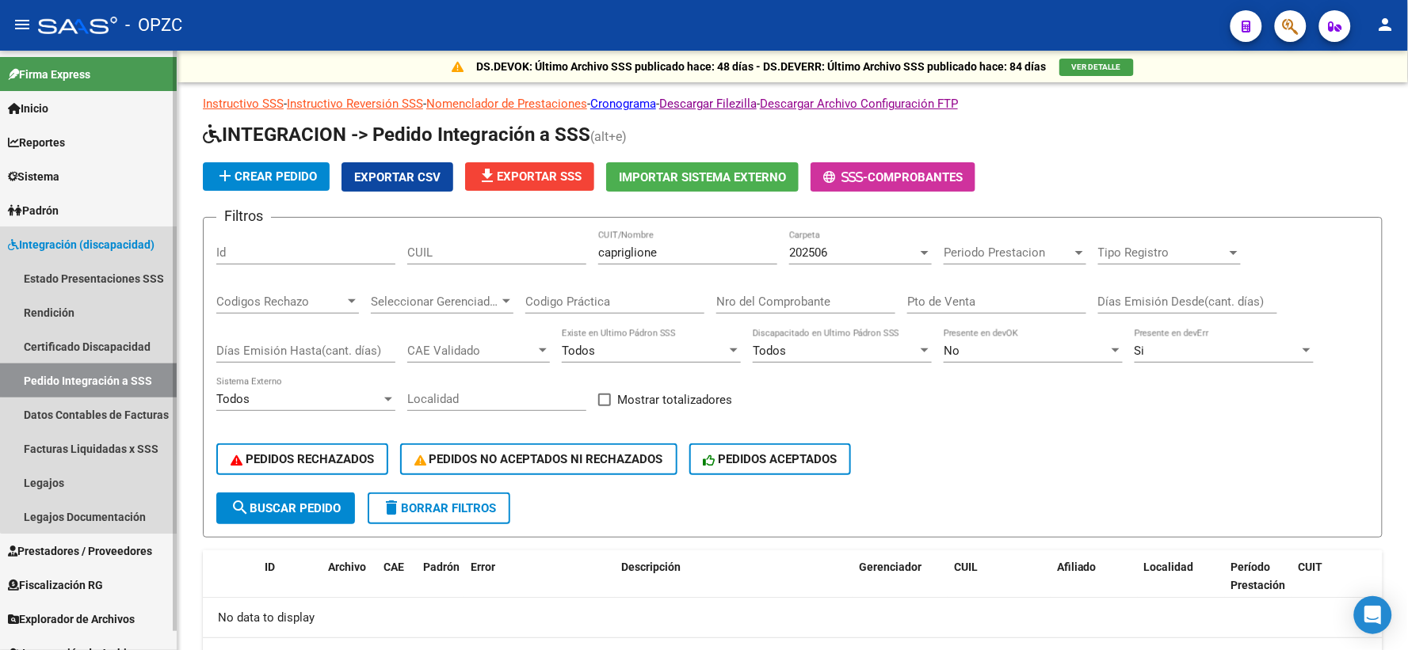
click at [100, 376] on link "Pedido Integración a SSS" at bounding box center [88, 381] width 177 height 34
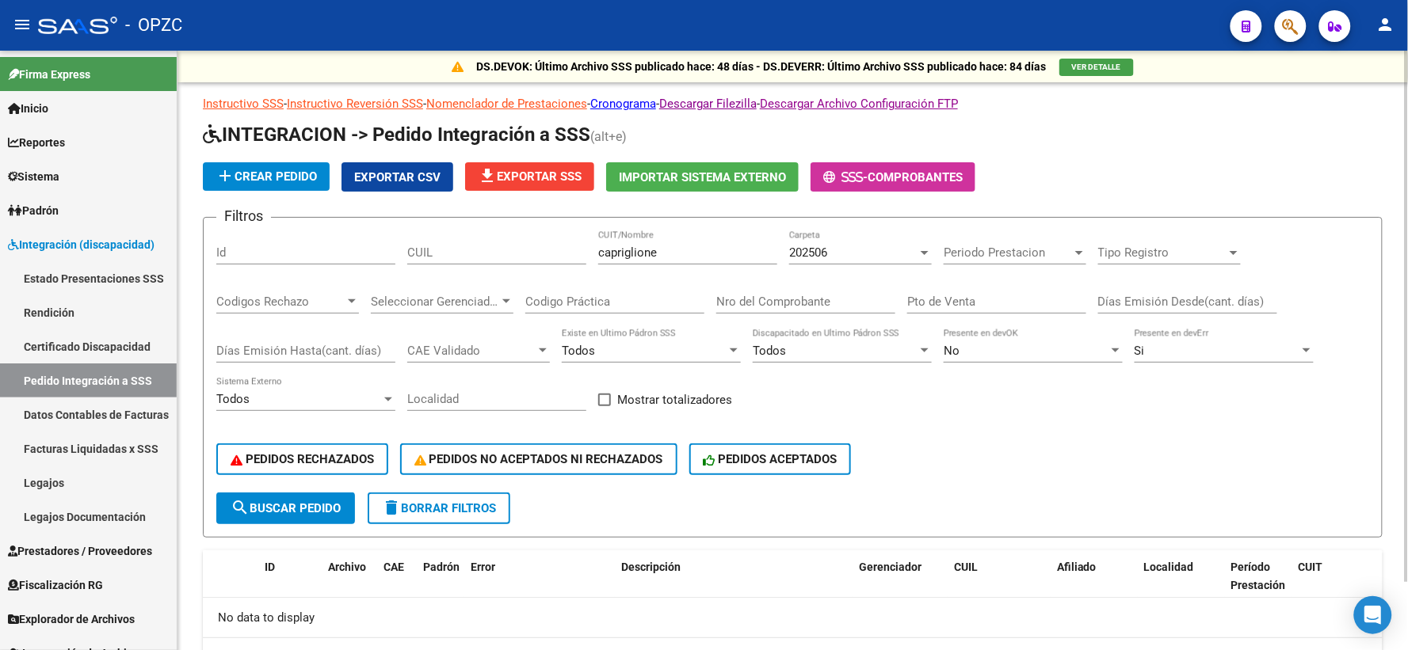
click at [851, 255] on div "202506" at bounding box center [853, 253] width 128 height 14
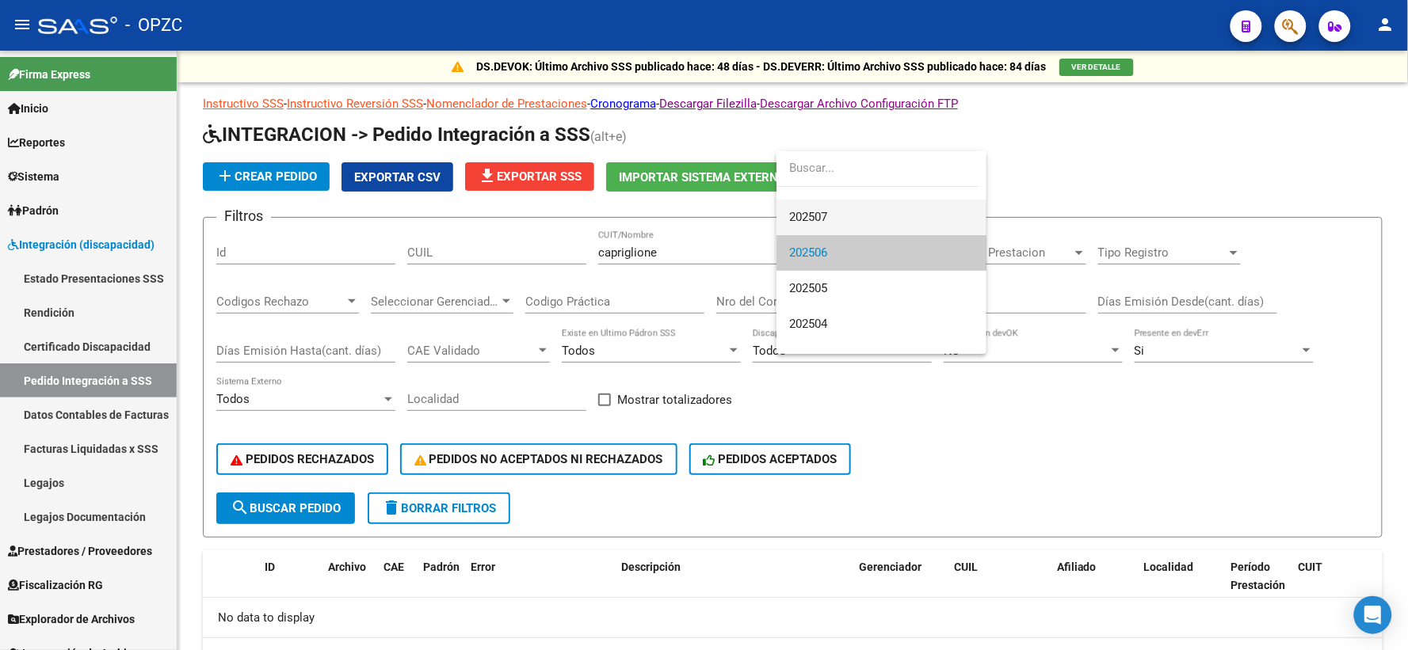
click at [838, 211] on span "202507" at bounding box center [881, 218] width 185 height 36
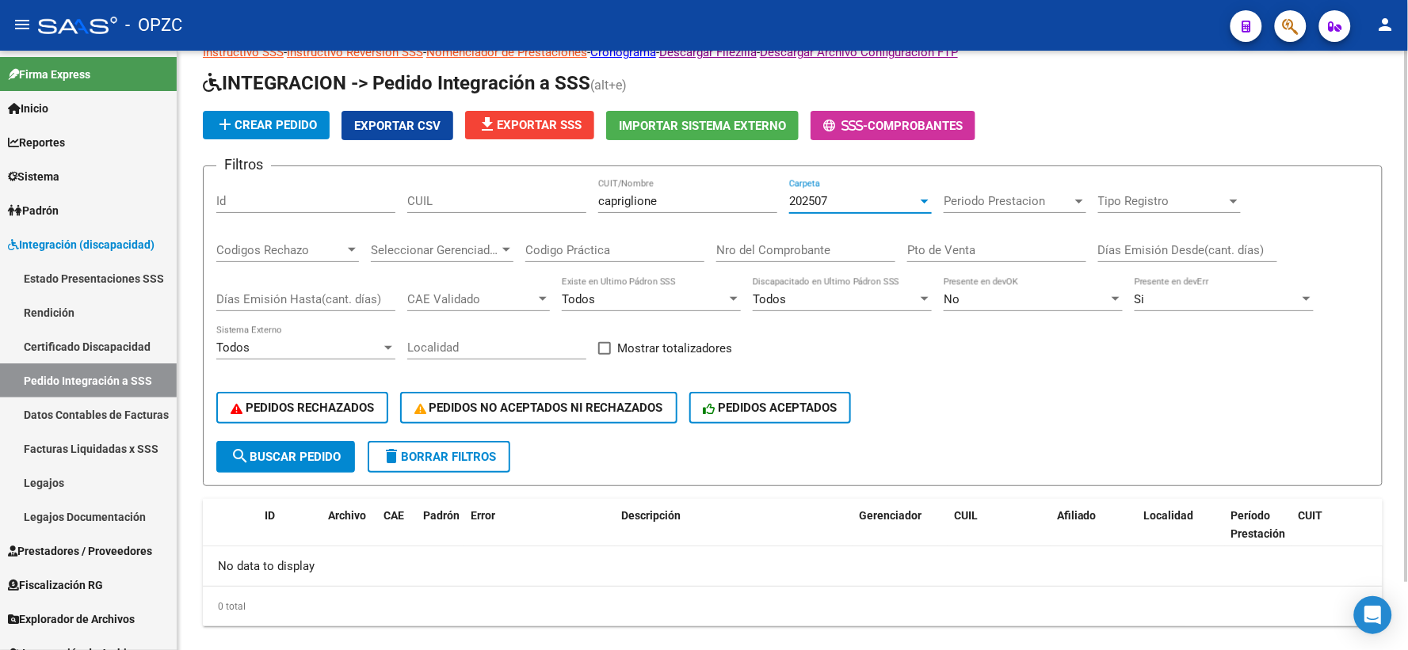
scroll to position [76, 0]
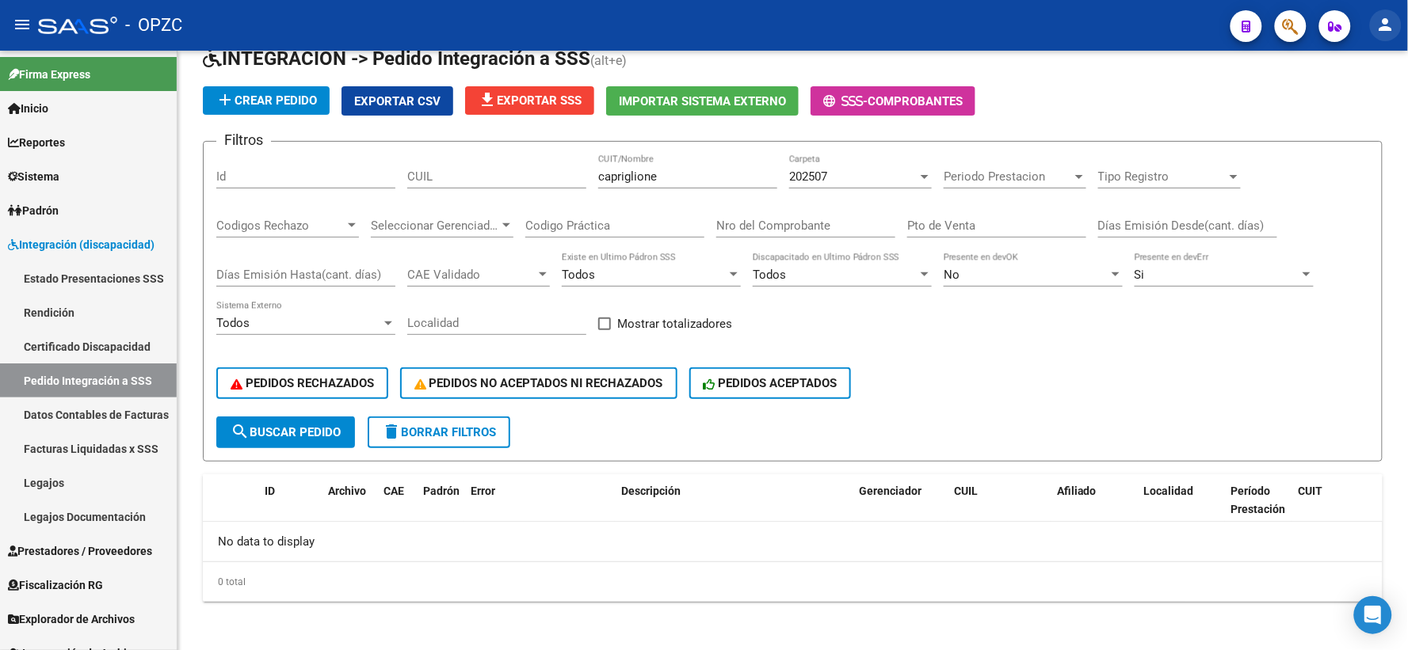
click at [1383, 29] on mat-icon "person" at bounding box center [1385, 24] width 19 height 19
click at [1379, 105] on button "exit_to_app Salir" at bounding box center [1354, 105] width 97 height 38
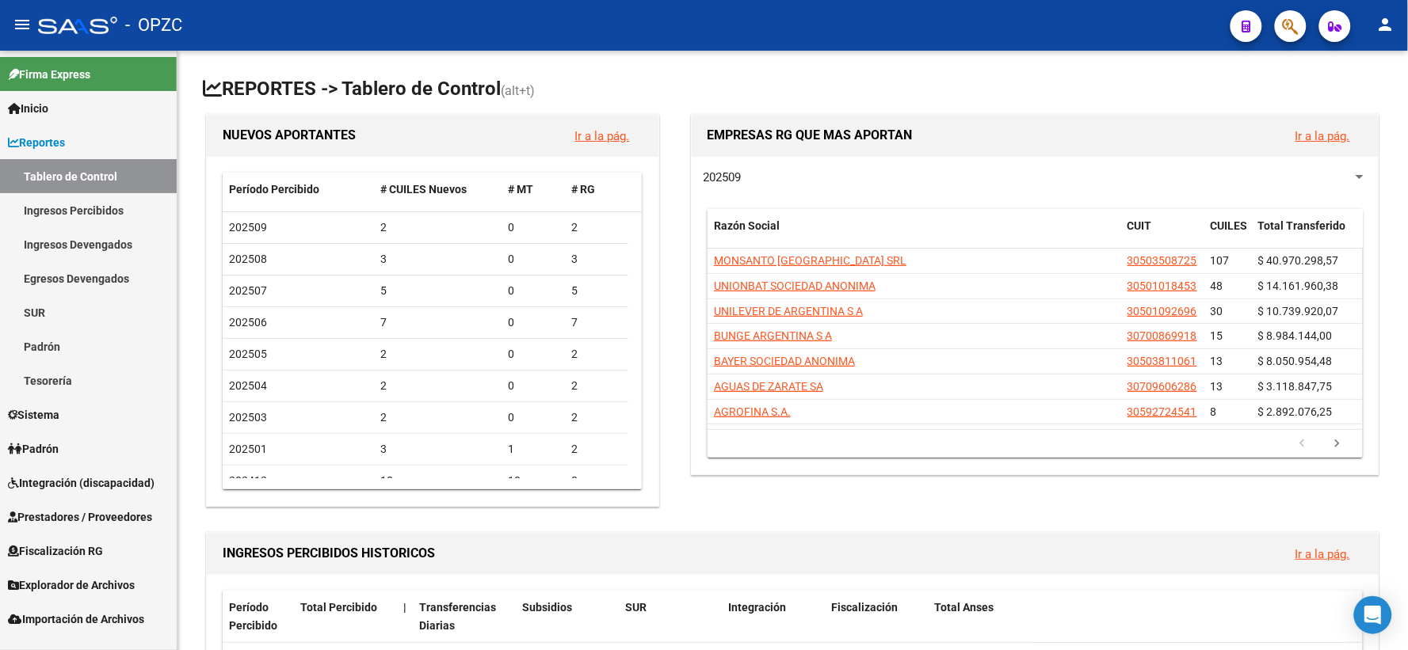
click at [106, 479] on span "Integración (discapacidad)" at bounding box center [81, 483] width 147 height 17
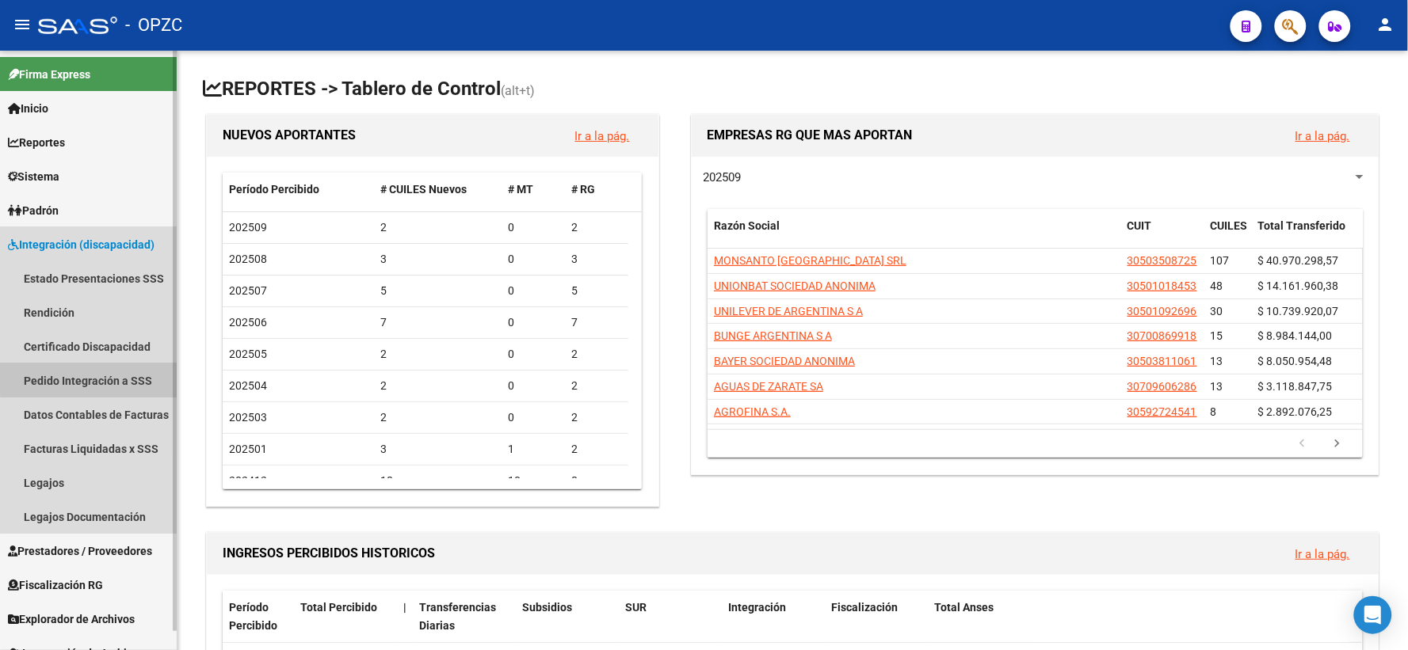
click at [109, 370] on link "Pedido Integración a SSS" at bounding box center [88, 381] width 177 height 34
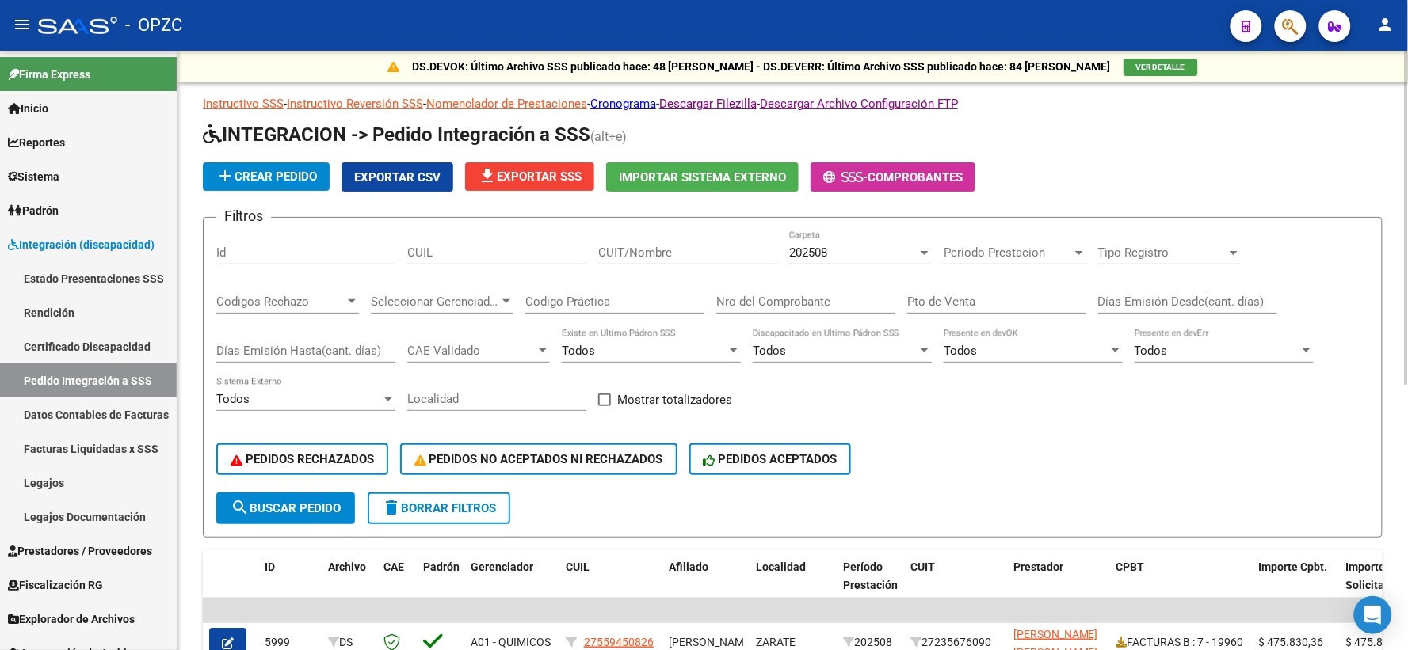
click at [869, 248] on div "202508" at bounding box center [853, 253] width 128 height 14
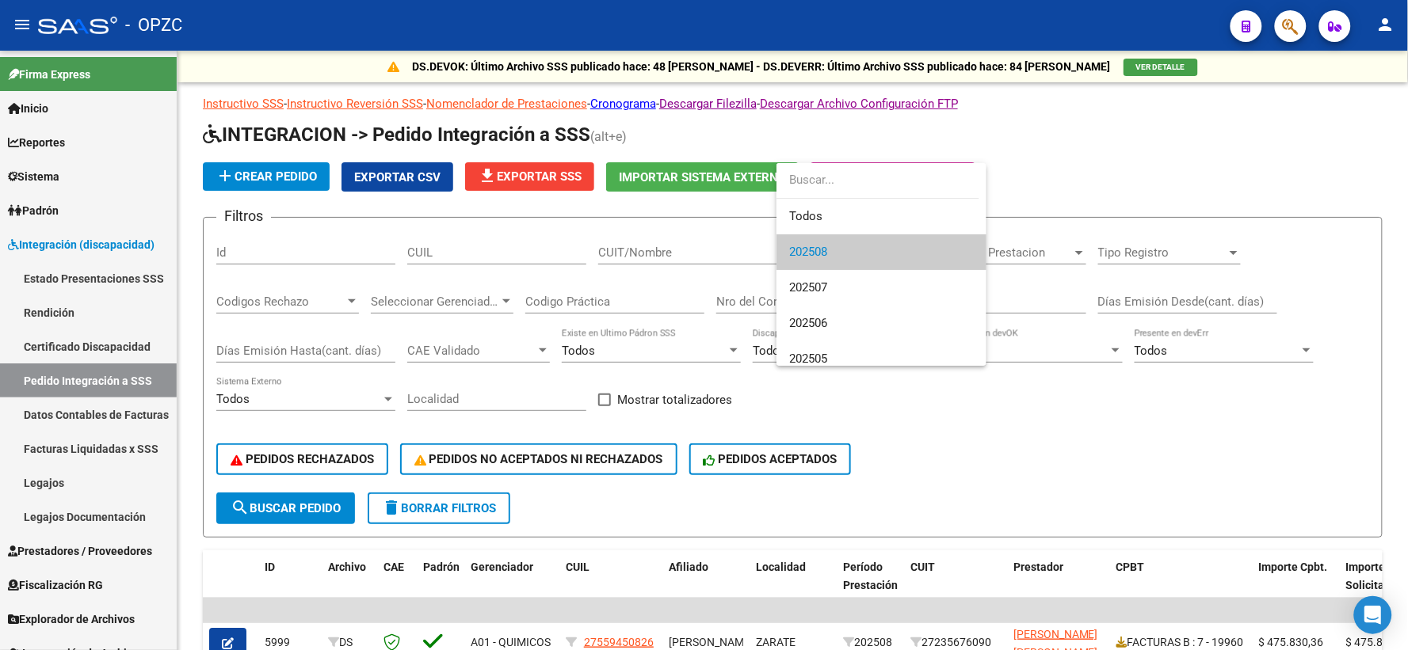
click at [632, 250] on div at bounding box center [704, 325] width 1408 height 650
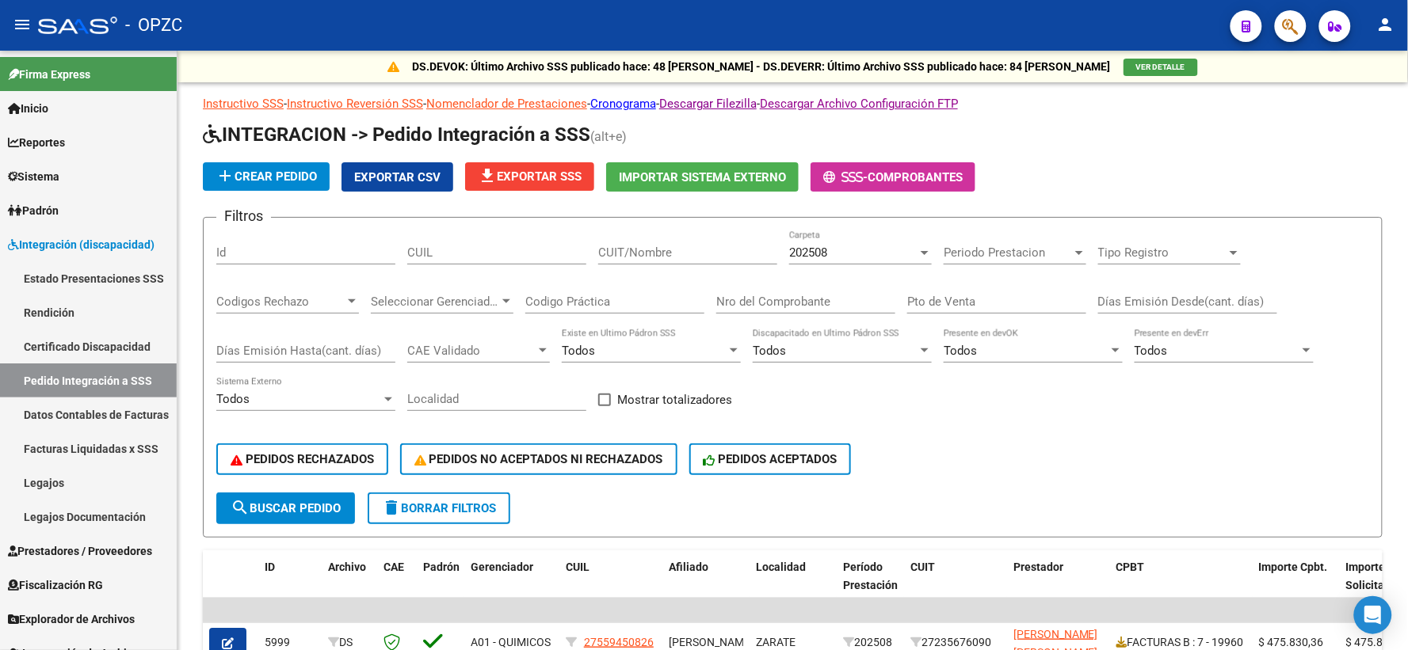
click at [632, 250] on input "CUIT/Nombre" at bounding box center [687, 253] width 179 height 14
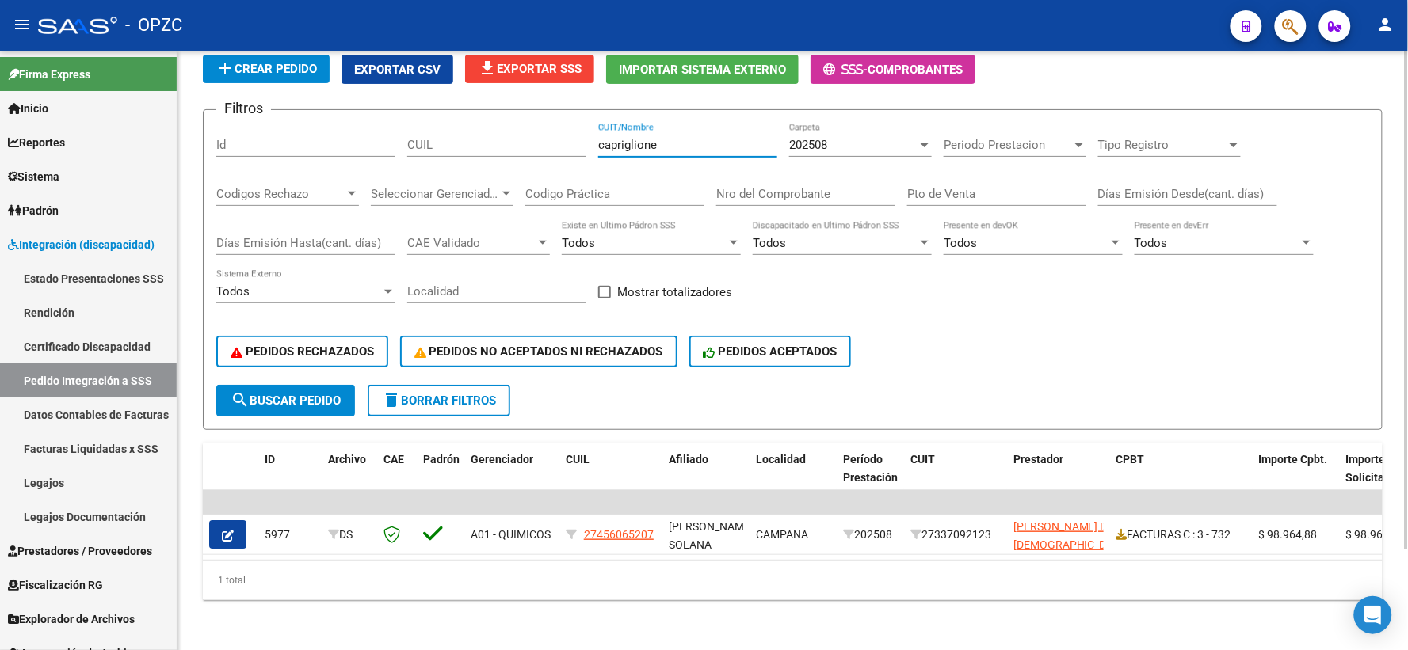
scroll to position [120, 0]
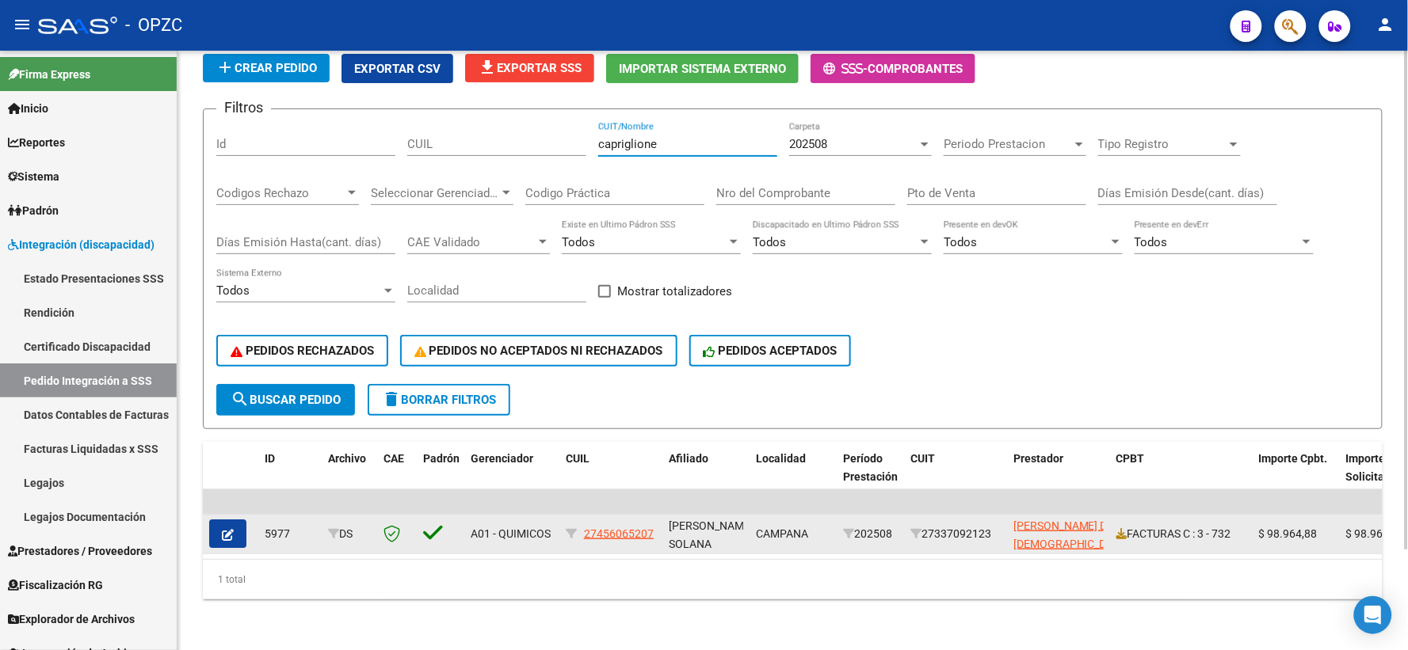
type input "capriglione"
click at [223, 529] on icon "button" at bounding box center [228, 535] width 12 height 12
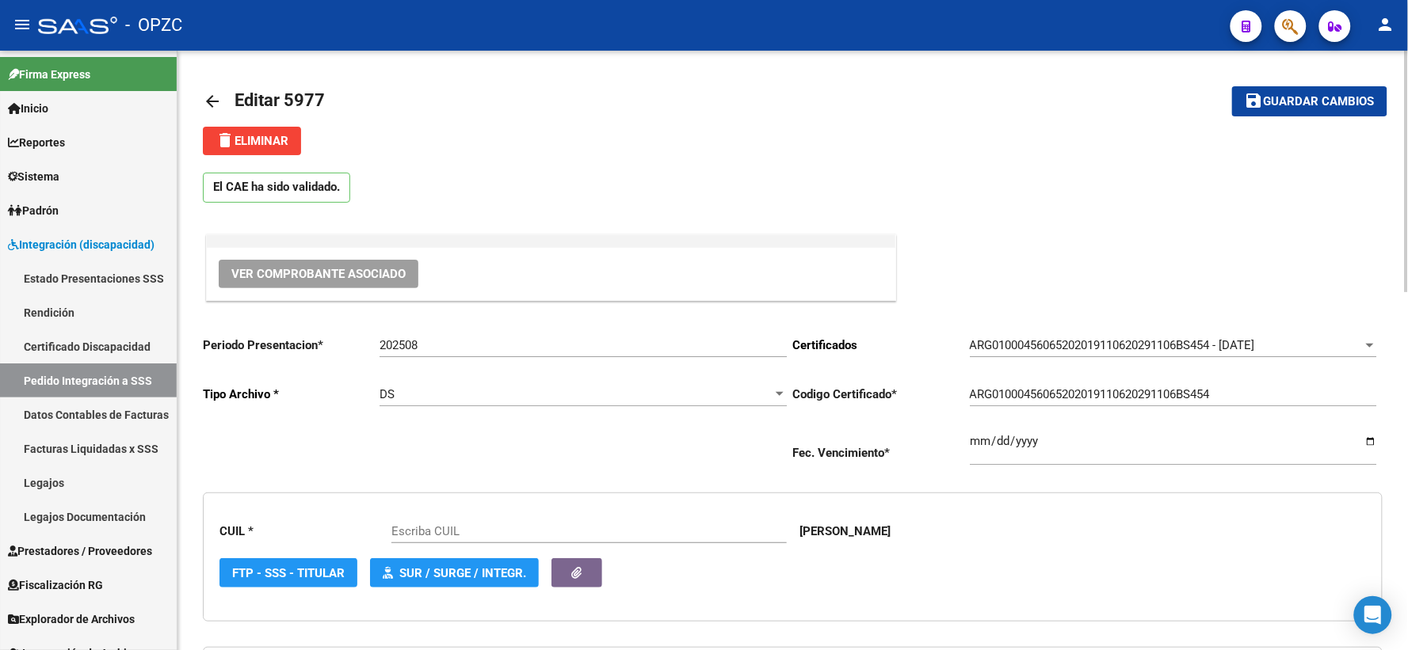
type input "27456065207"
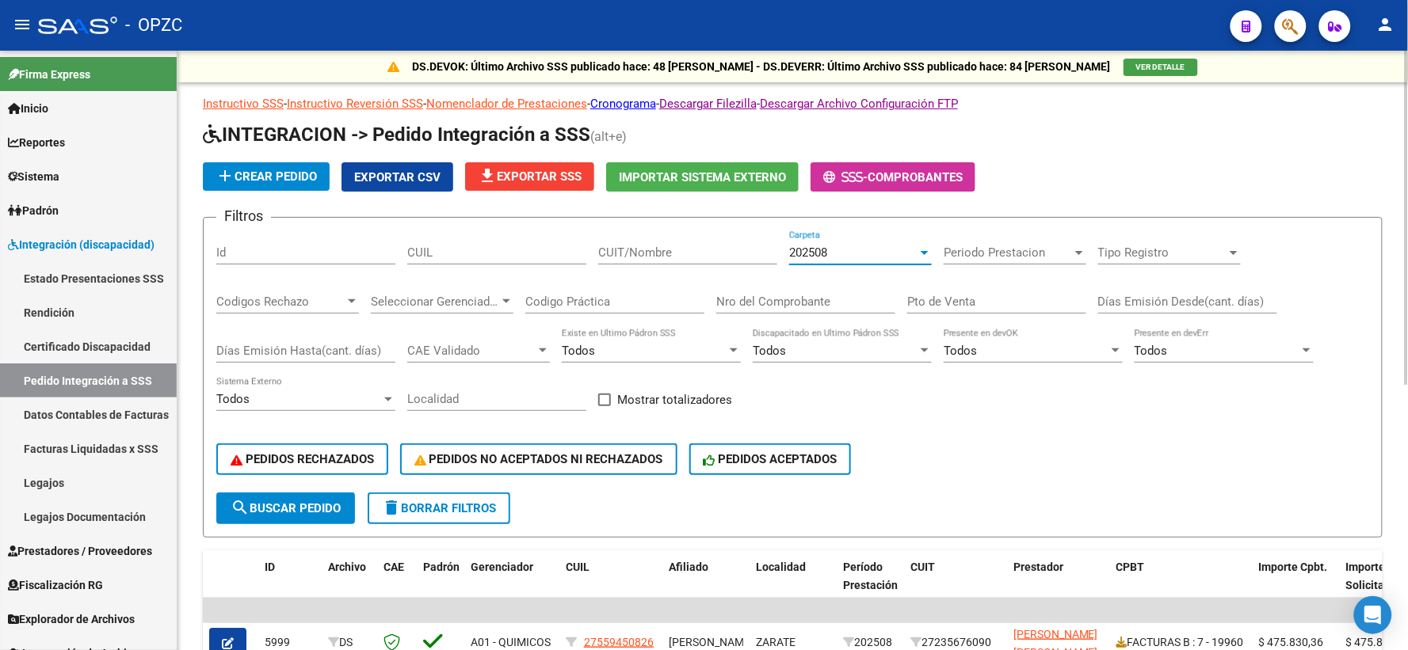
click at [840, 255] on div "202508" at bounding box center [853, 253] width 128 height 14
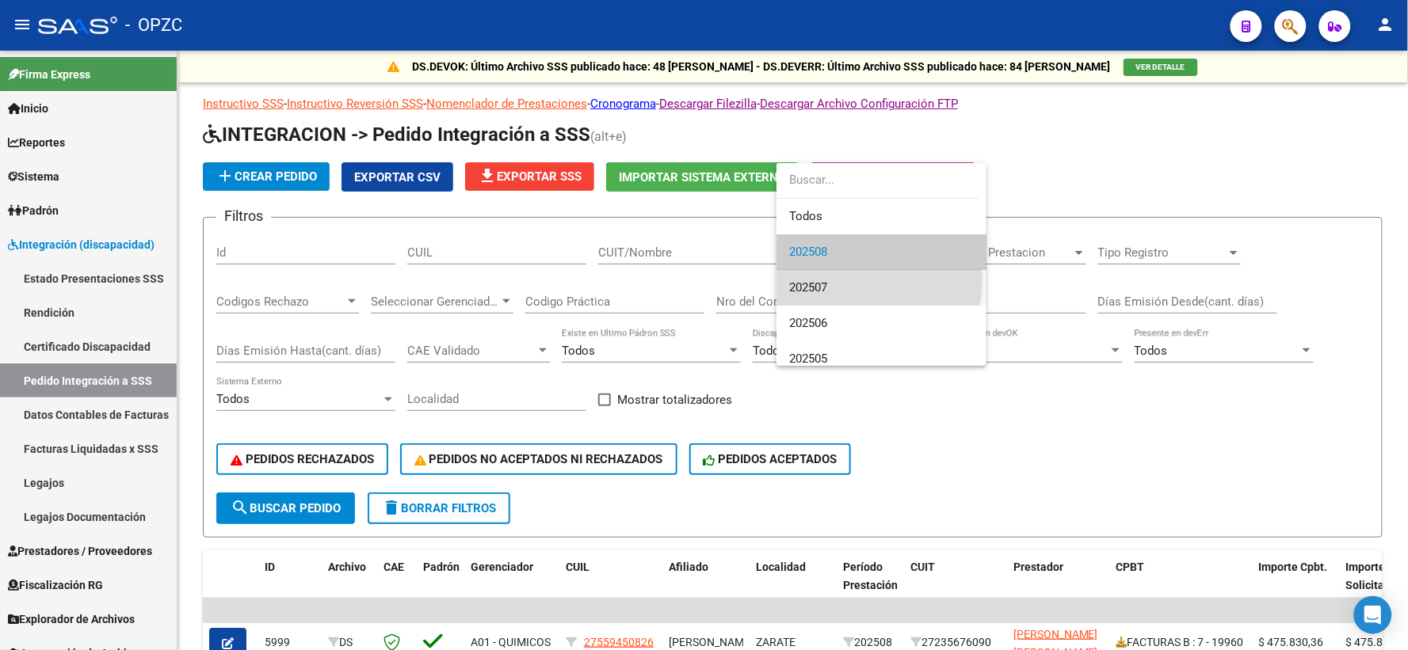
click at [844, 279] on span "202507" at bounding box center [881, 288] width 185 height 36
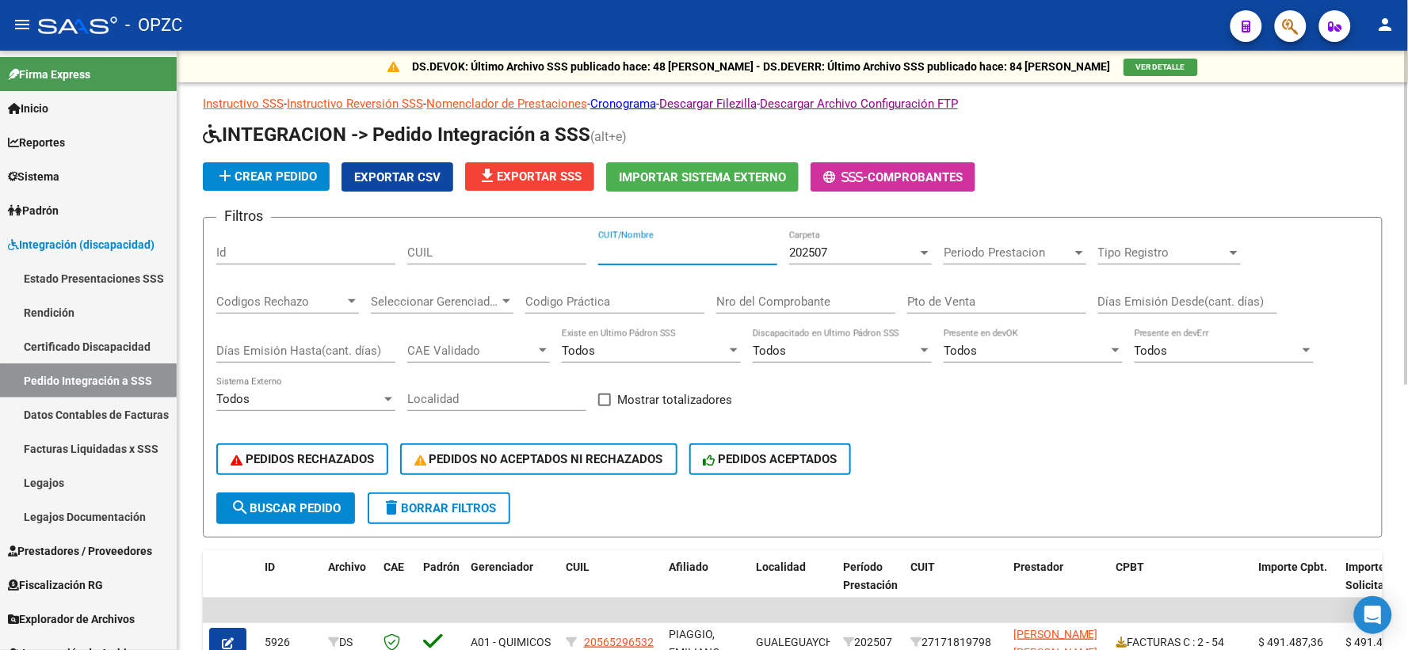
click at [676, 257] on input "CUIT/Nombre" at bounding box center [687, 253] width 179 height 14
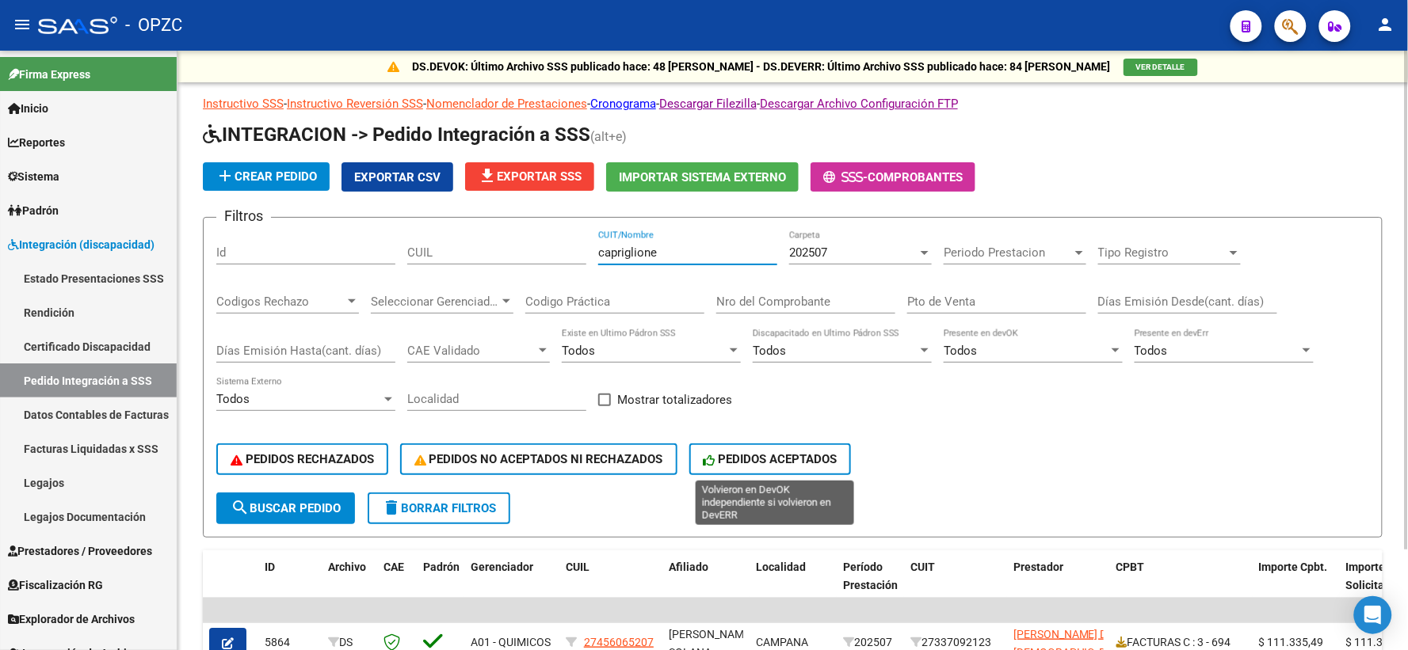
scroll to position [88, 0]
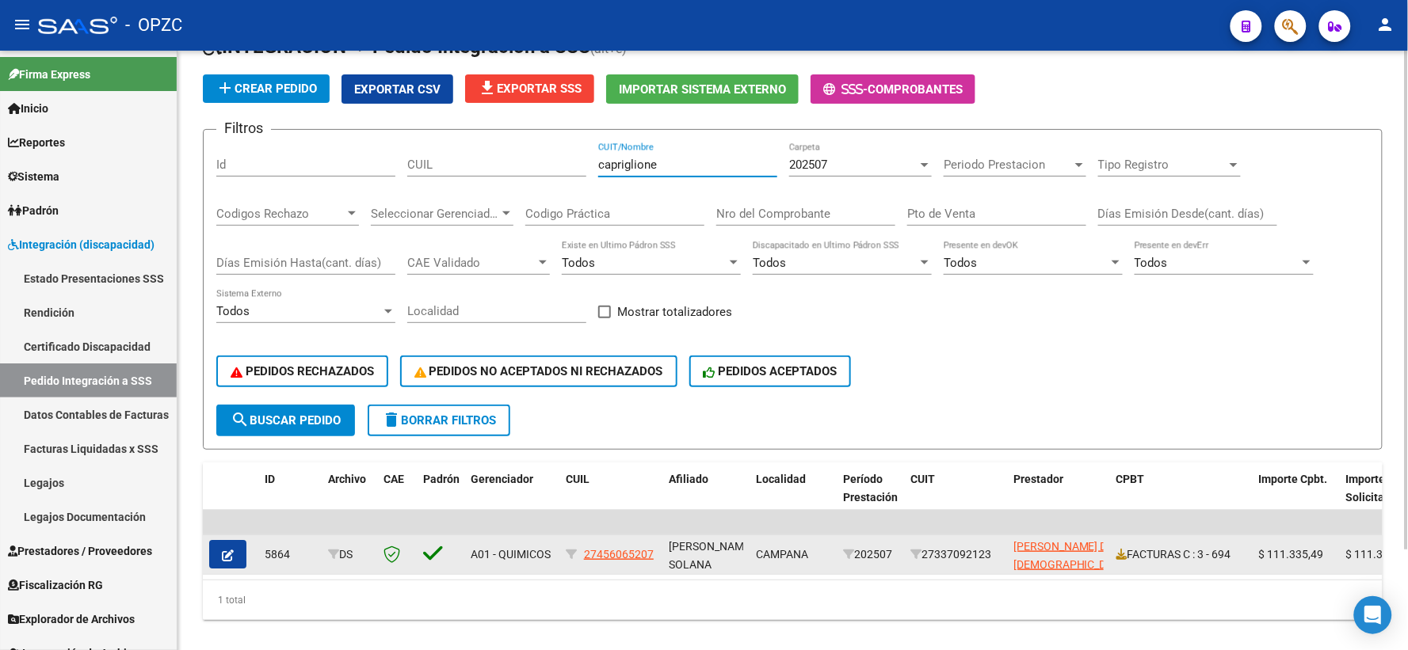
type input "capriglione"
click at [231, 551] on icon "button" at bounding box center [228, 556] width 12 height 12
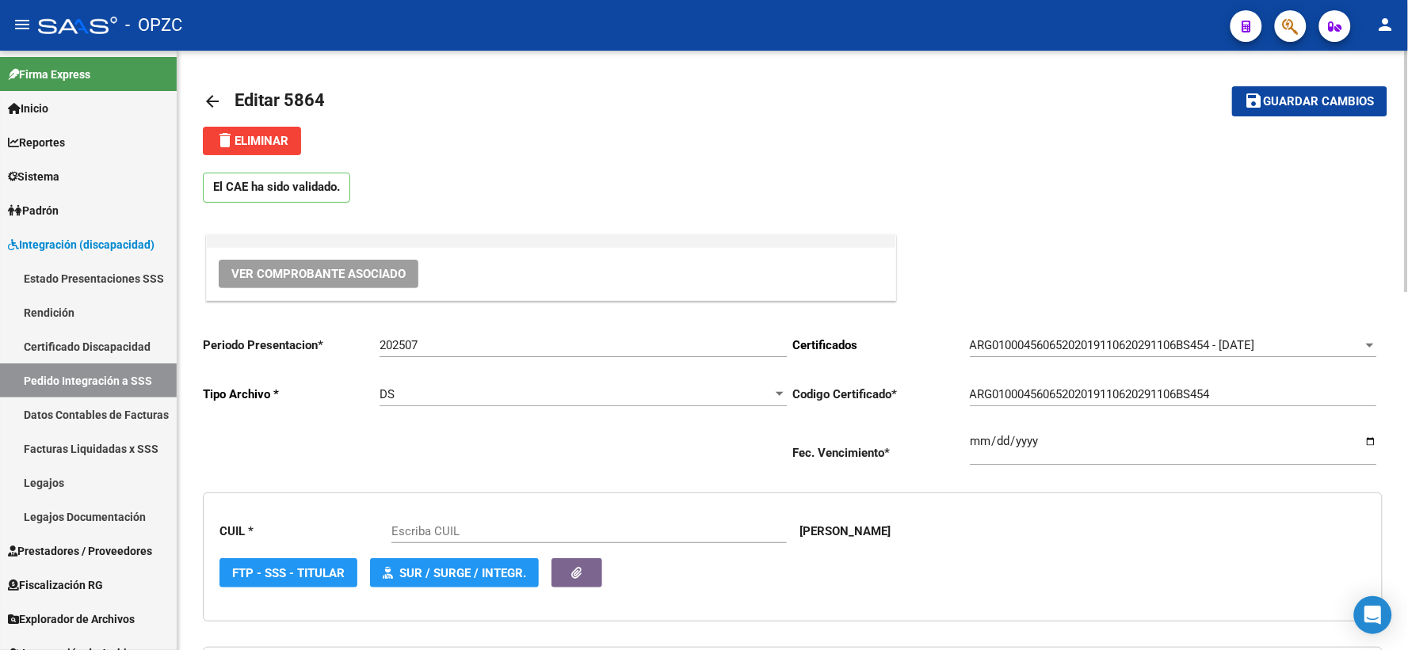
click at [359, 272] on span "Ver Comprobante Asociado" at bounding box center [318, 274] width 174 height 14
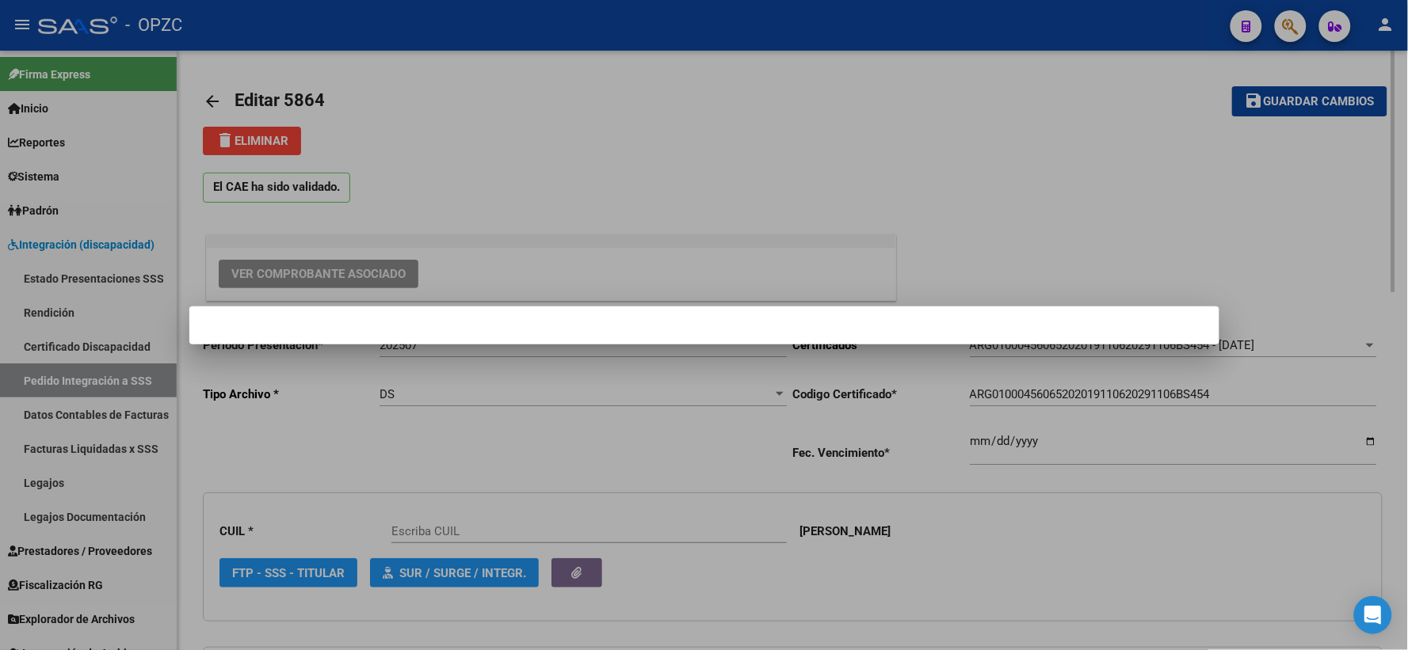
type input "27456065207"
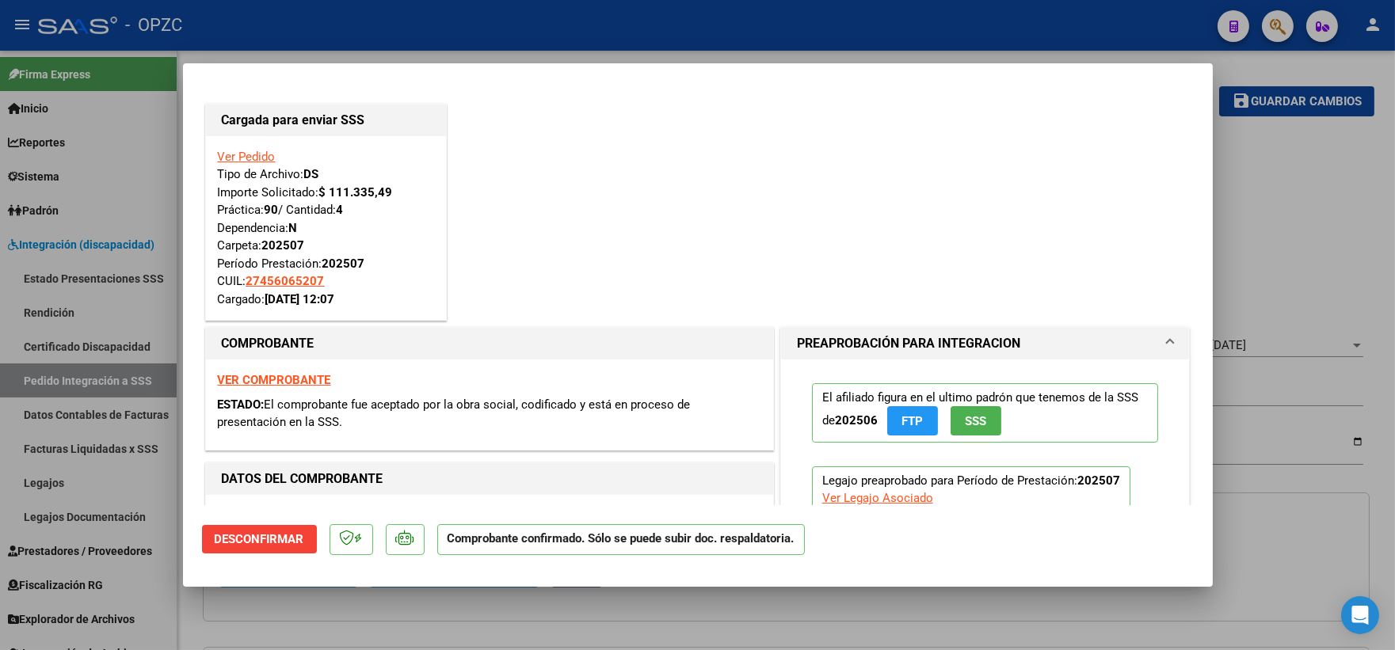
click at [259, 152] on link "Ver Pedido" at bounding box center [247, 157] width 58 height 14
click at [275, 380] on strong "VER COMPROBANTE" at bounding box center [274, 380] width 113 height 14
click at [1292, 200] on div at bounding box center [697, 325] width 1395 height 650
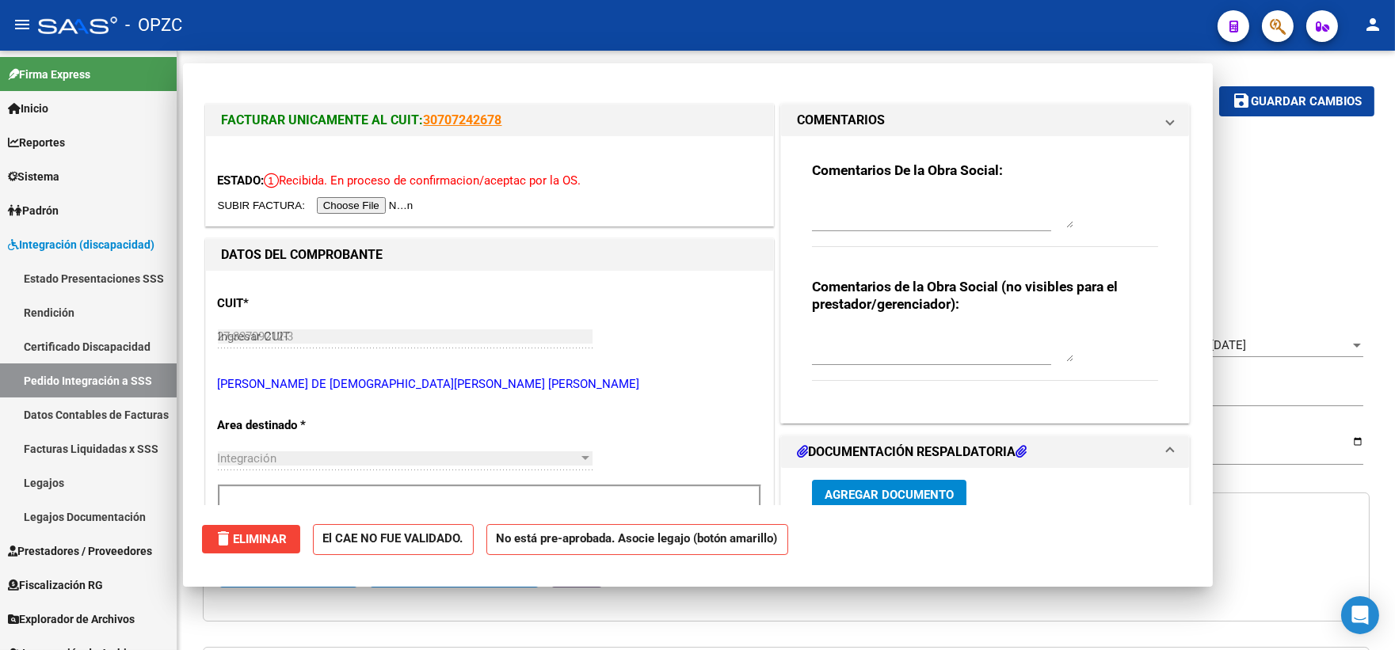
type input "$ 0,00"
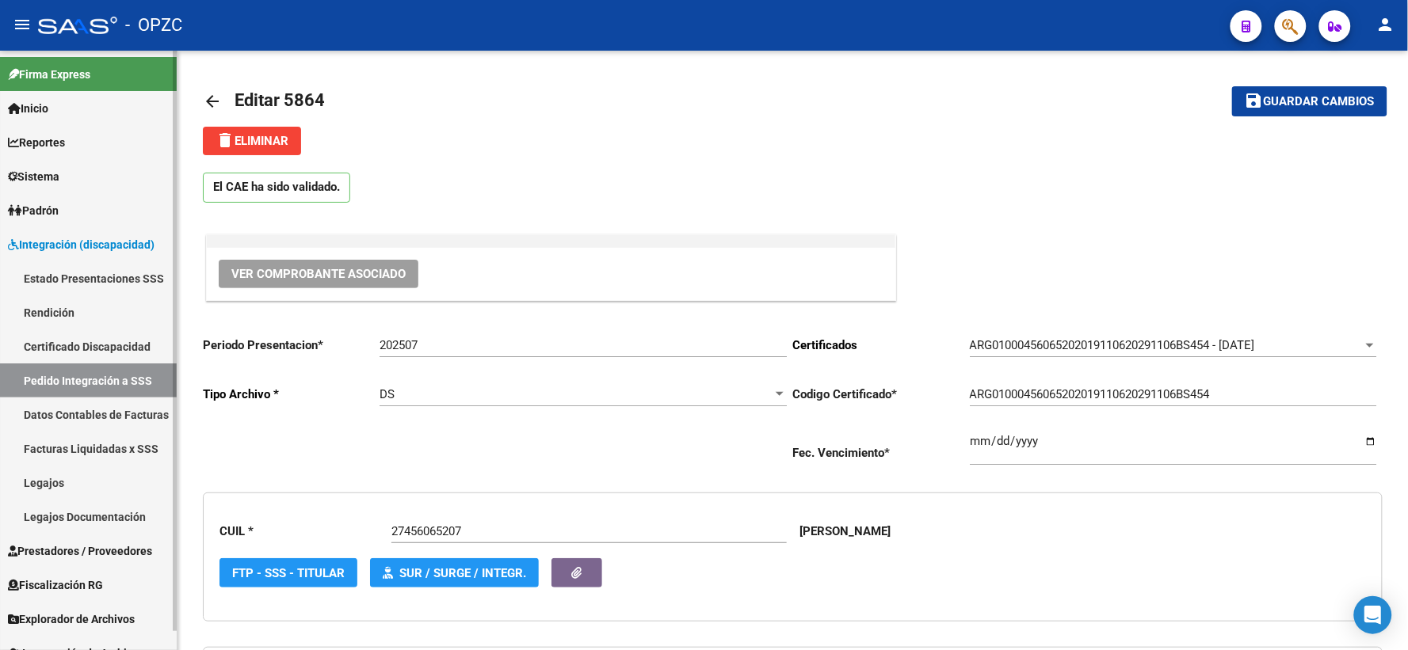
click at [40, 249] on span "Integración (discapacidad)" at bounding box center [81, 244] width 147 height 17
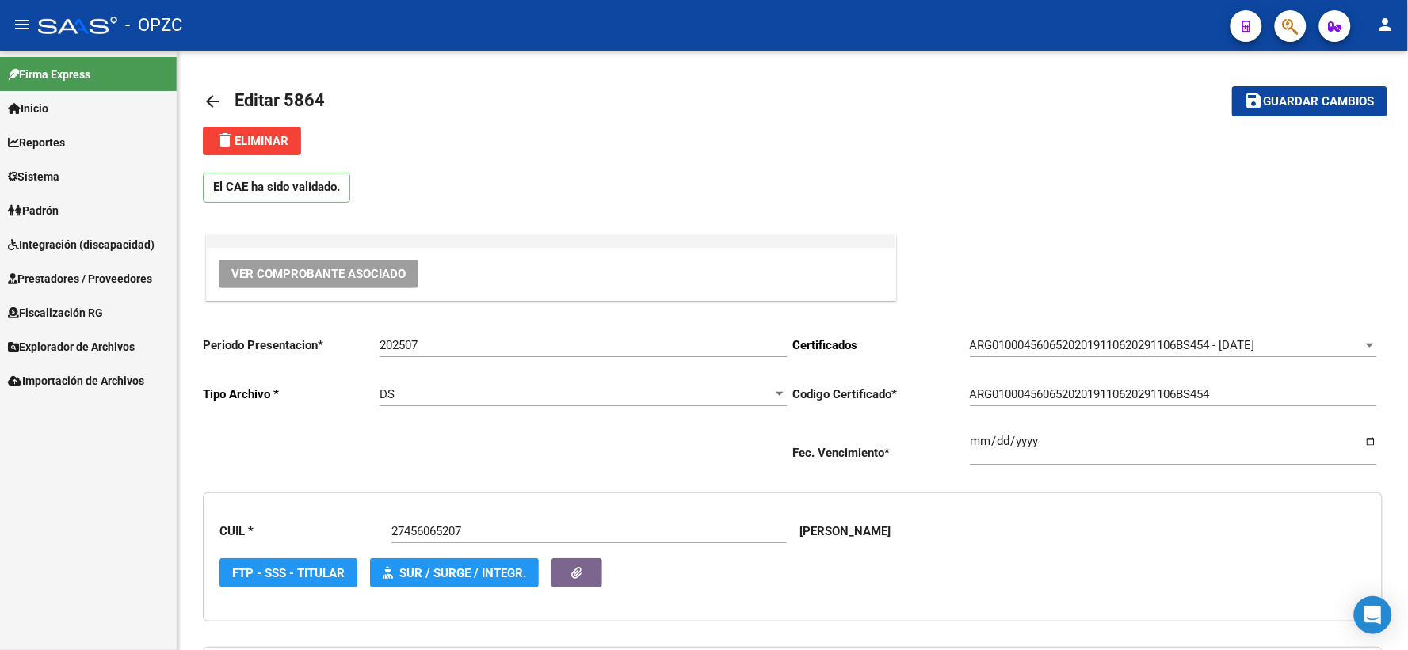
click at [66, 283] on span "Prestadores / Proveedores" at bounding box center [80, 278] width 144 height 17
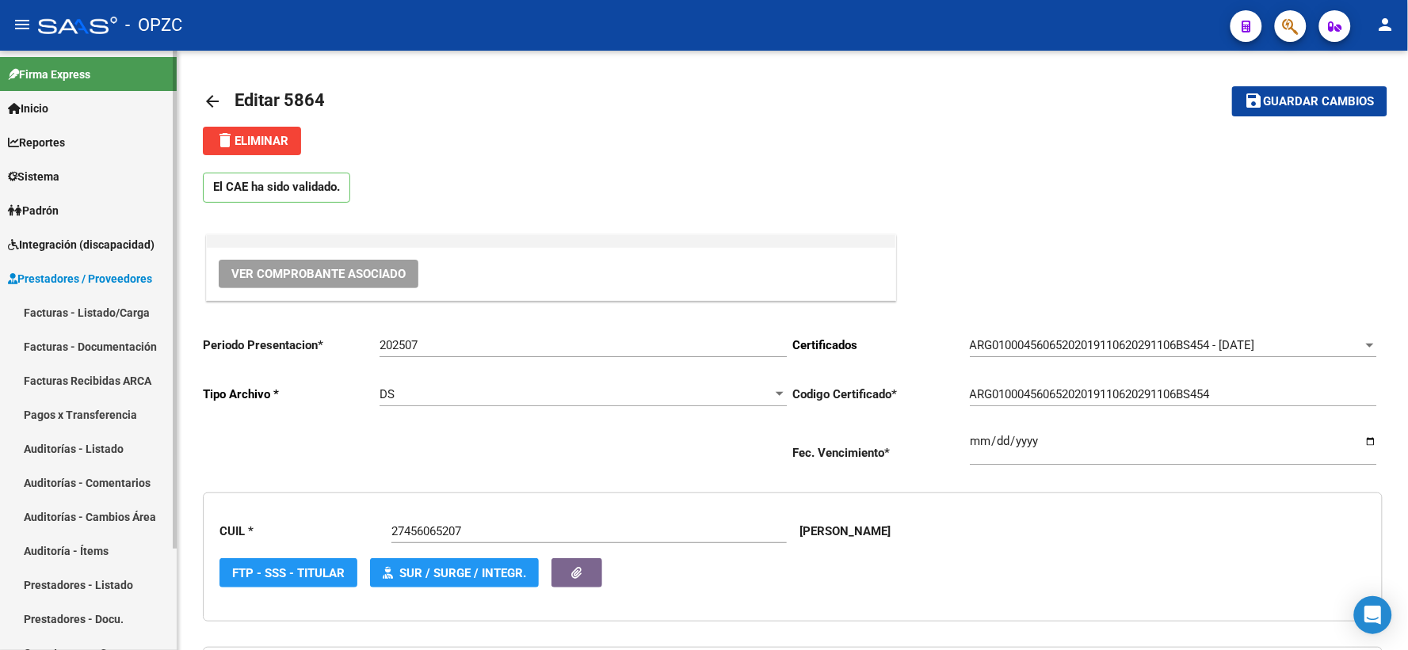
click at [101, 304] on link "Facturas - Listado/Carga" at bounding box center [88, 312] width 177 height 34
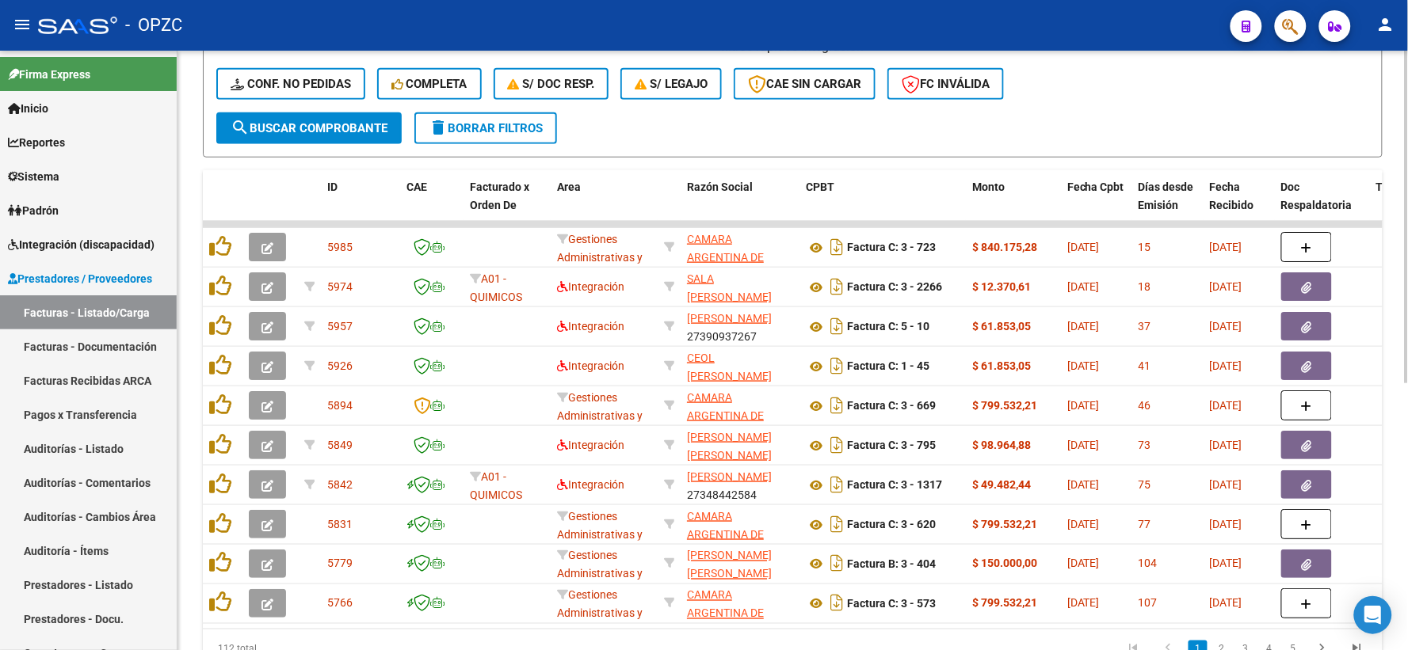
scroll to position [440, 0]
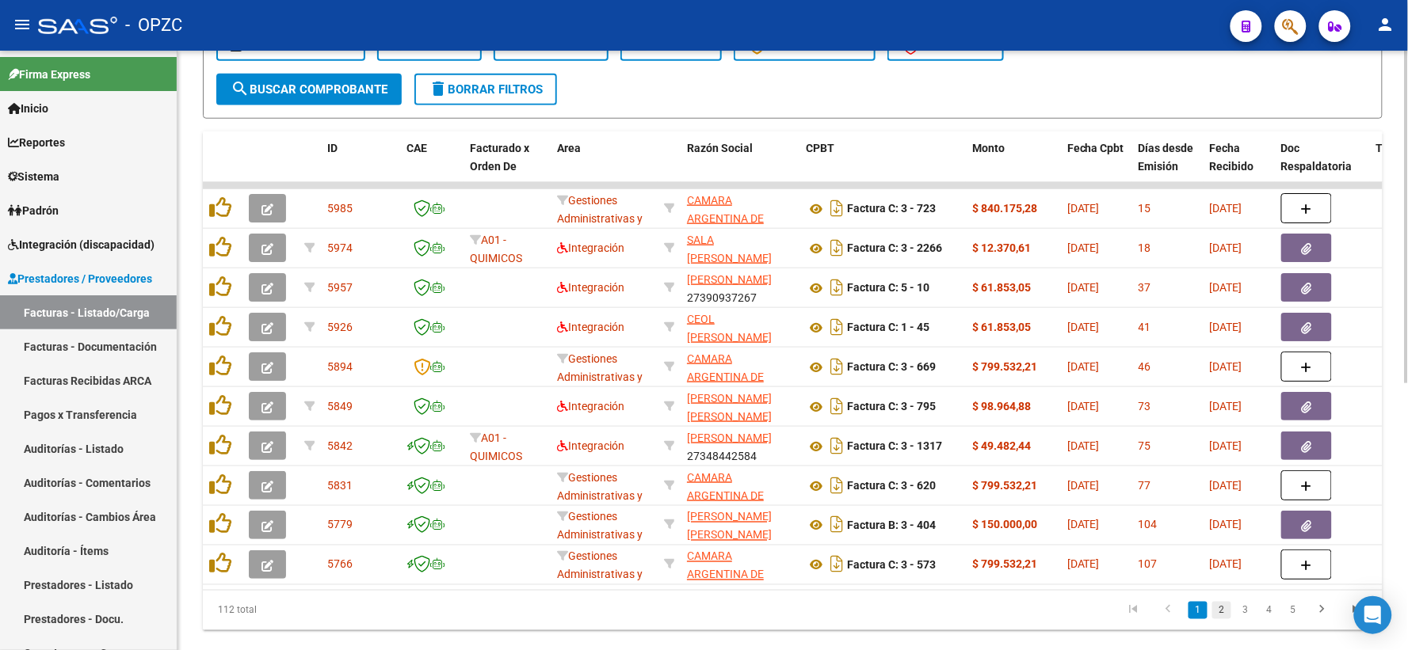
click at [1218, 620] on link "2" at bounding box center [1221, 610] width 19 height 17
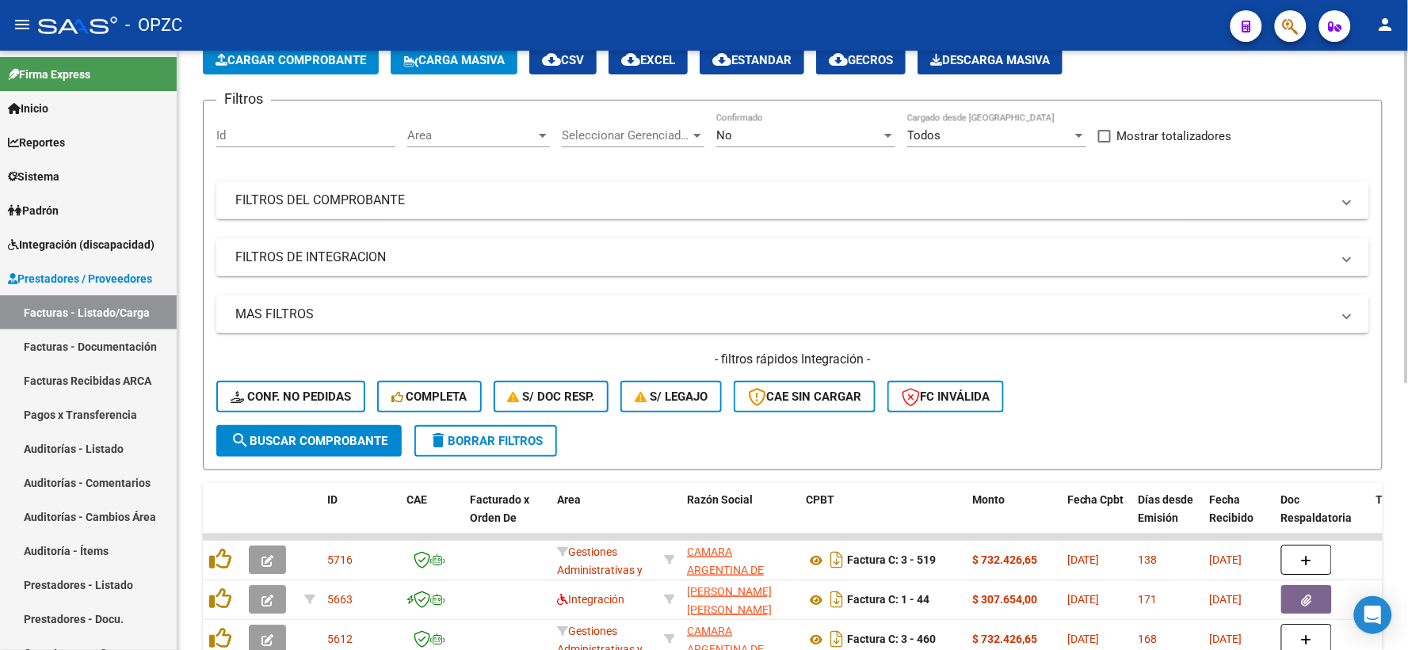
scroll to position [481, 0]
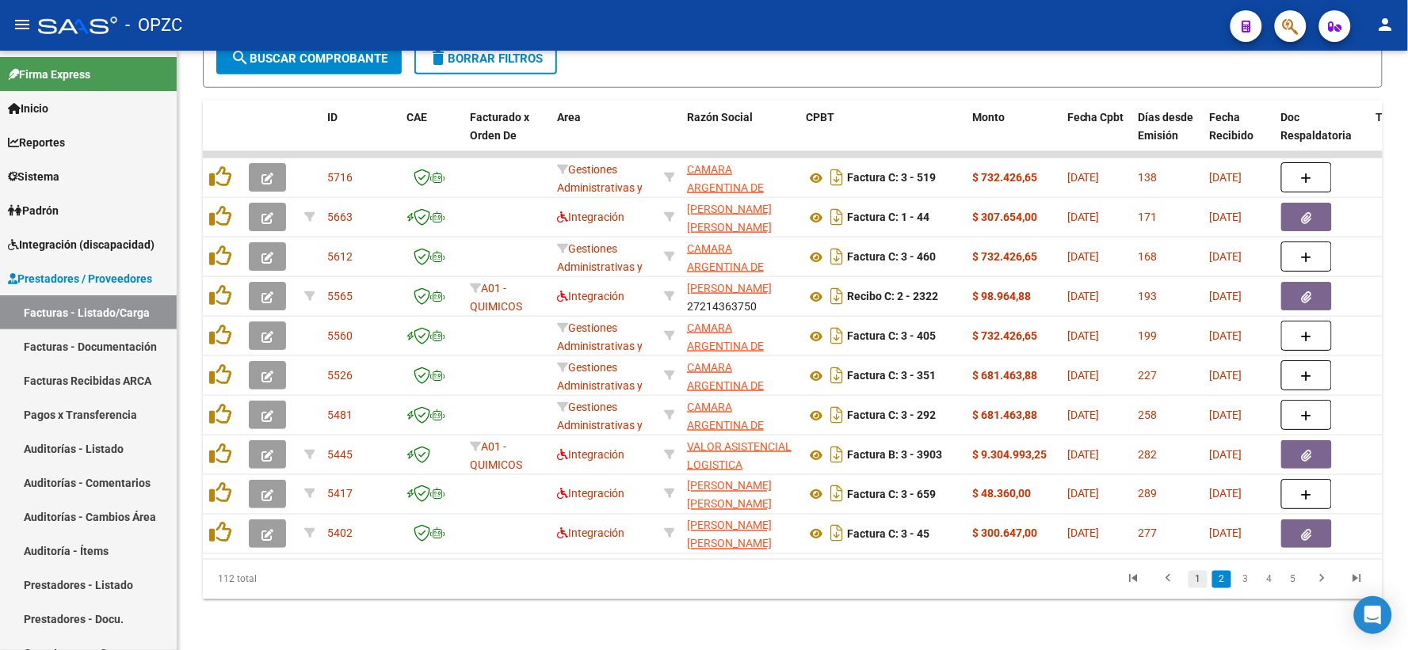
click at [1197, 579] on link "1" at bounding box center [1197, 579] width 19 height 17
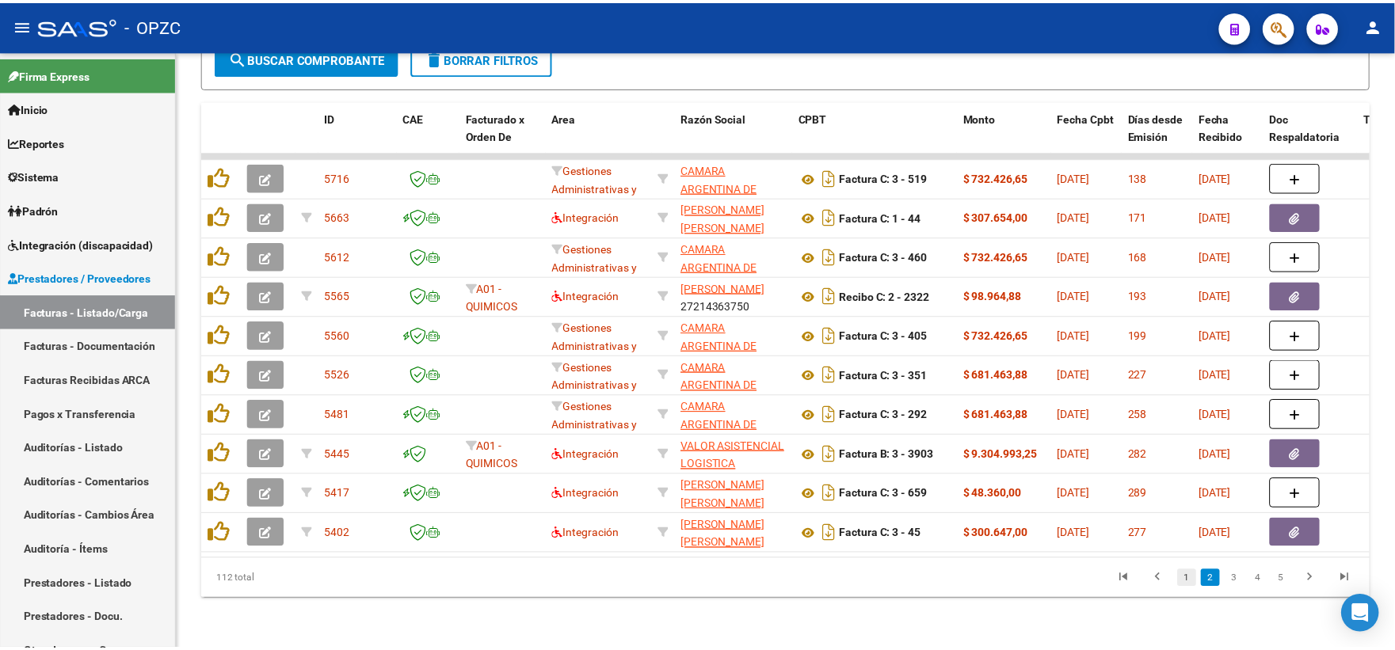
scroll to position [482, 0]
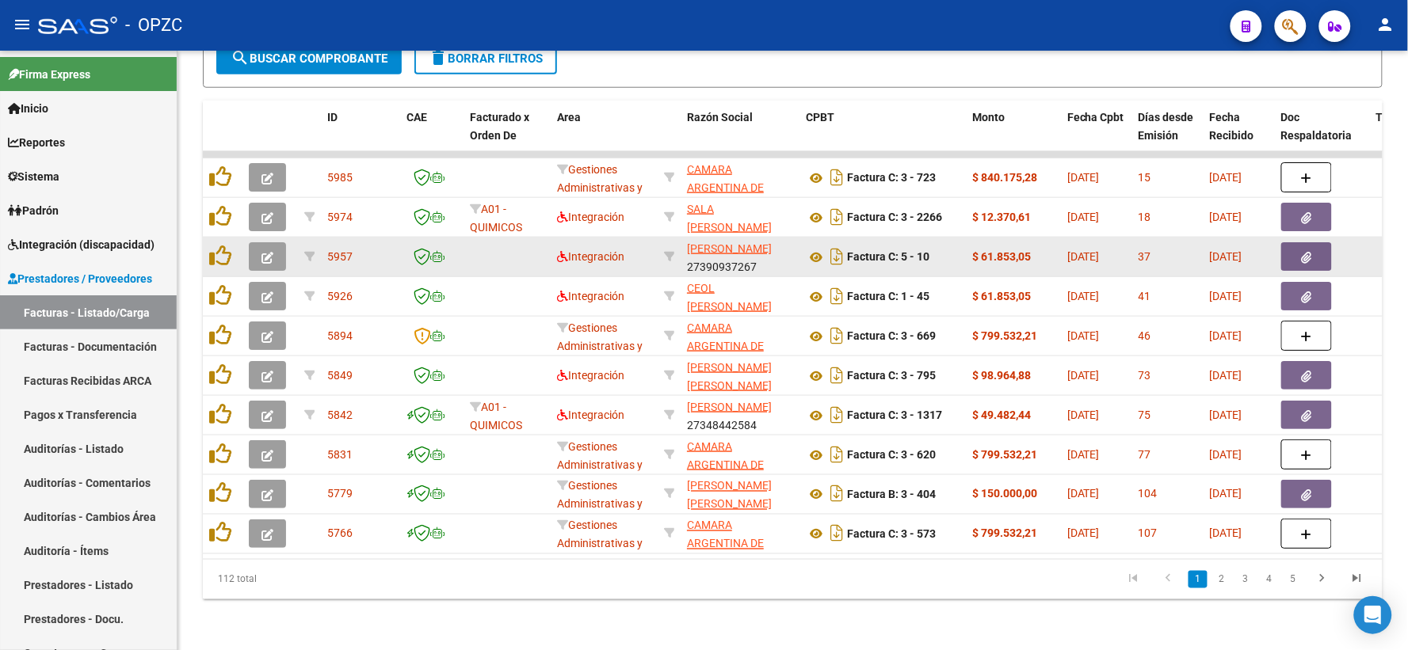
click at [261, 252] on icon "button" at bounding box center [267, 258] width 12 height 12
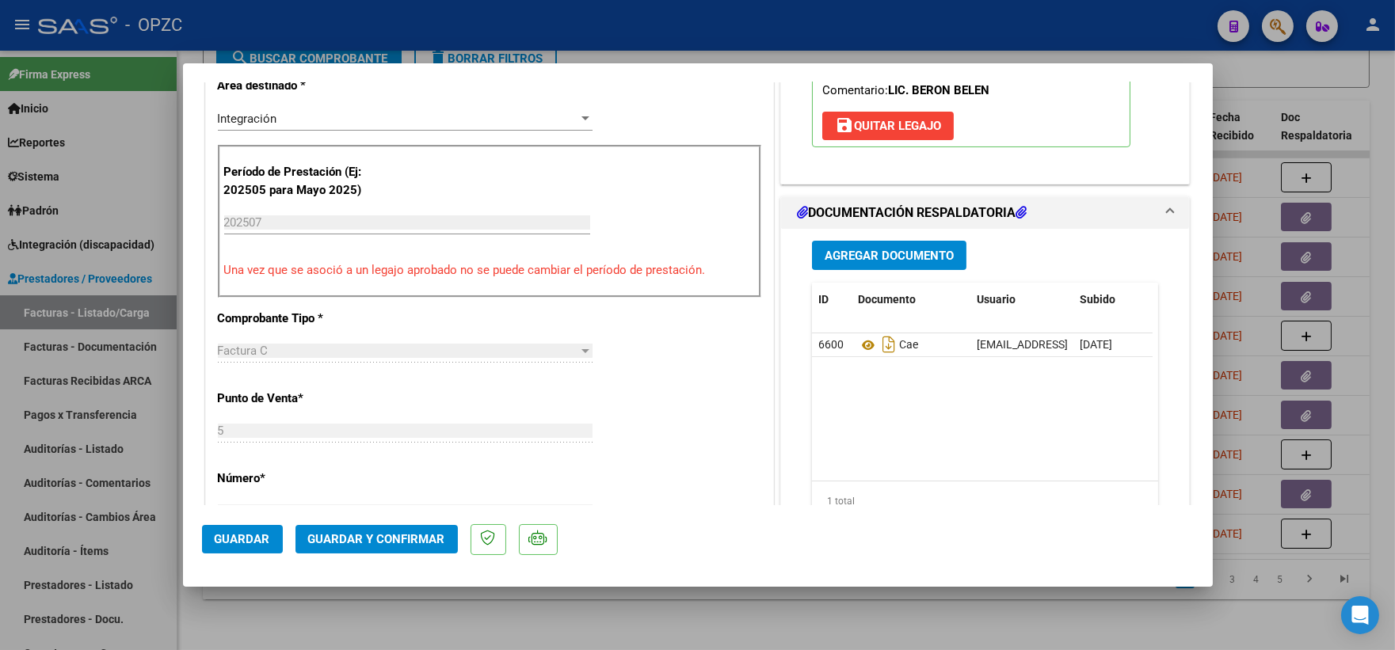
scroll to position [381, 0]
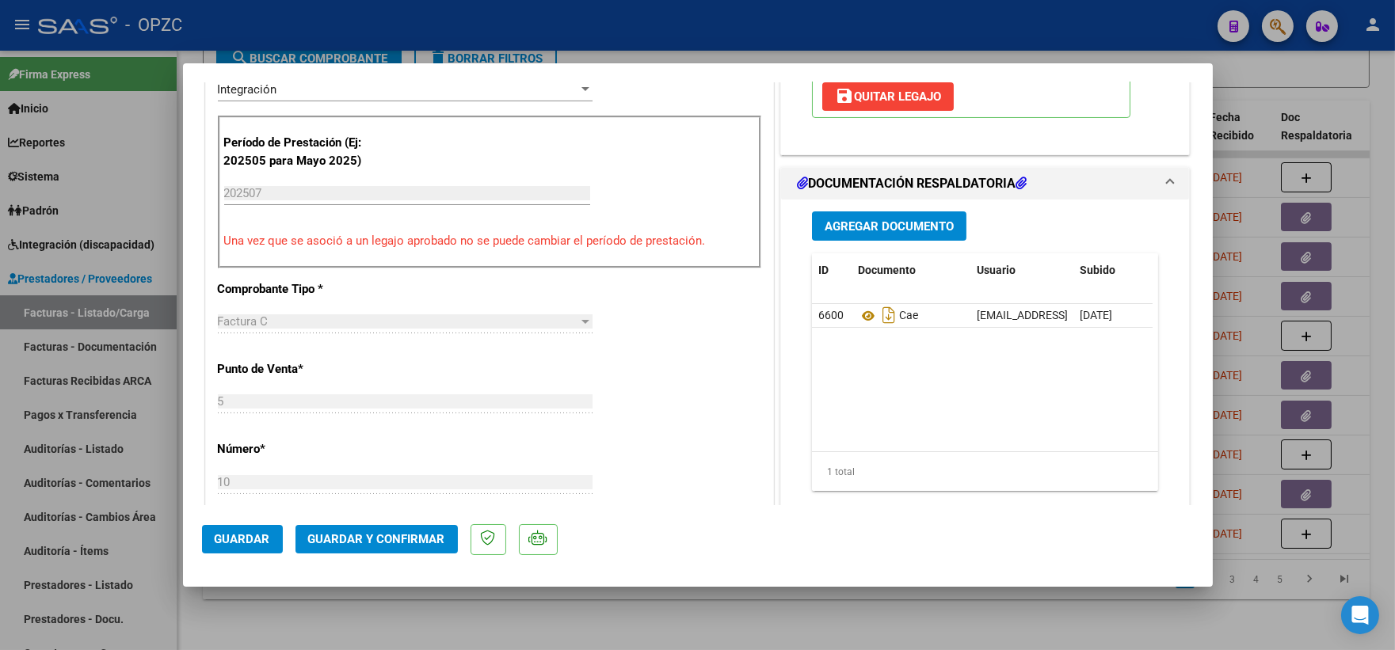
click at [1379, 122] on div at bounding box center [697, 325] width 1395 height 650
type input "$ 0,00"
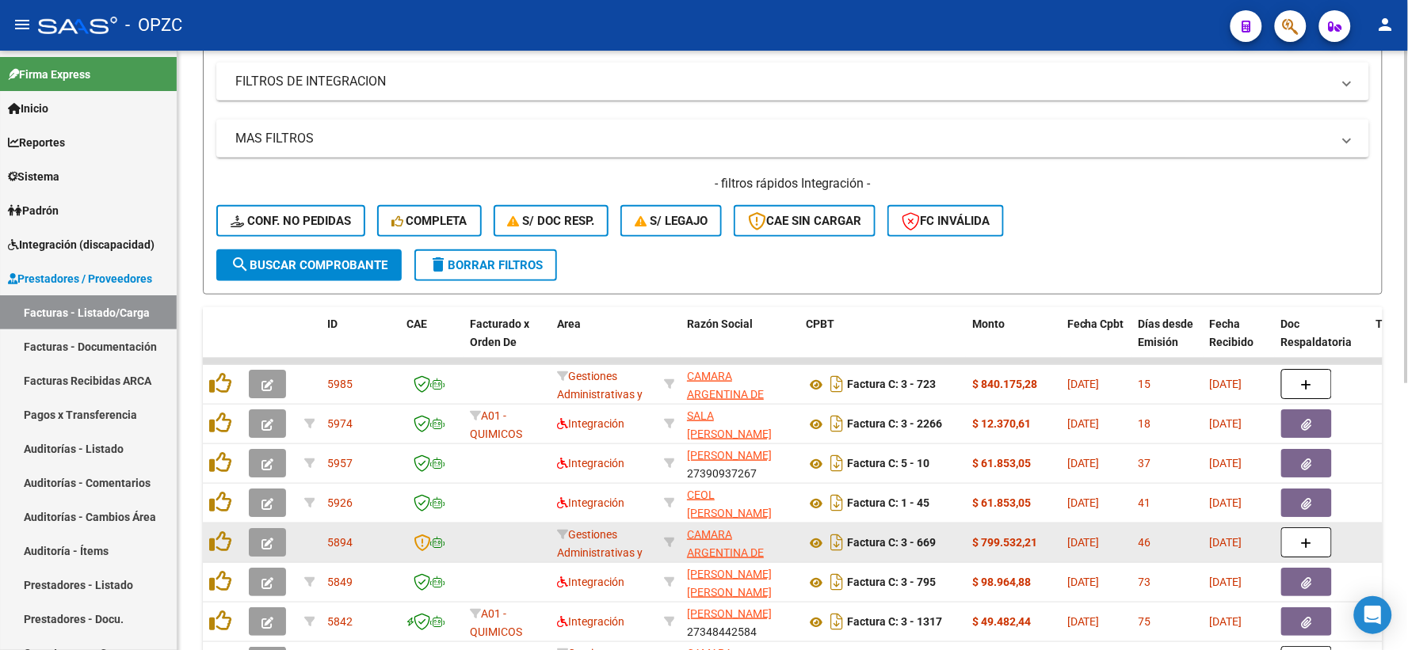
scroll to position [0, 0]
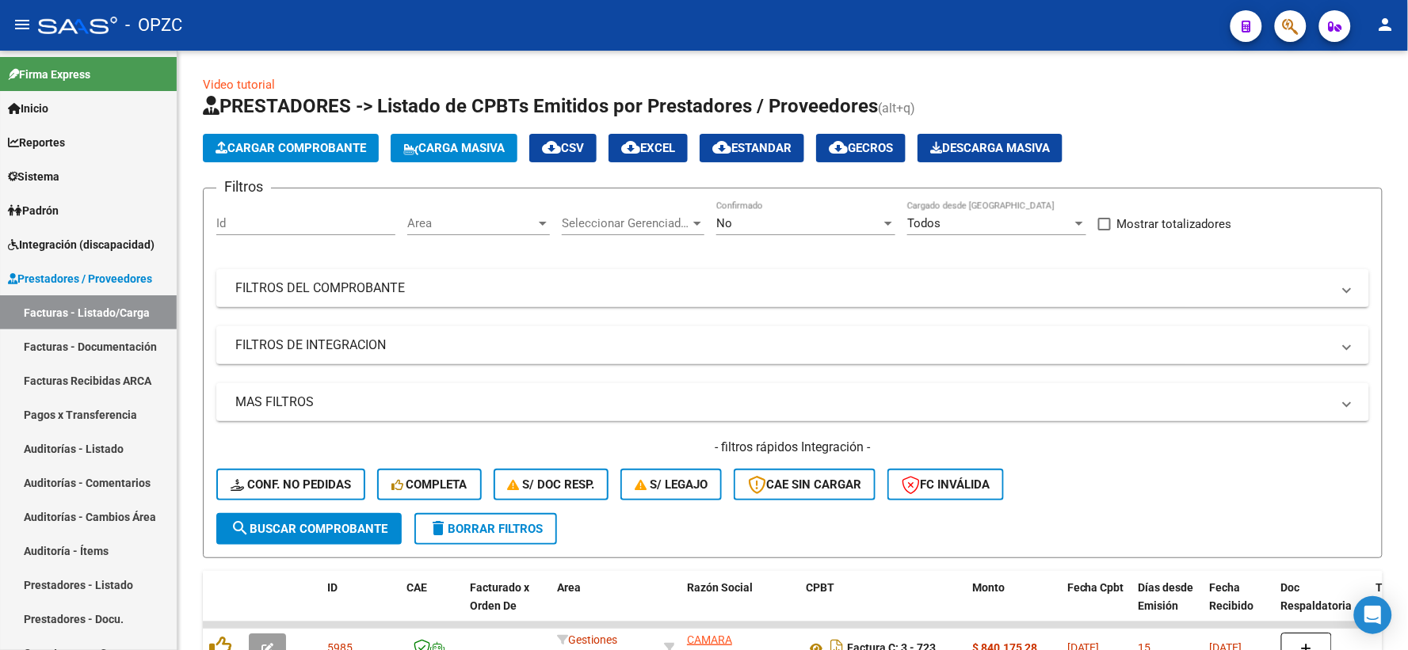
click at [1382, 27] on mat-icon "person" at bounding box center [1385, 24] width 19 height 19
click at [1356, 107] on button "exit_to_app Salir" at bounding box center [1354, 105] width 97 height 38
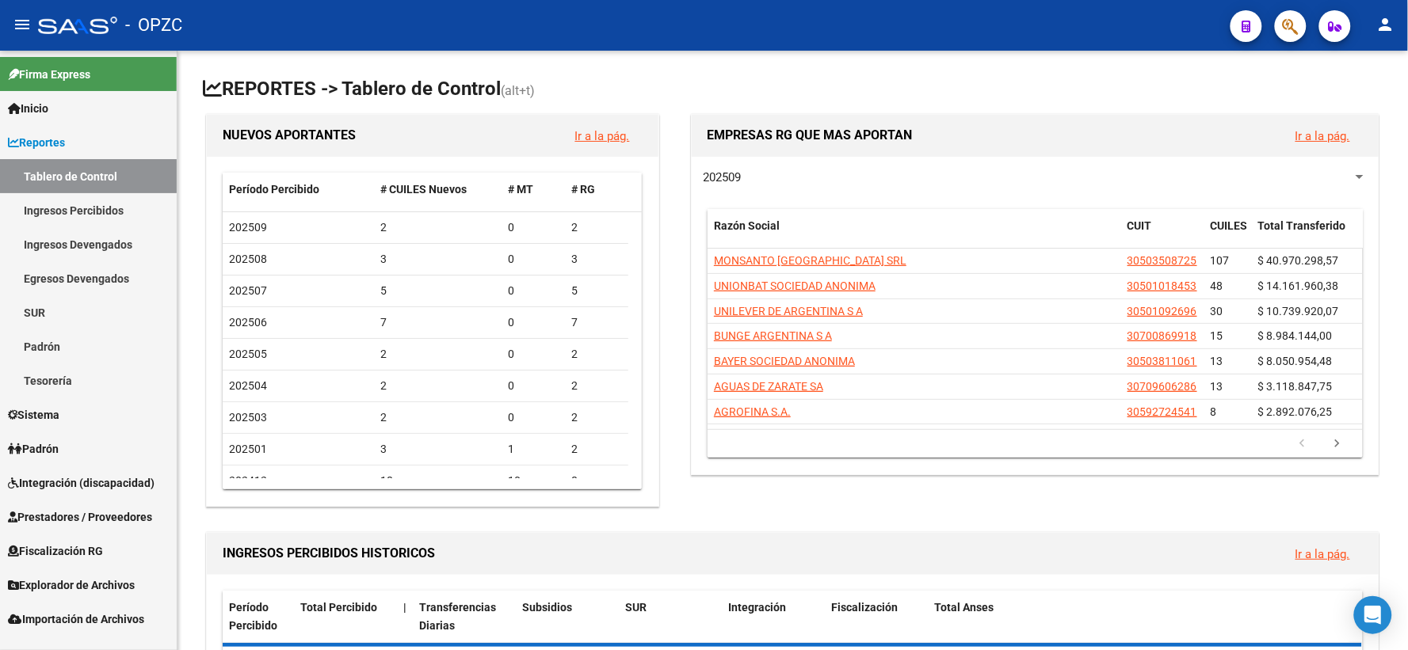
click at [120, 486] on span "Integración (discapacidad)" at bounding box center [81, 483] width 147 height 17
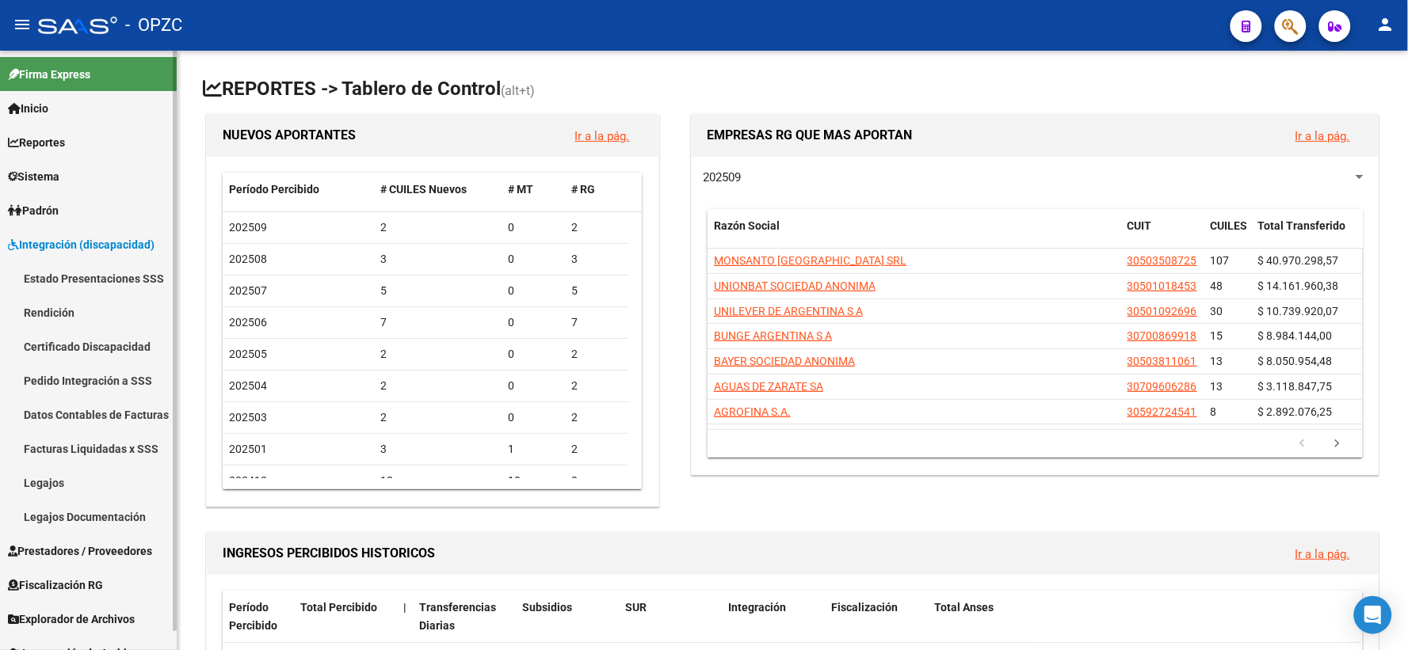
click at [88, 544] on span "Prestadores / Proveedores" at bounding box center [80, 551] width 144 height 17
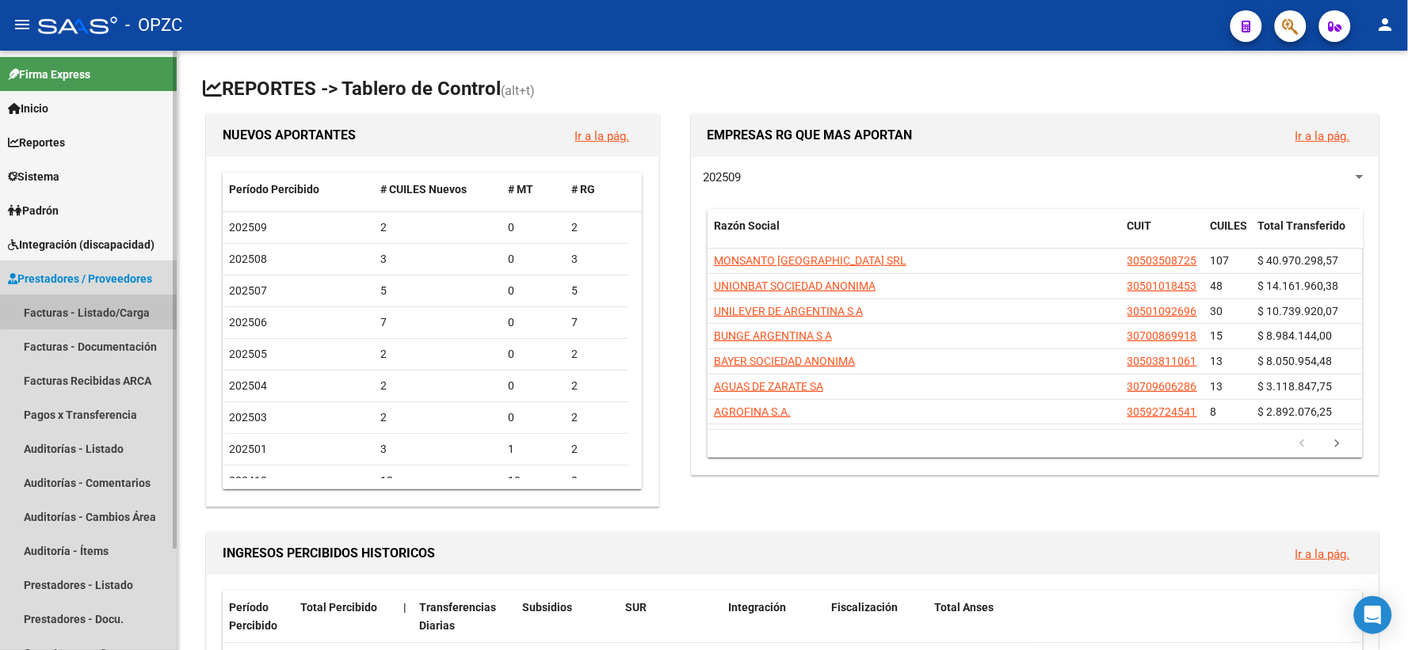
click at [93, 311] on link "Facturas - Listado/Carga" at bounding box center [88, 312] width 177 height 34
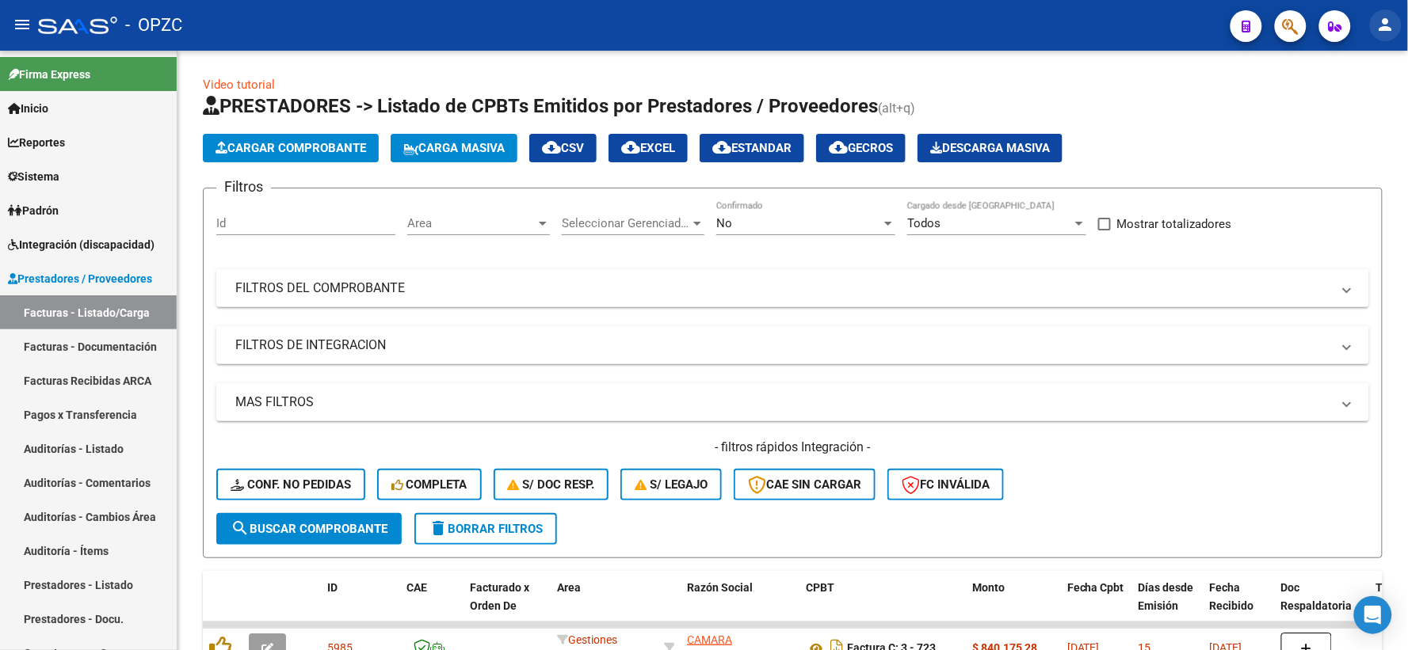
click at [1384, 19] on mat-icon "person" at bounding box center [1385, 24] width 19 height 19
click at [1364, 98] on button "exit_to_app Salir" at bounding box center [1354, 105] width 97 height 38
